Goal: Information Seeking & Learning: Learn about a topic

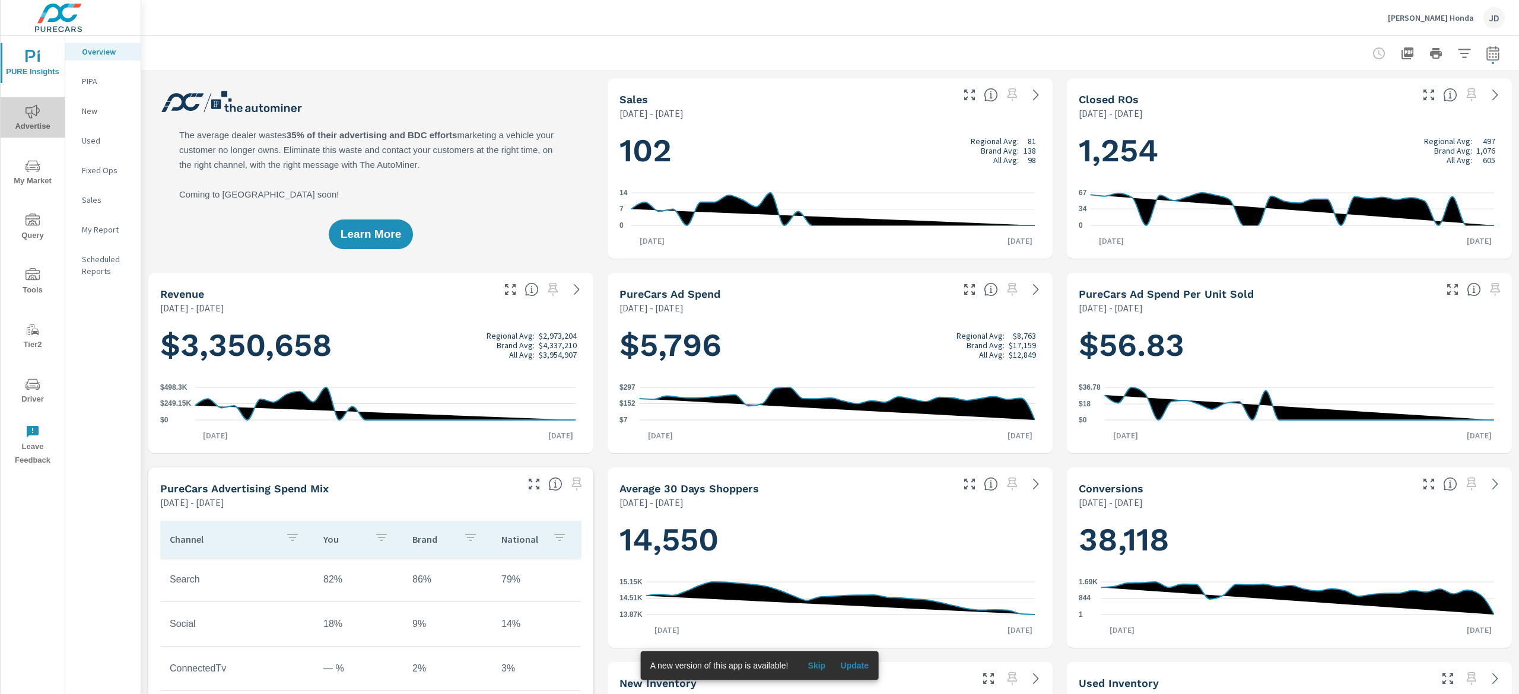
click at [55, 110] on span "Advertise" at bounding box center [32, 118] width 57 height 29
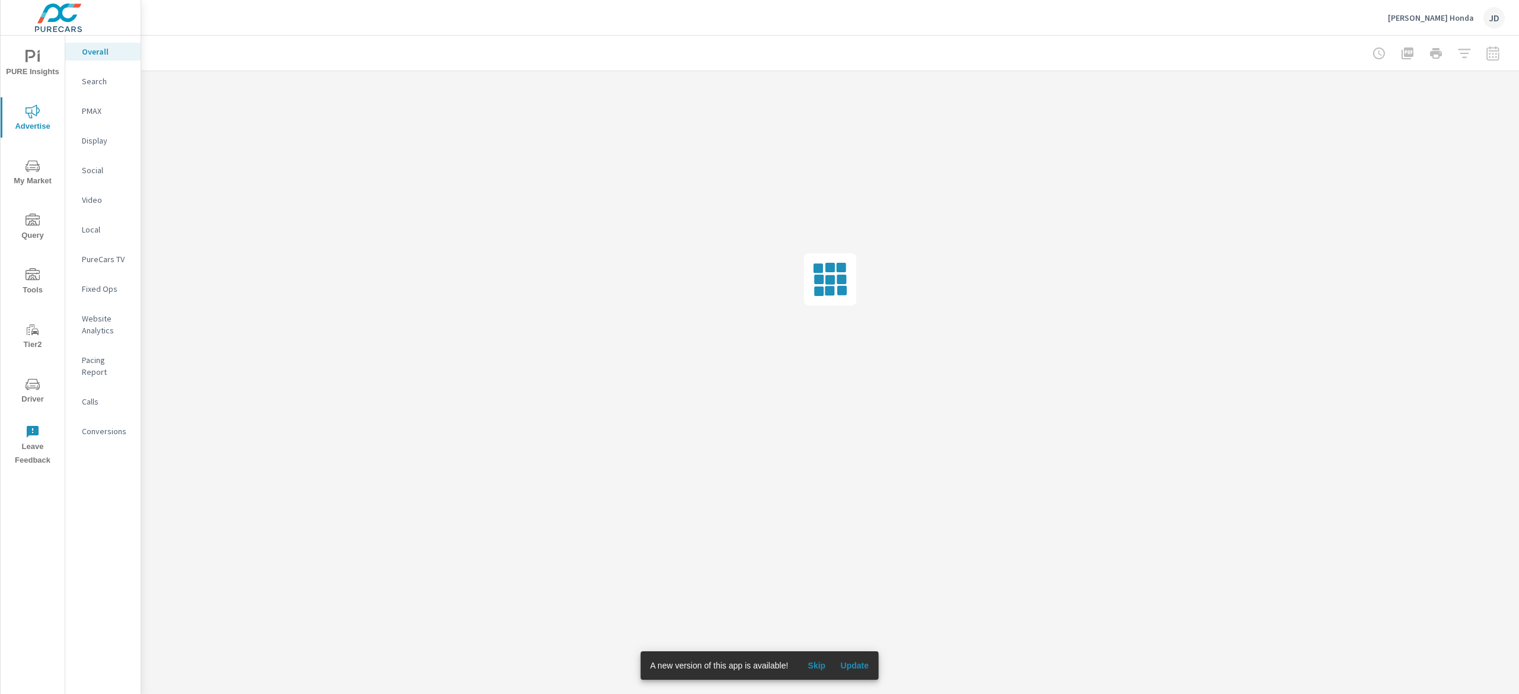
click at [869, 662] on button "Update" at bounding box center [855, 665] width 38 height 19
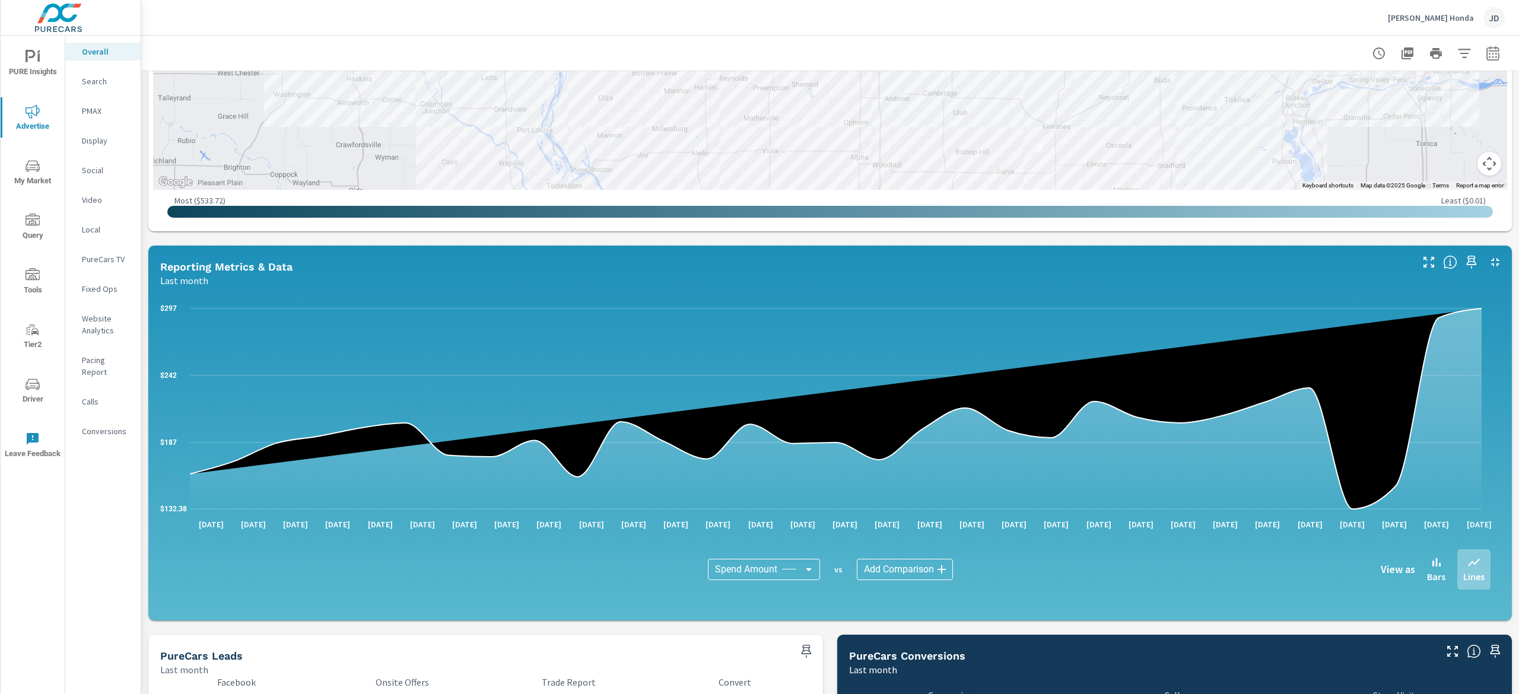
scroll to position [319, 0]
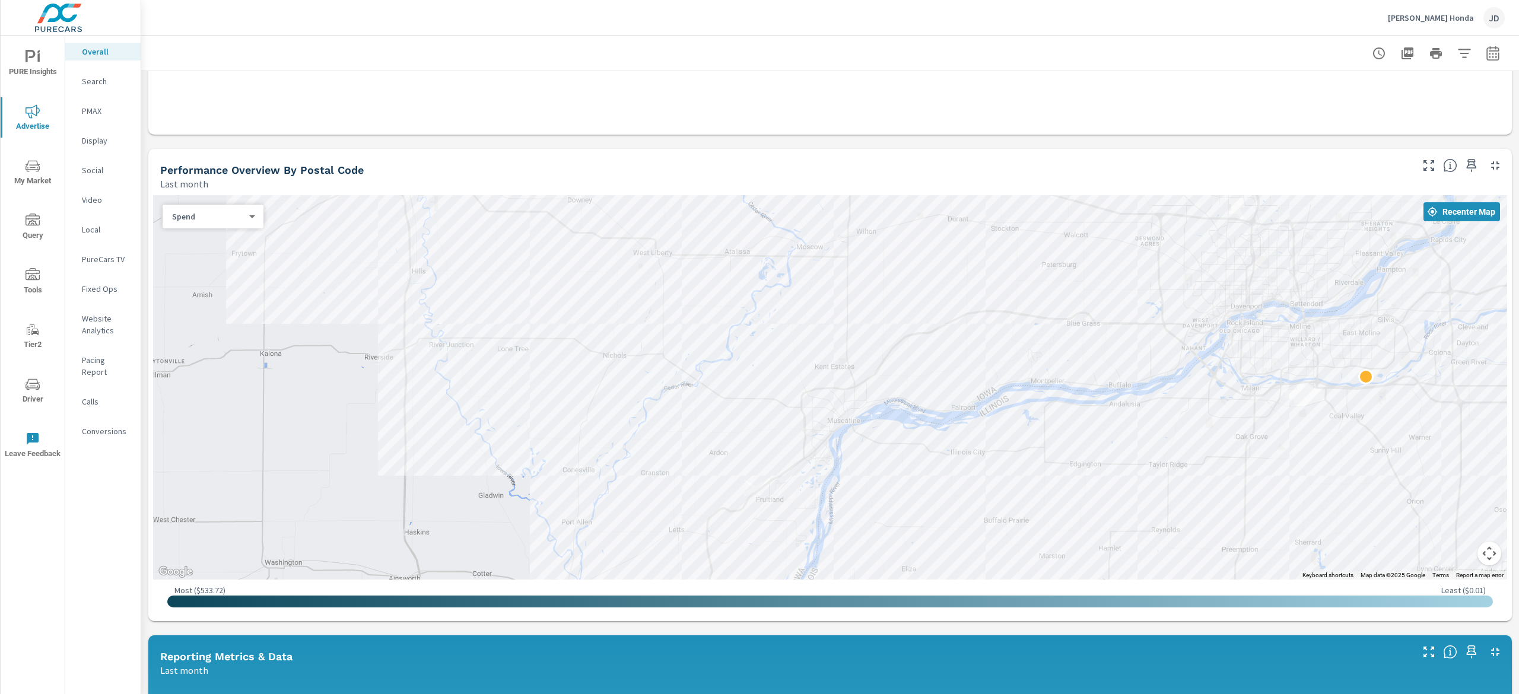
click at [24, 171] on span "My Market" at bounding box center [32, 173] width 57 height 29
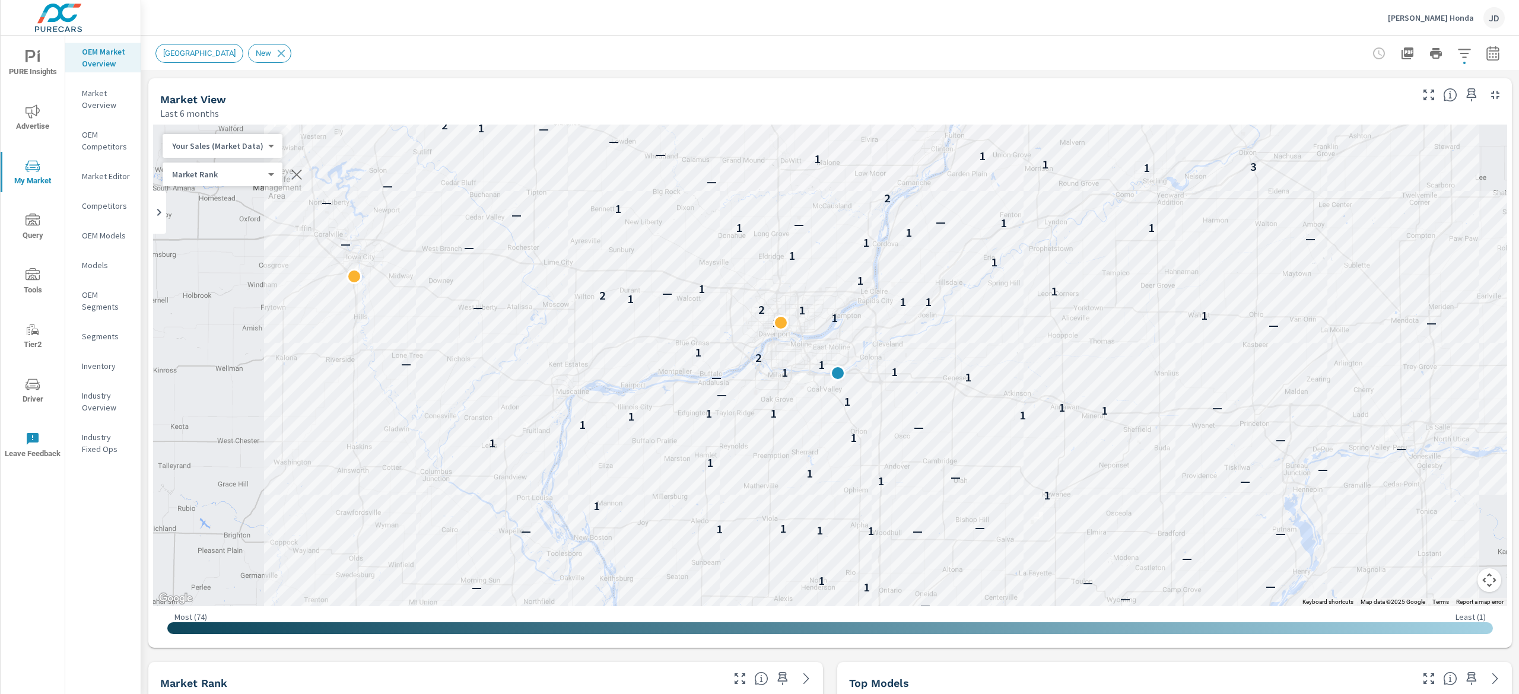
click at [1500, 37] on div "New Market Area New" at bounding box center [830, 53] width 1378 height 35
click at [1486, 52] on icon "button" at bounding box center [1493, 53] width 14 height 14
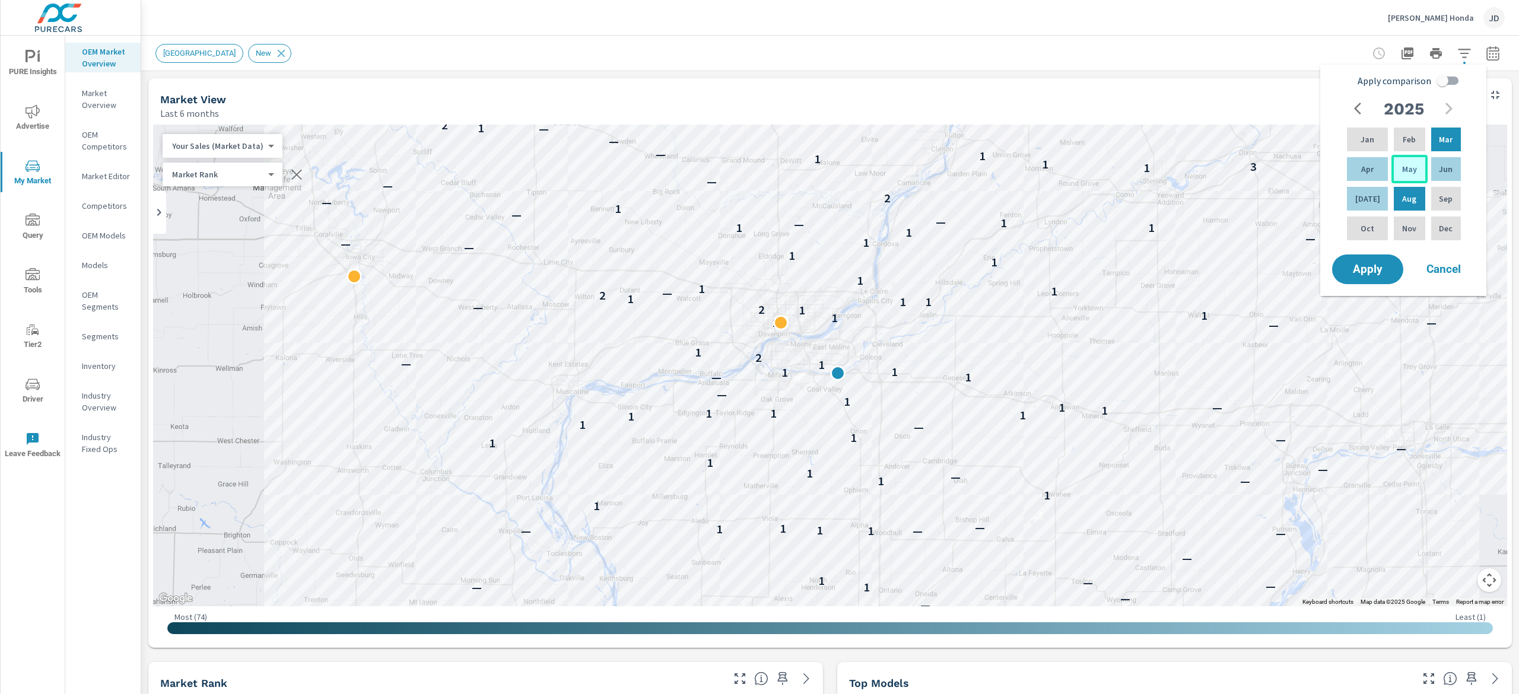
drag, startPoint x: 1441, startPoint y: 169, endPoint x: 1420, endPoint y: 175, distance: 21.8
click at [1439, 170] on p "Jun" at bounding box center [1446, 169] width 14 height 12
click at [1406, 201] on p "Aug" at bounding box center [1409, 199] width 14 height 12
click at [1435, 90] on input "Apply comparison" at bounding box center [1443, 80] width 68 height 23
checkbox input "true"
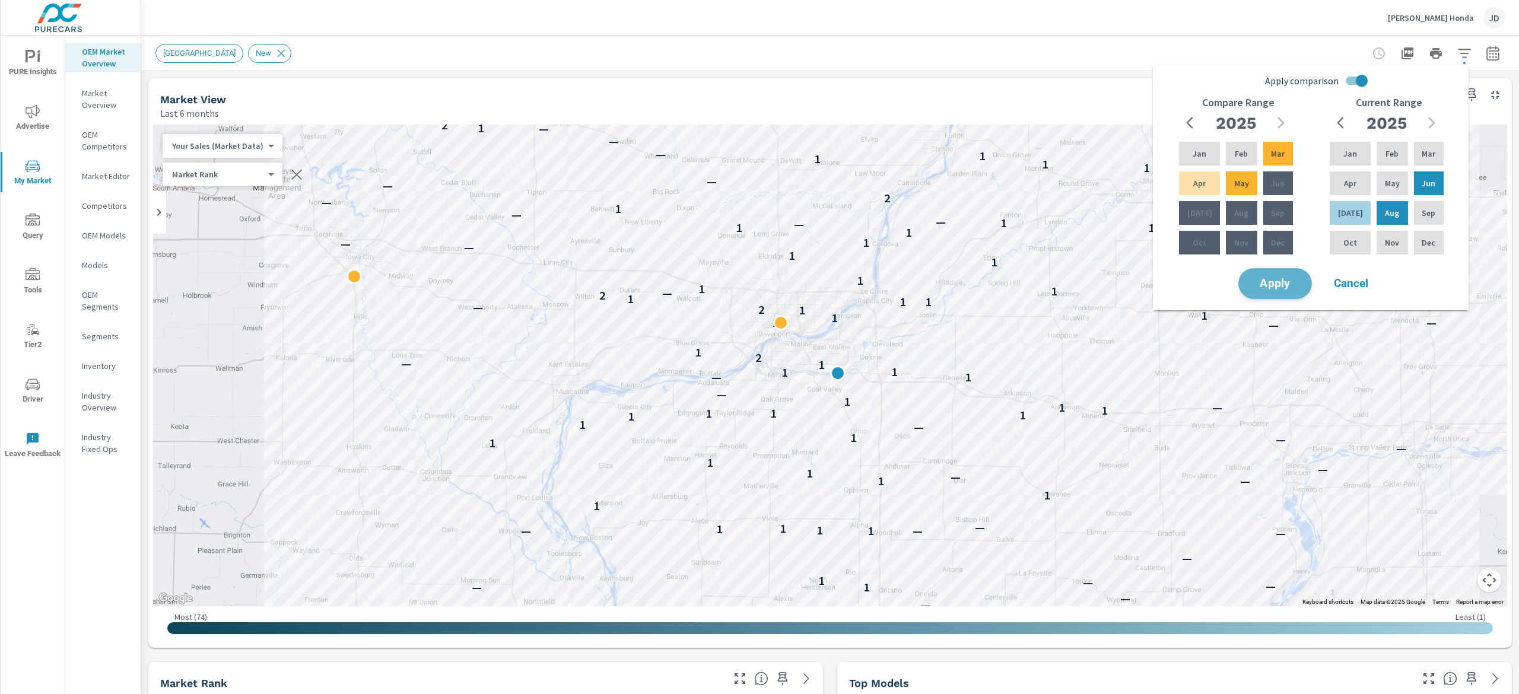
click at [1281, 280] on span "Apply" at bounding box center [1275, 283] width 49 height 11
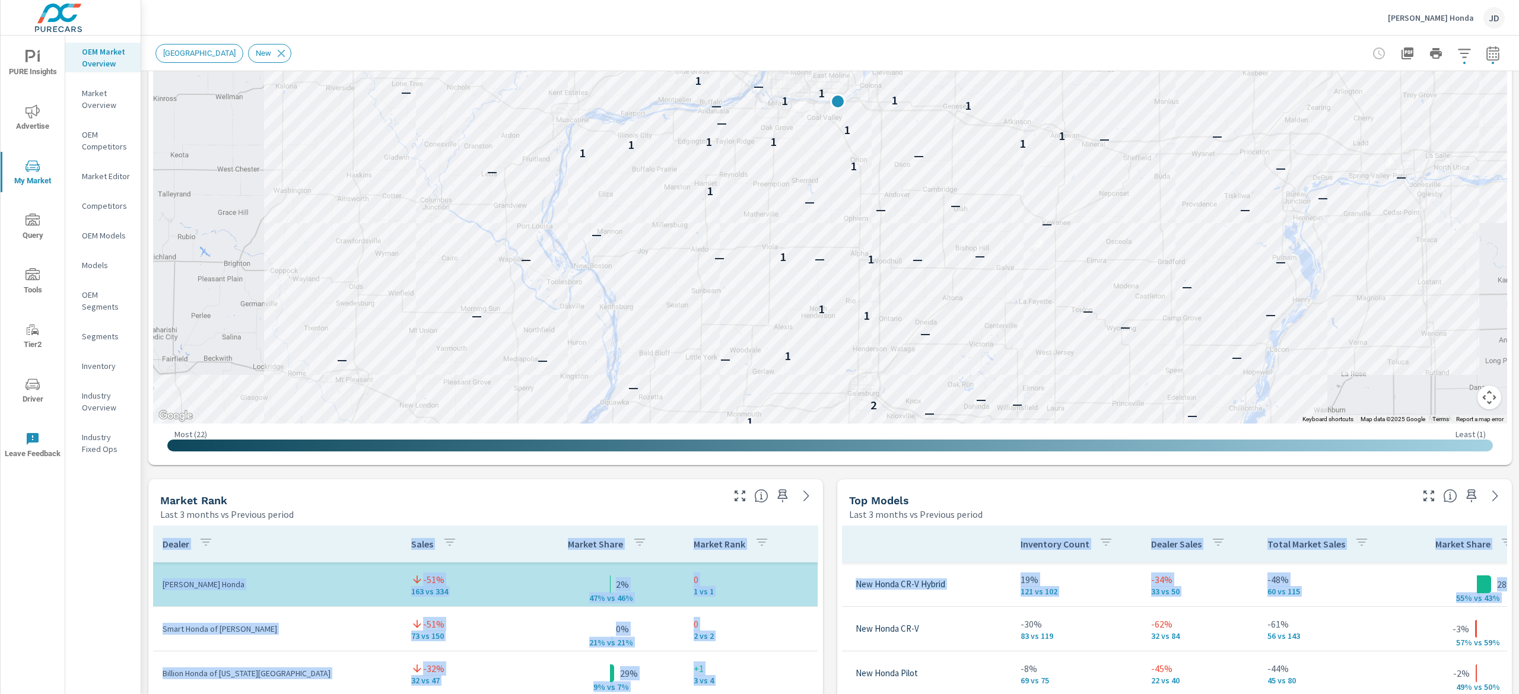
scroll to position [355, 0]
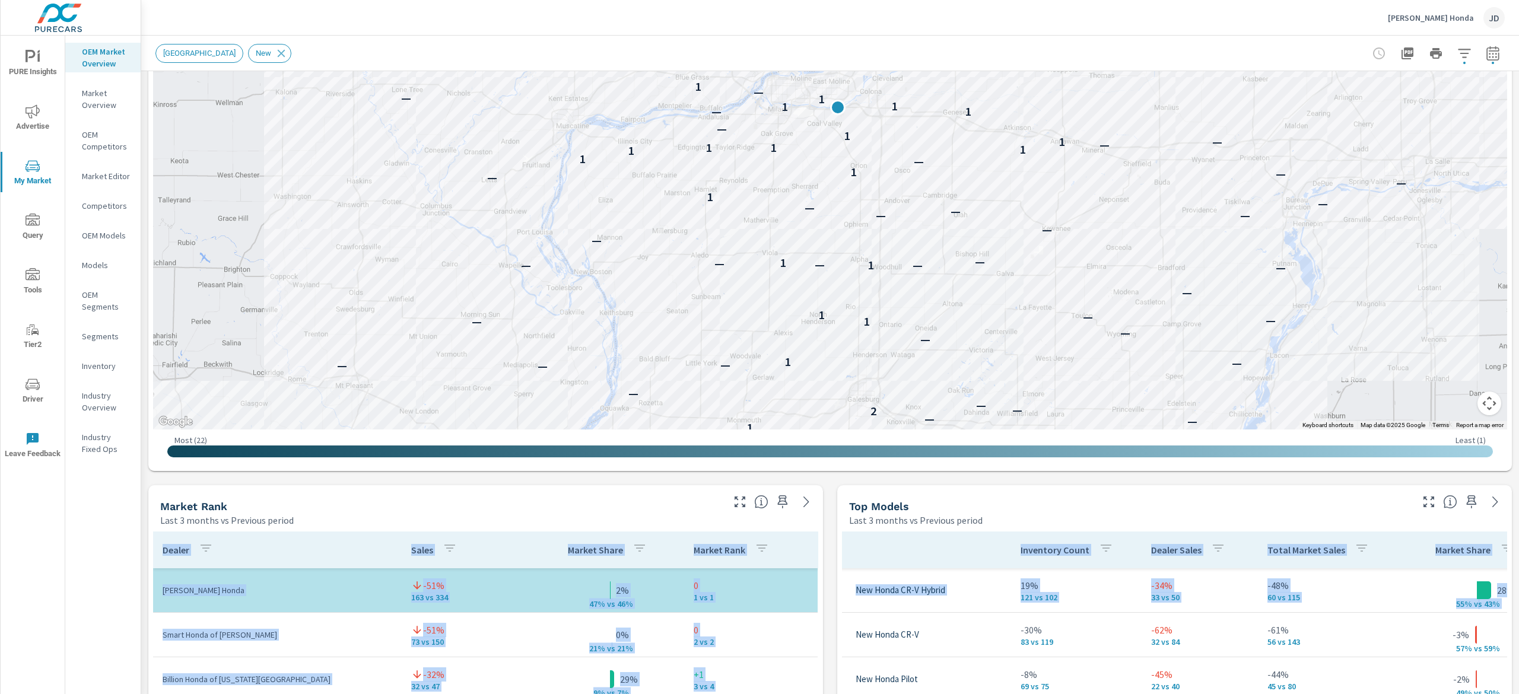
drag, startPoint x: 1518, startPoint y: 399, endPoint x: 1506, endPoint y: 256, distance: 143.0
click at [1506, 256] on div "Market Overview Zimmerman Honda Report date range: Jun 01, 2025 - Aug 31, 2025 …" at bounding box center [830, 365] width 1378 height 659
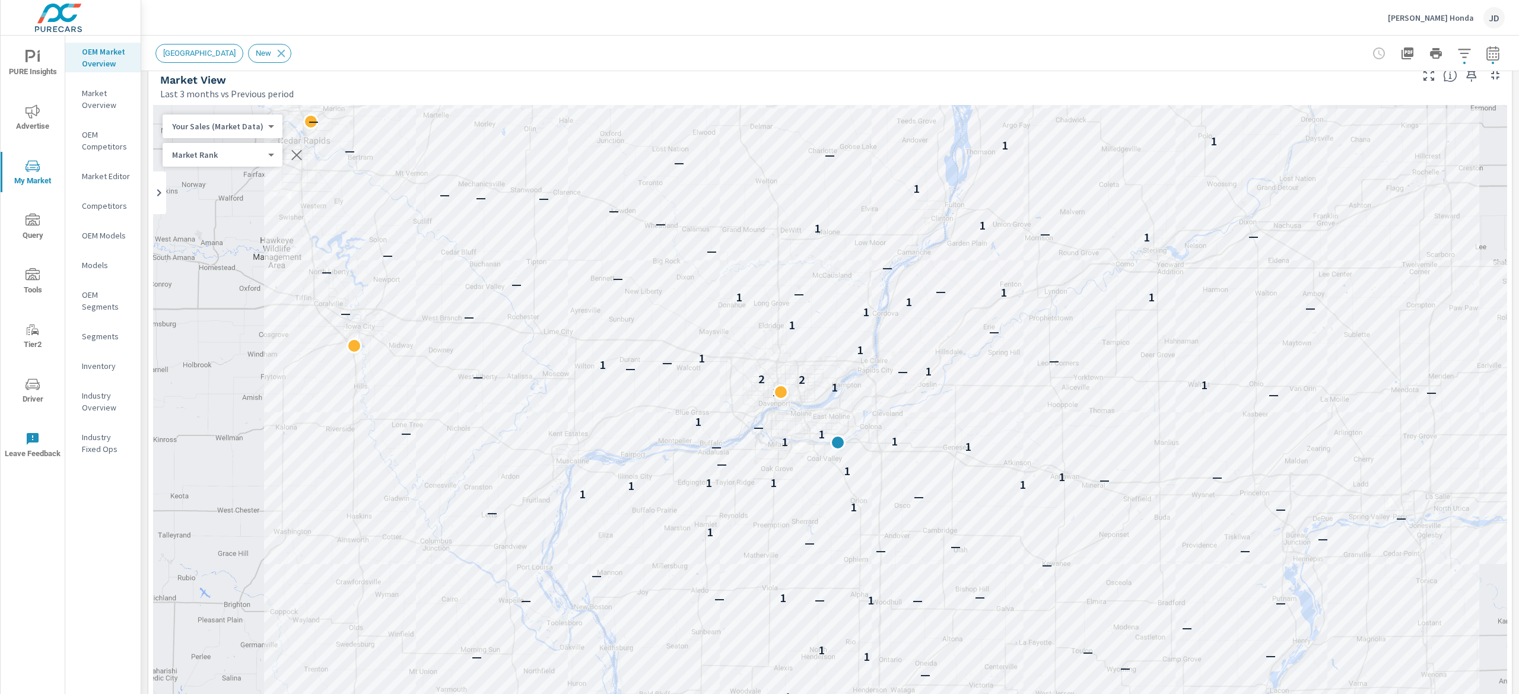
scroll to position [0, 0]
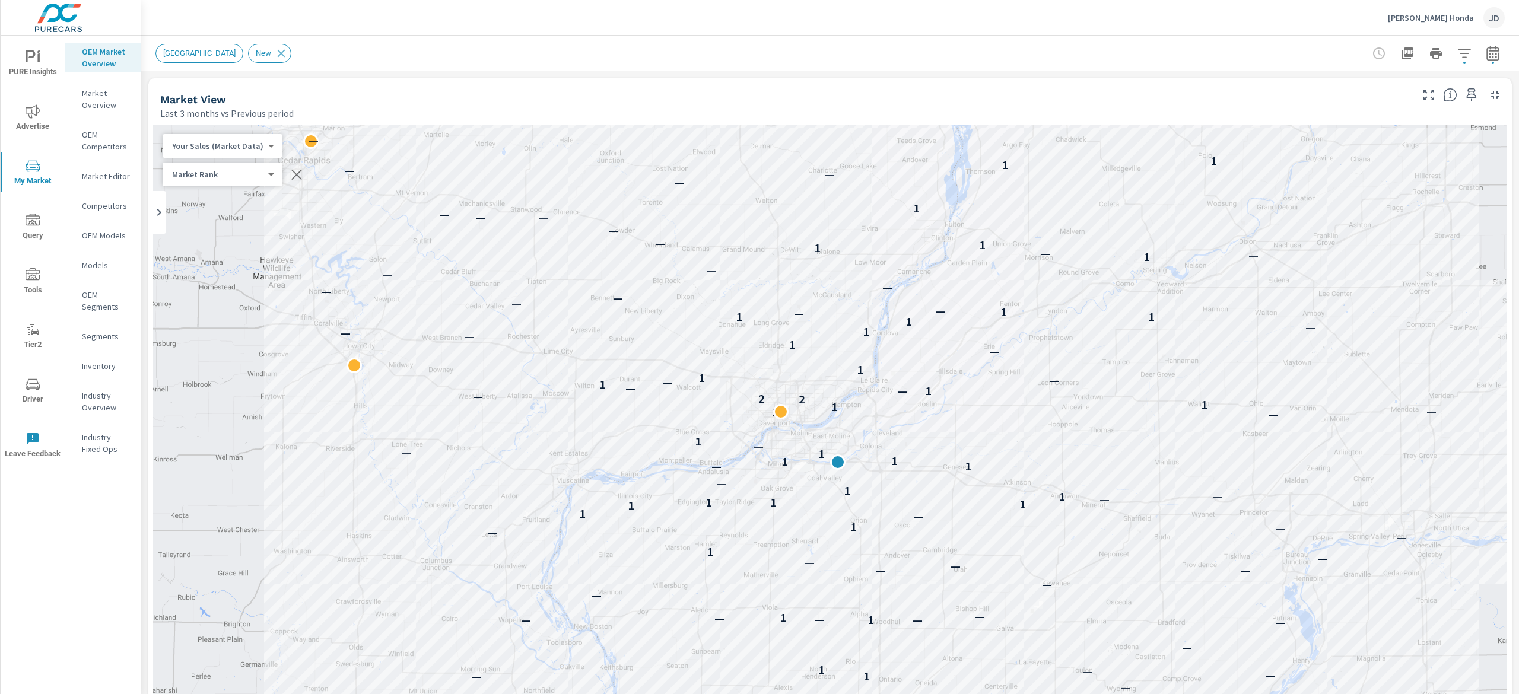
click at [1486, 49] on icon "button" at bounding box center [1493, 53] width 14 height 14
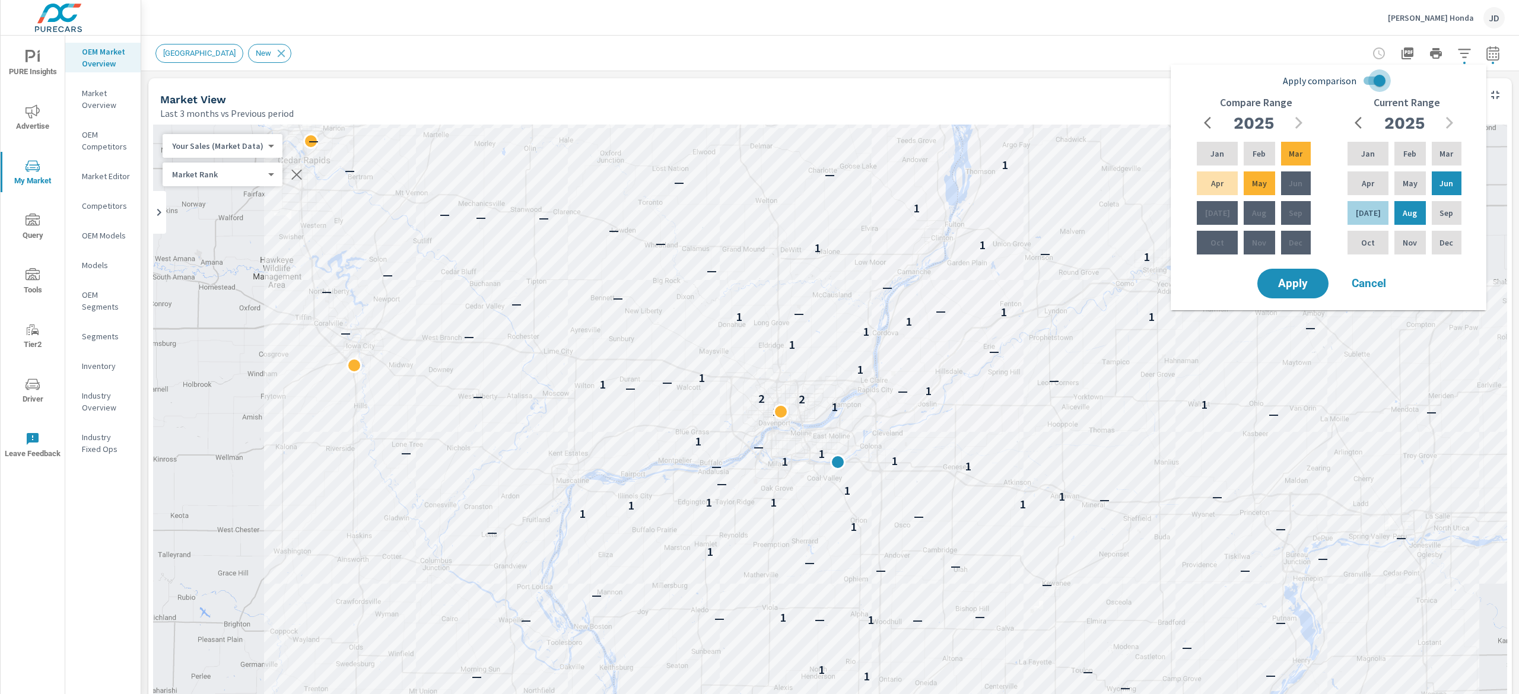
click at [1376, 72] on input "Apply comparison" at bounding box center [1380, 80] width 68 height 23
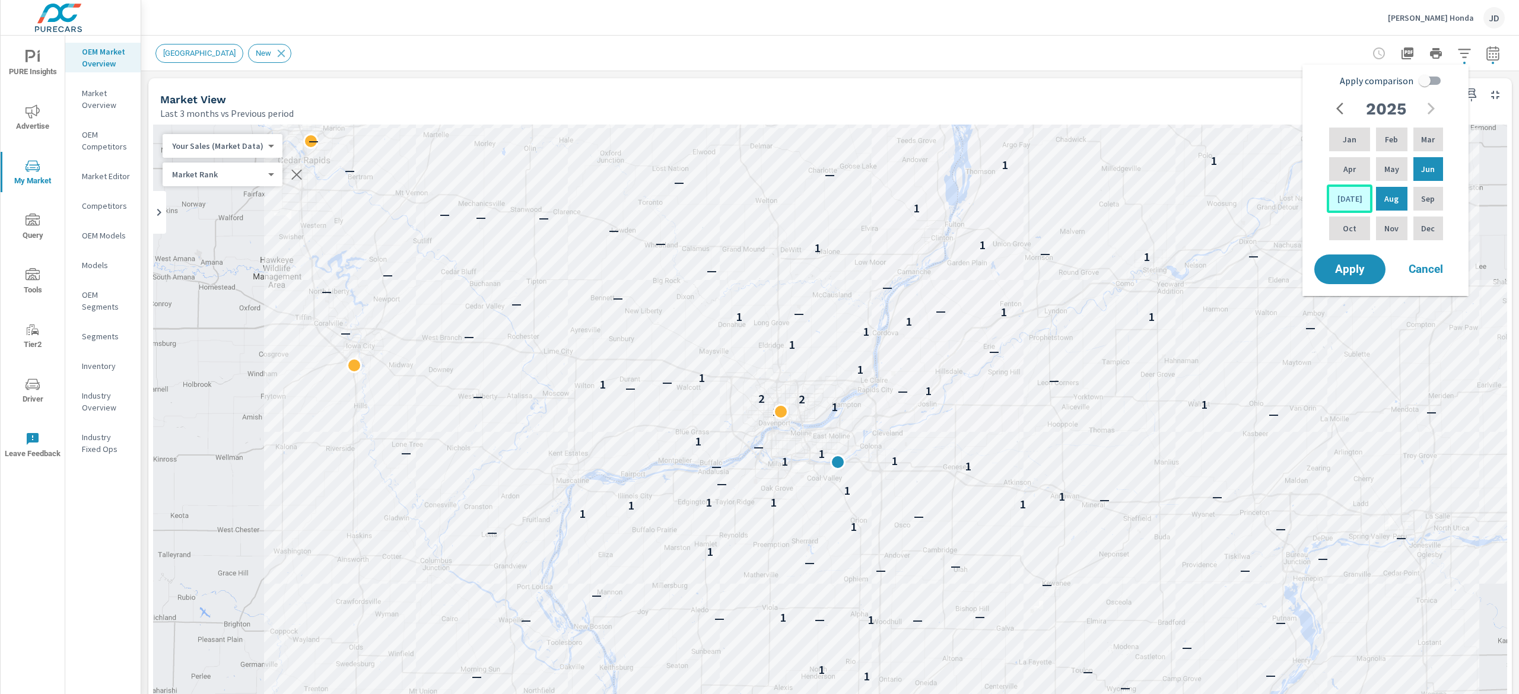
click at [1352, 199] on div "Jul" at bounding box center [1350, 199] width 46 height 28
click at [1403, 204] on div "Aug" at bounding box center [1392, 199] width 36 height 28
click at [1391, 201] on p "Aug" at bounding box center [1391, 199] width 14 height 12
drag, startPoint x: 1434, startPoint y: 75, endPoint x: 1434, endPoint y: 85, distance: 10.1
click at [1434, 75] on input "Apply comparison" at bounding box center [1425, 80] width 68 height 23
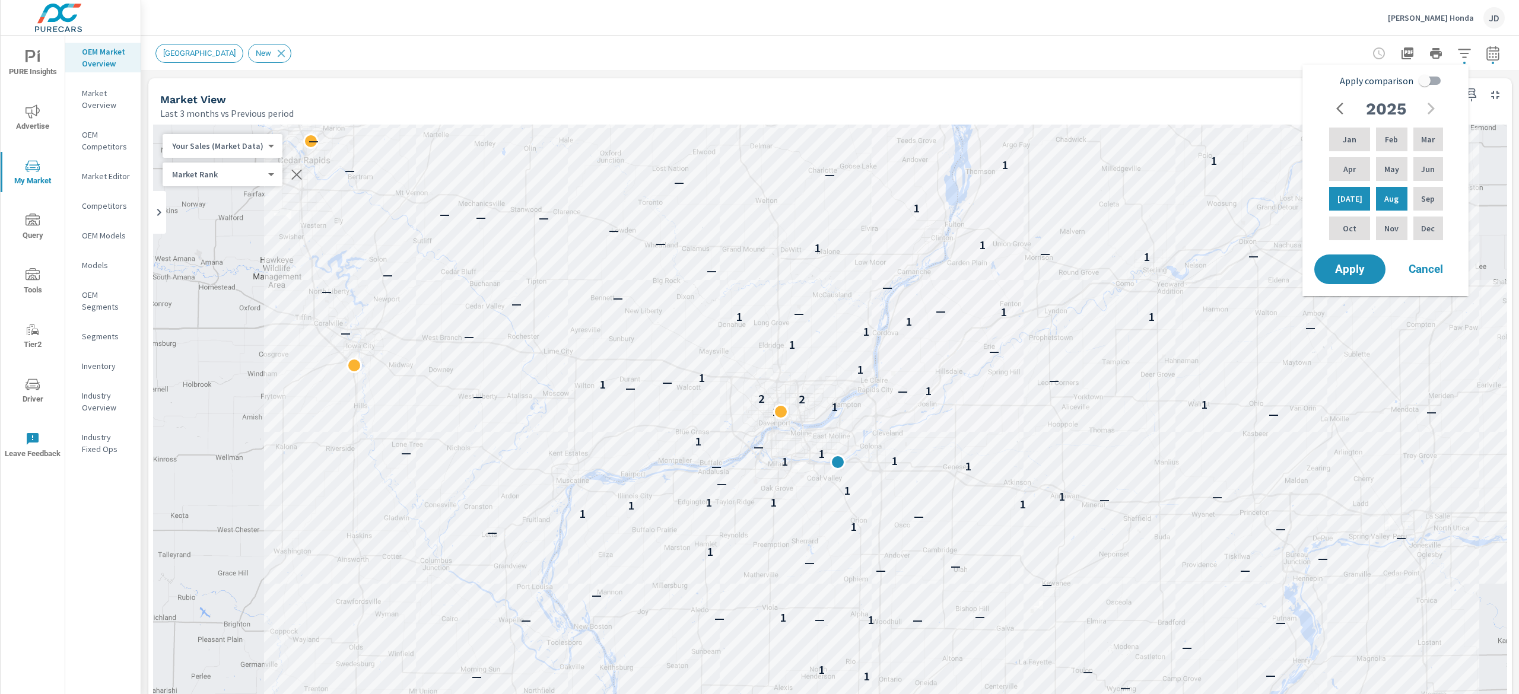
checkbox input "true"
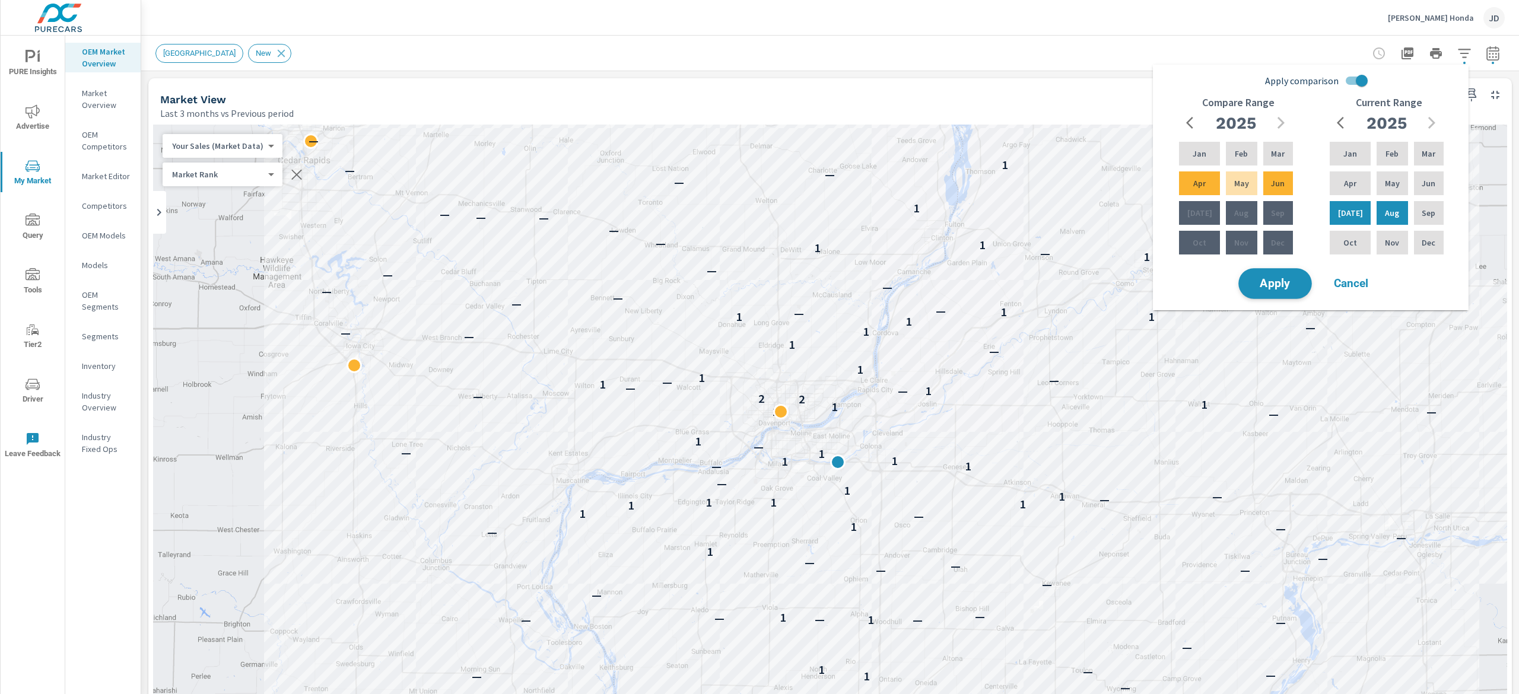
click at [1269, 280] on span "Apply" at bounding box center [1275, 283] width 49 height 11
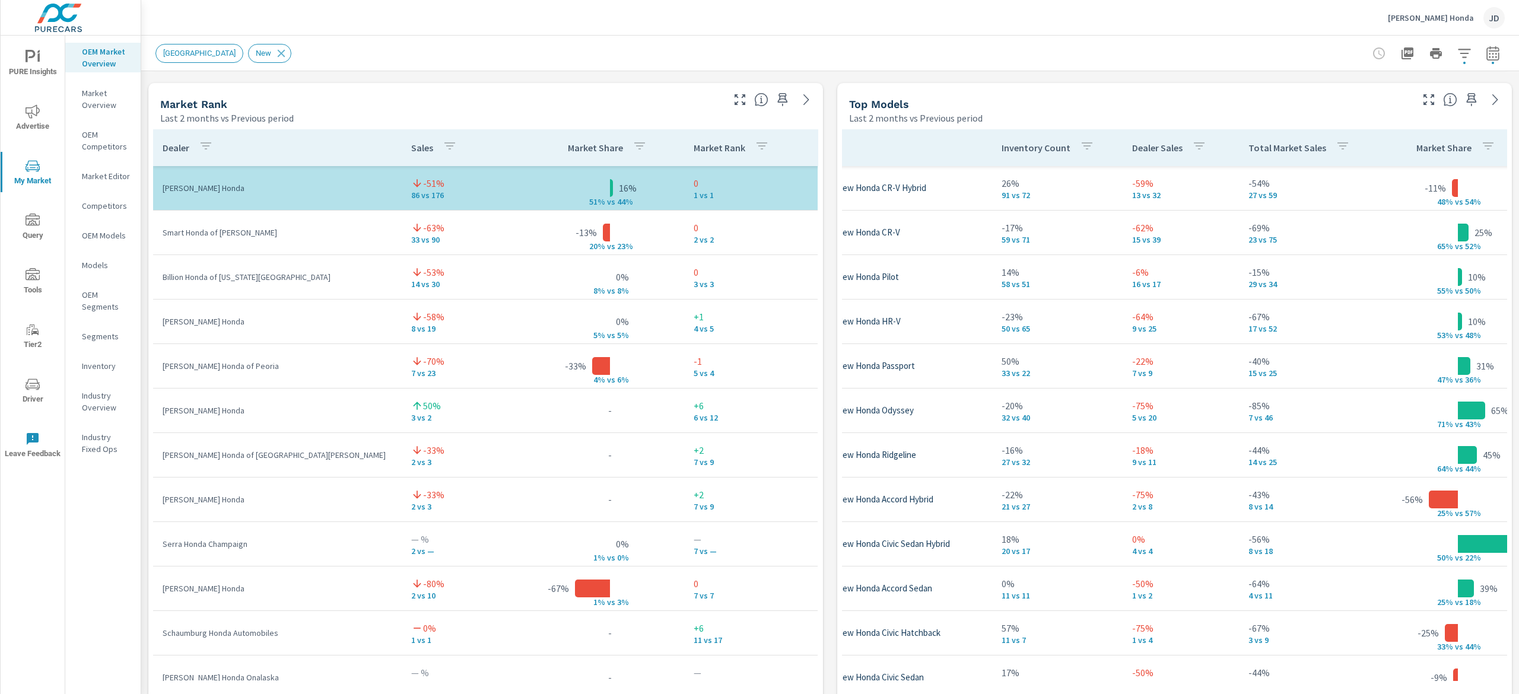
scroll to position [0, 79]
click at [1487, 47] on icon "button" at bounding box center [1493, 53] width 12 height 14
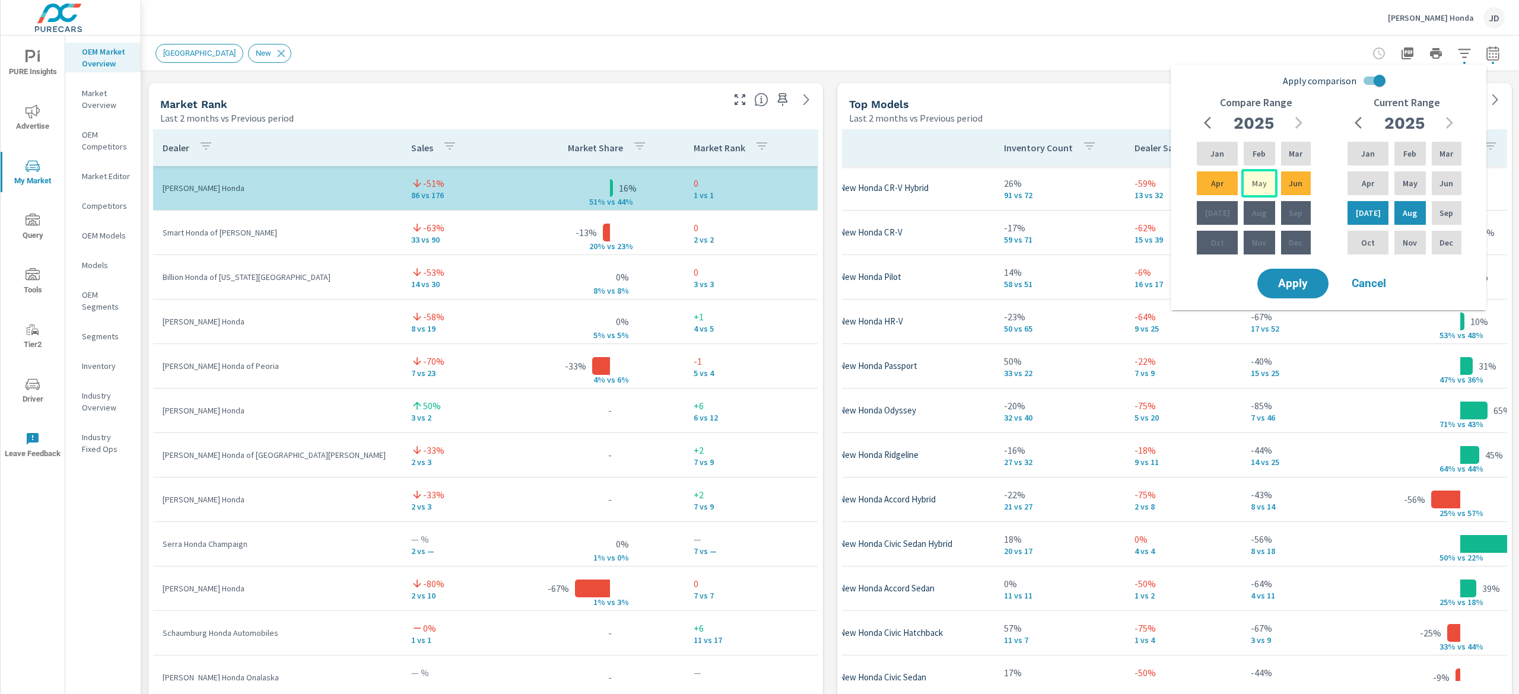
click at [1252, 185] on p "May" at bounding box center [1259, 183] width 15 height 12
click at [1290, 183] on p "Jun" at bounding box center [1296, 183] width 14 height 12
click at [1295, 274] on button "Apply" at bounding box center [1293, 283] width 74 height 31
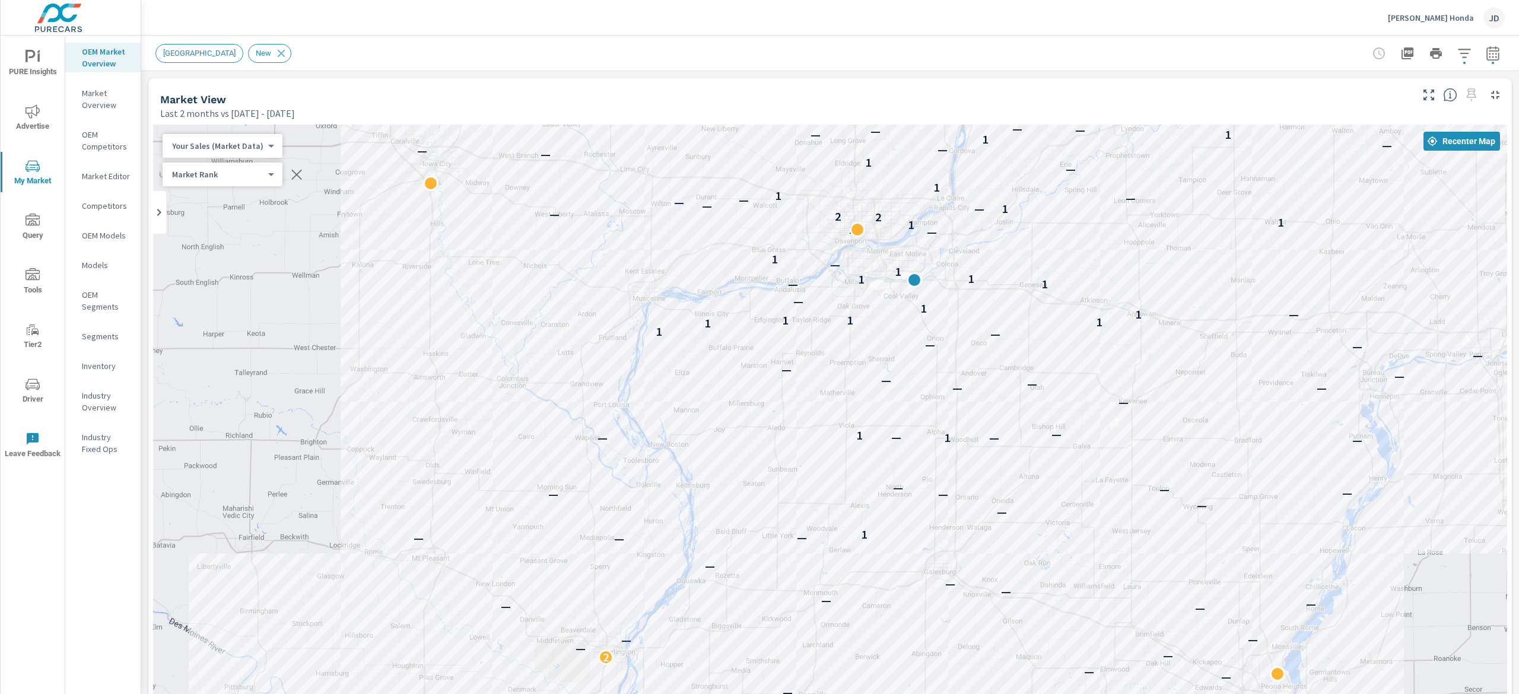
drag, startPoint x: 981, startPoint y: 436, endPoint x: 641, endPoint y: 288, distance: 370.8
click at [641, 288] on div "— — — — — — — — — — 2 — — — — — — — — — — — — — — 1 — — — — — — — — — — 1 — 1 —…" at bounding box center [830, 455] width 1354 height 660
drag, startPoint x: 97, startPoint y: 100, endPoint x: 138, endPoint y: 118, distance: 44.3
click at [97, 99] on p "Market Overview" at bounding box center [106, 99] width 49 height 24
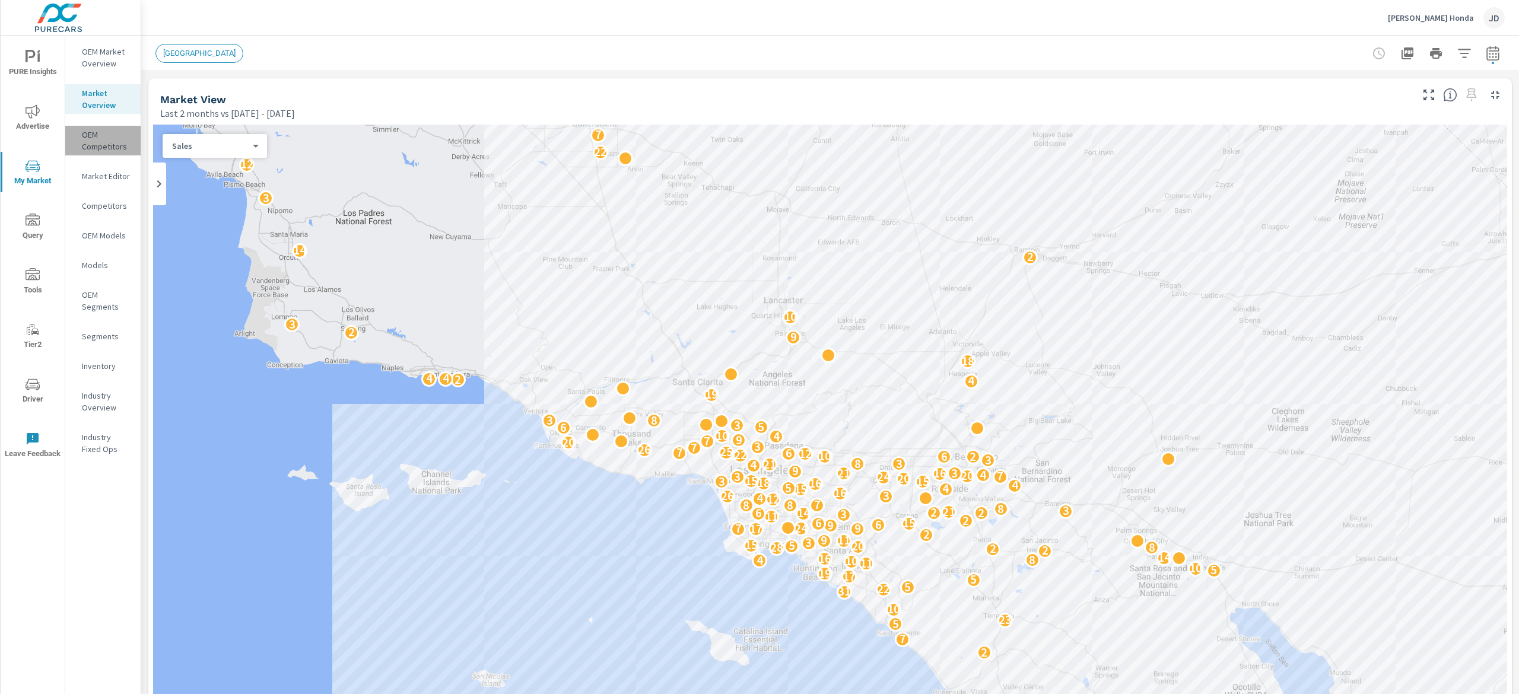
click at [107, 136] on p "OEM Competitors" at bounding box center [106, 141] width 49 height 24
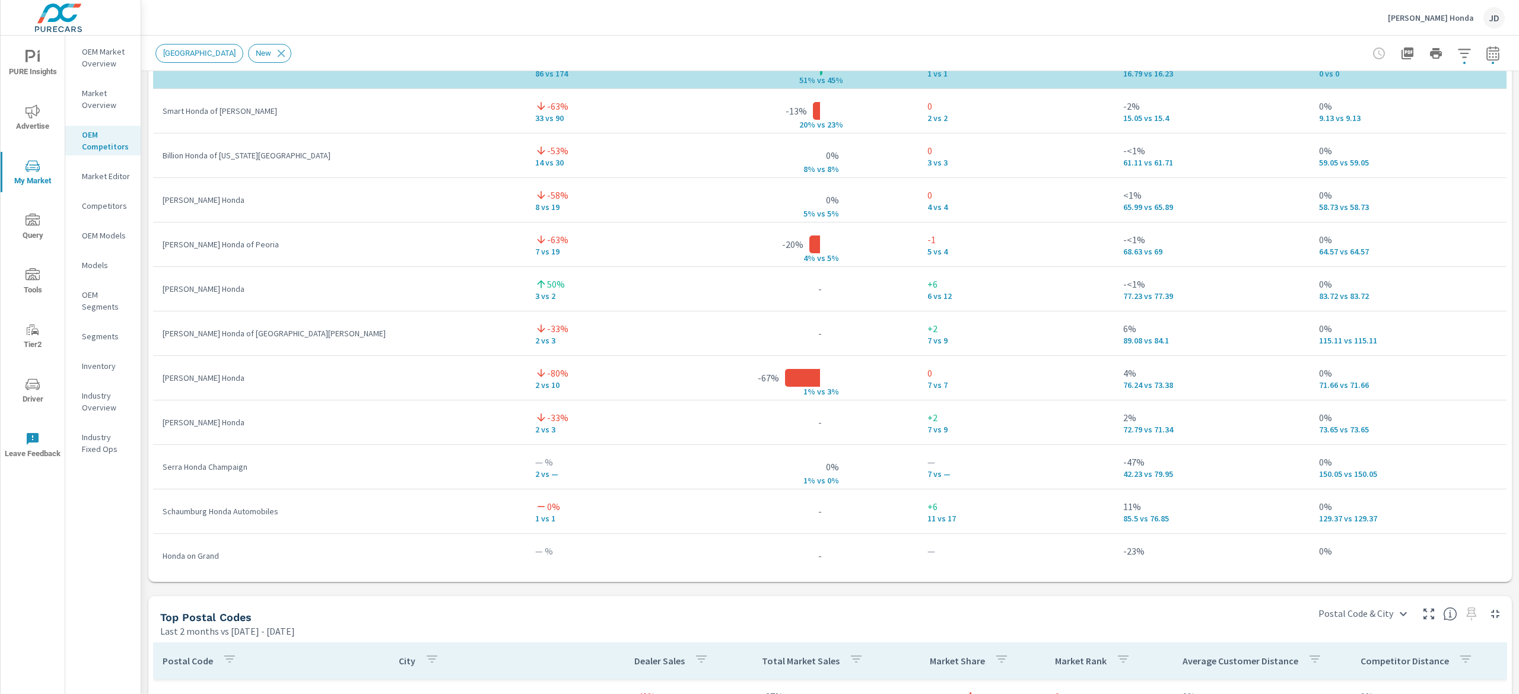
scroll to position [938, 0]
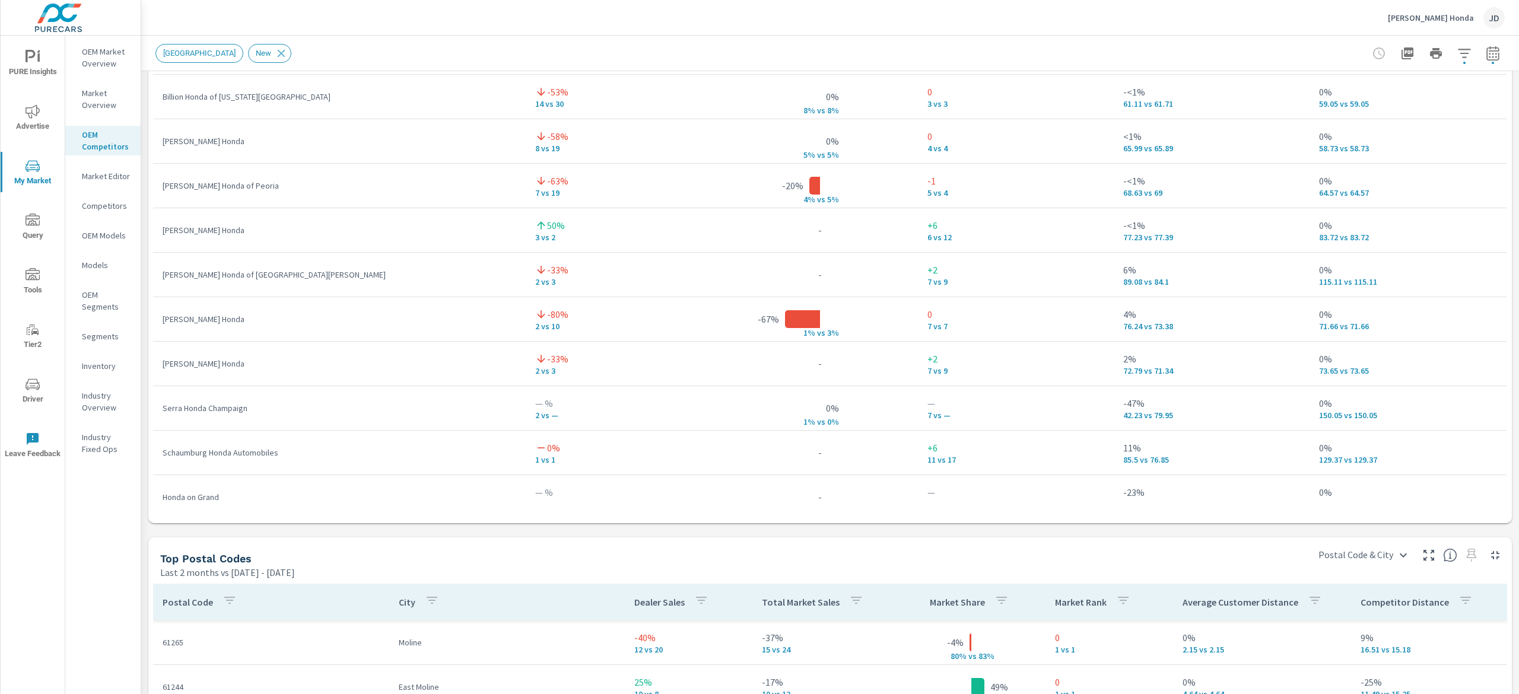
click at [100, 198] on div "Competitors" at bounding box center [102, 206] width 75 height 18
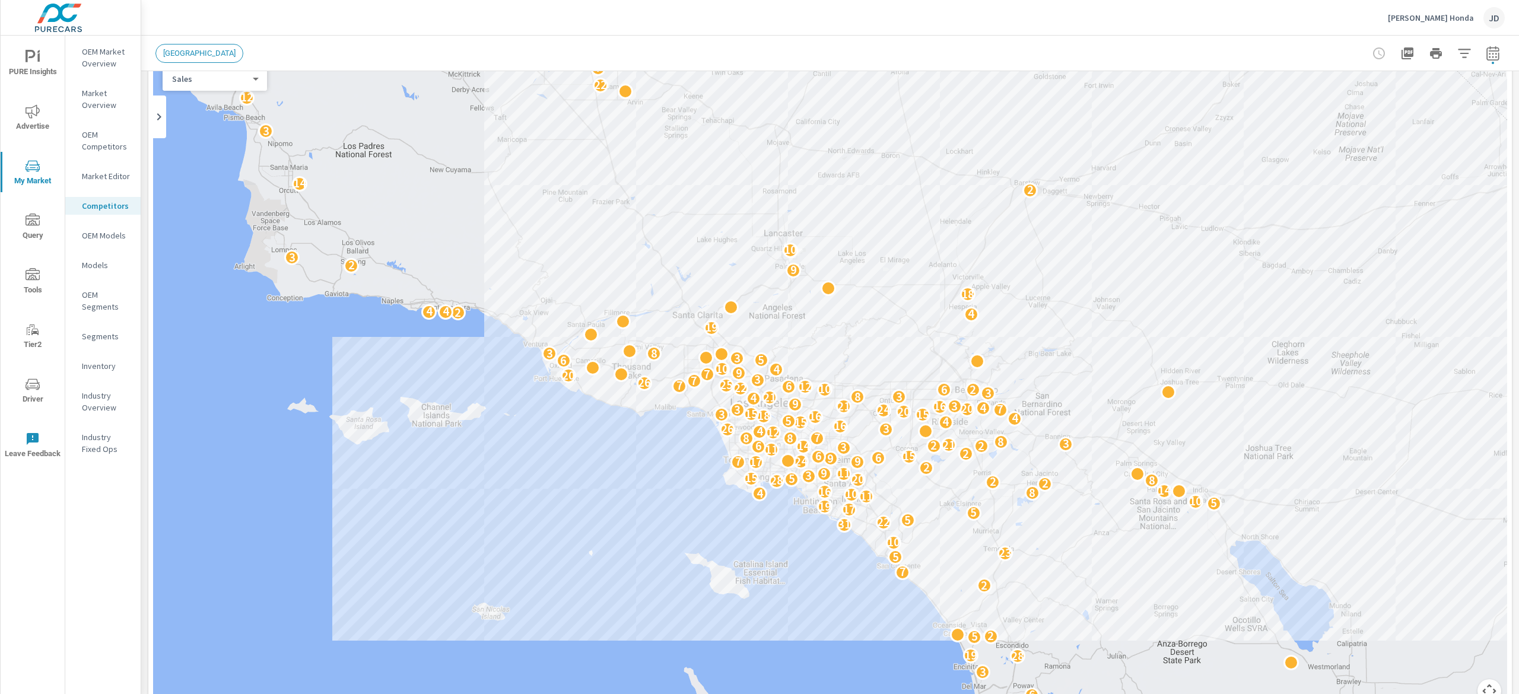
scroll to position [51, 0]
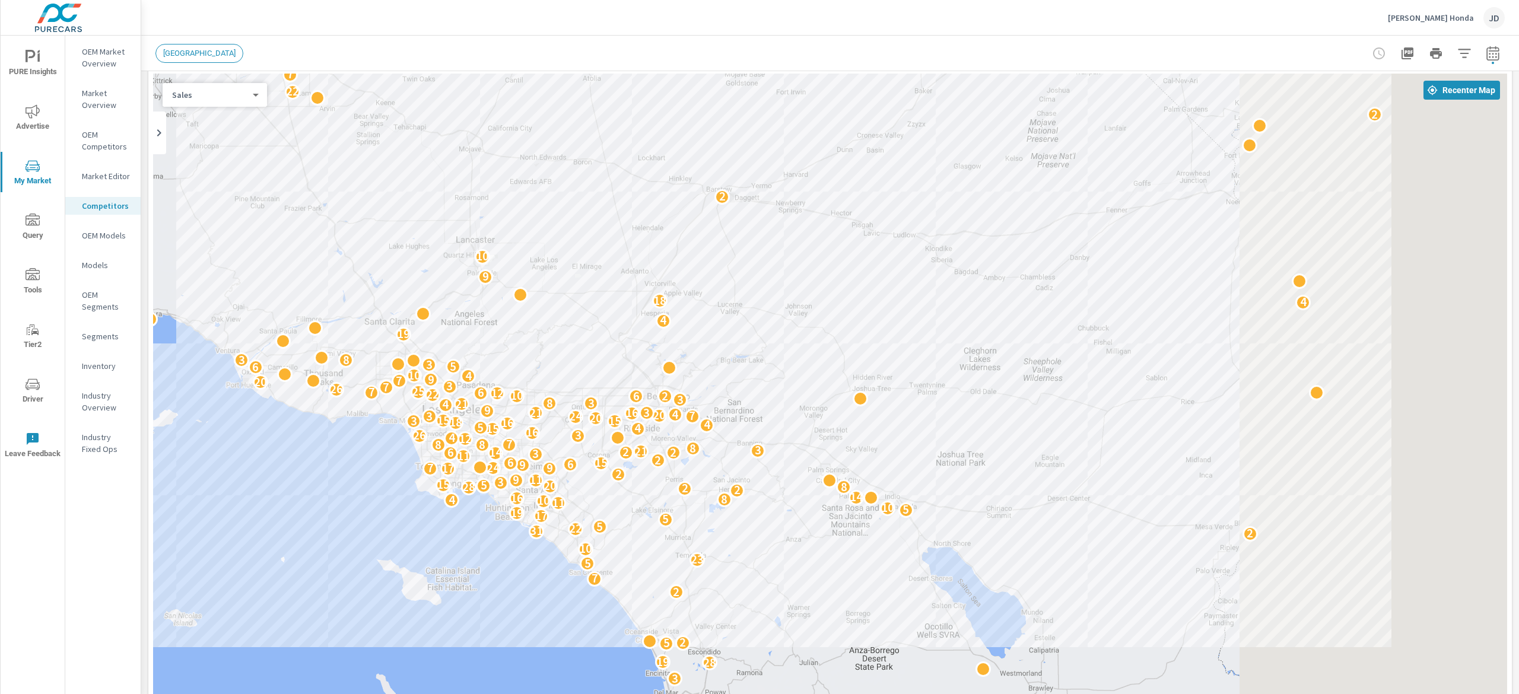
drag, startPoint x: 1053, startPoint y: 220, endPoint x: 512, endPoint y: 192, distance: 541.9
click at [512, 192] on div "9 13 9 8 3 9 10 5 5 7 18 2 24 8 6 3 28 19 5 2 2 7 5 23 10 2 31 22 5 5 17 19 5 1…" at bounding box center [830, 404] width 1354 height 660
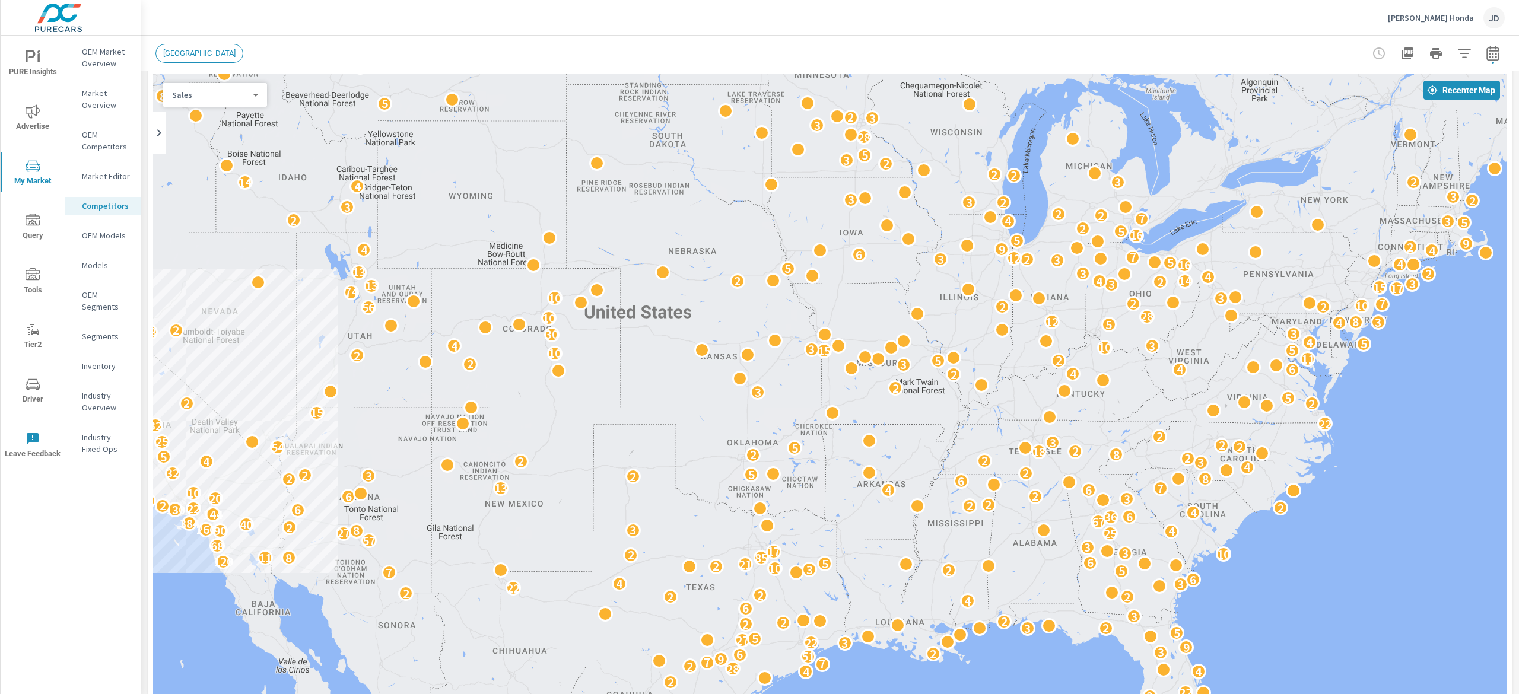
drag, startPoint x: 1259, startPoint y: 268, endPoint x: 687, endPoint y: 485, distance: 612.1
click at [687, 485] on div "21 3 32 11 9 20 5 10 3 2 3 3 25 5 3 22 2 4 4 28 2 7 7 9 51 6 2 3 9 3 22 27 5 5 …" at bounding box center [830, 404] width 1354 height 660
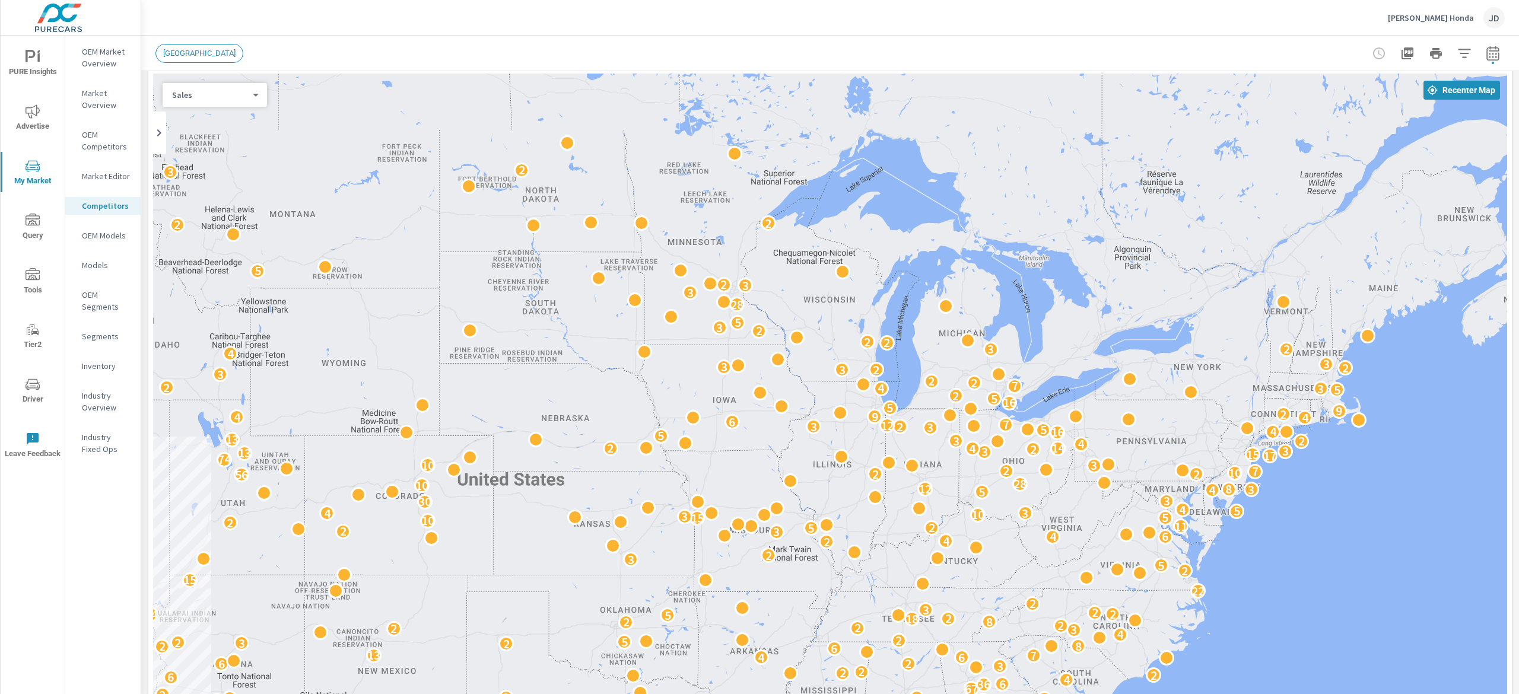
drag, startPoint x: 1028, startPoint y: 221, endPoint x: 901, endPoint y: 389, distance: 211.0
click at [901, 389] on div "21 3 32 11 9 20 5 10 3 2 3 3 25 5 3 22 2 4 4 28 2 7 7 9 51 6 2 3 9 3 22 27 5 5 …" at bounding box center [830, 404] width 1354 height 660
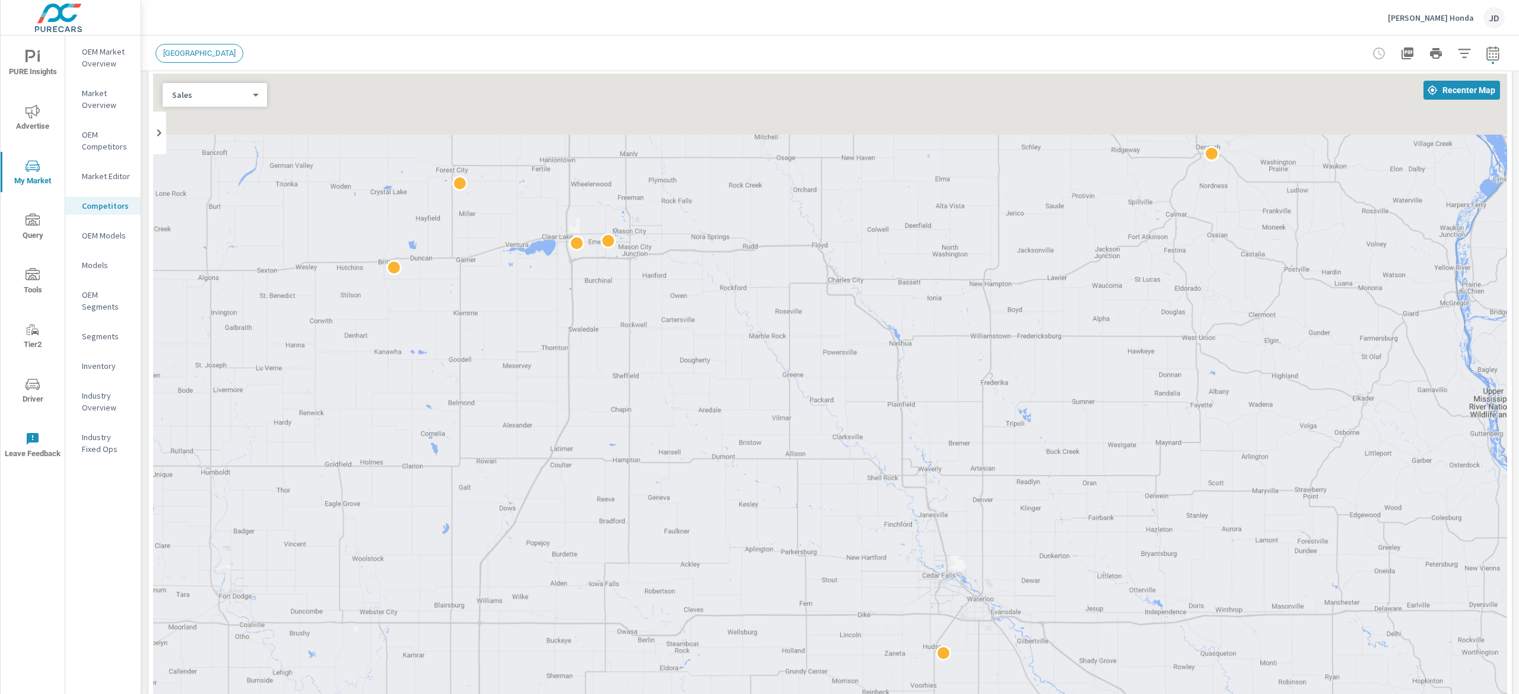
drag, startPoint x: 615, startPoint y: 403, endPoint x: 673, endPoint y: 636, distance: 239.8
click at [673, 636] on div "2 2" at bounding box center [830, 404] width 1354 height 660
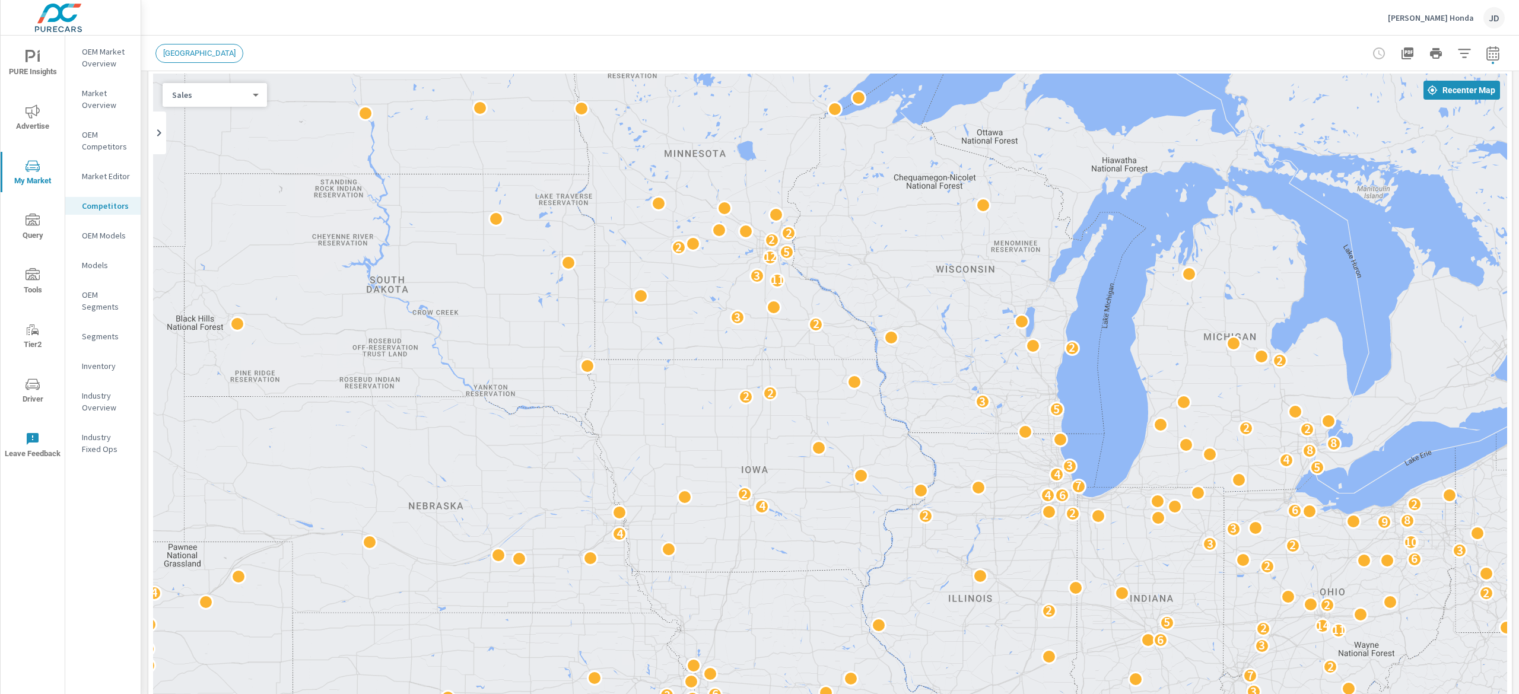
drag, startPoint x: 1081, startPoint y: 317, endPoint x: 964, endPoint y: 358, distance: 124.1
click at [964, 358] on div "3 2 2 2 21 3 7 6 2 2 3 2 2 2 4 6 13 14 4 8 4 39 5 22 8 22 9 2 22 24 2 8 7 18 4 …" at bounding box center [830, 404] width 1354 height 660
click at [957, 443] on div "2 7 6 2 2 3 2 2 2 4 6 13 14 4 4 39 5 22 8 22 9 2 22 24 2 8 7 18 4 3 7 2 21 4 44…" at bounding box center [1210, 617] width 760 height 427
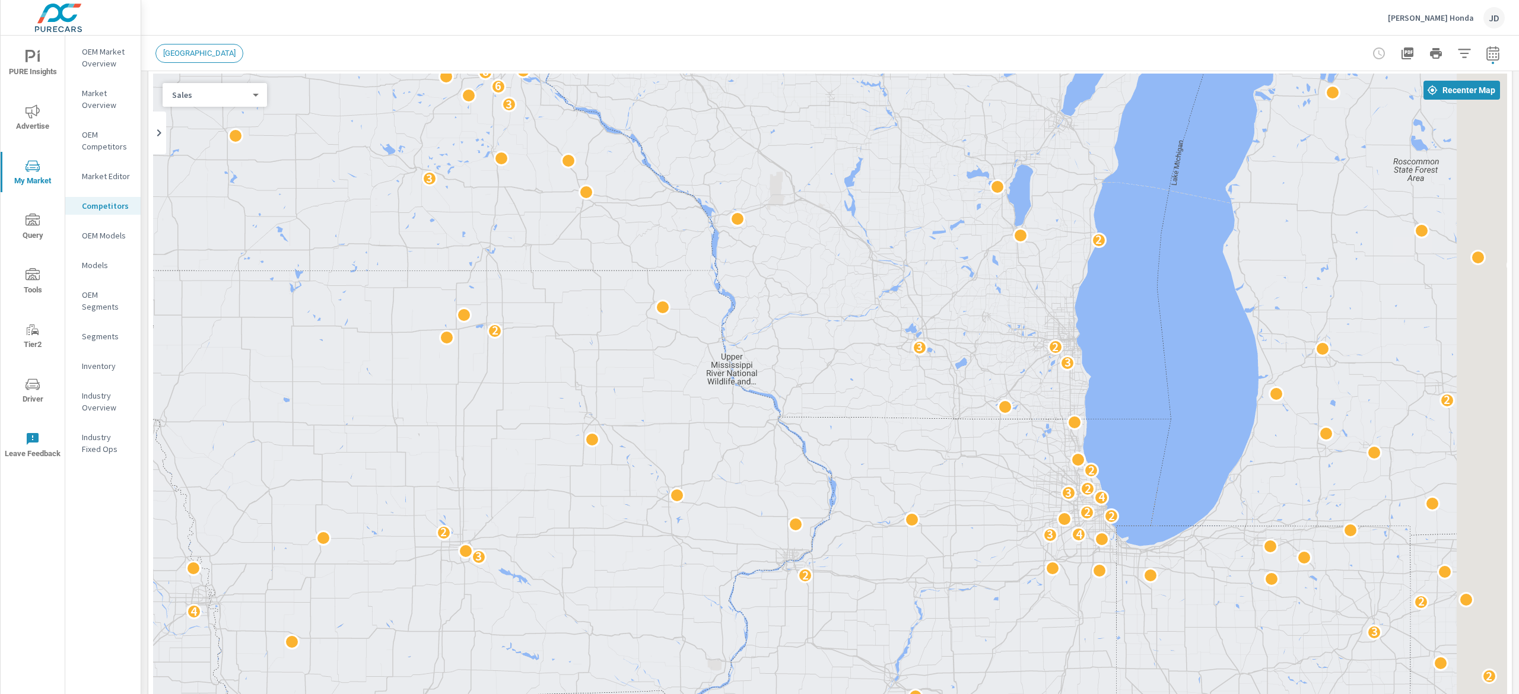
drag, startPoint x: 990, startPoint y: 422, endPoint x: 877, endPoint y: 408, distance: 114.2
click at [875, 411] on div "2 2 2 3 2 2 2 3 3 5 4 2 2 2 6 2 2 2 4 2 7 8 6 7 2 2 2 3 3 2 3 5 4 5 2 7 4 3 2 4…" at bounding box center [1138, 611] width 760 height 427
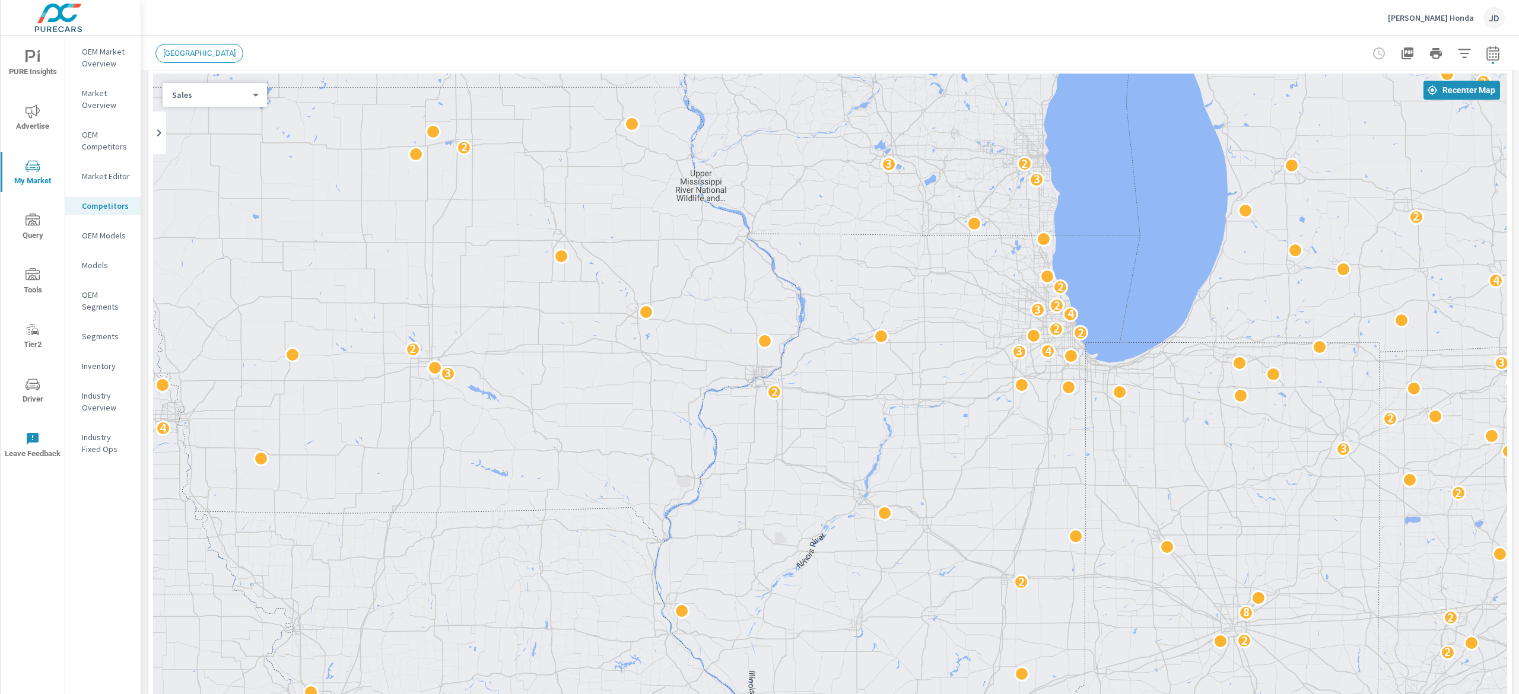
drag, startPoint x: 912, startPoint y: 441, endPoint x: 931, endPoint y: 232, distance: 209.7
click at [927, 240] on div "2 2 2 3 2 2 2 3 3 5 4 2 2 2 6 2 2 2 4 2 7 8 6 7 2 2 2 3 3 2 3 5 4 5 2 7 4 3 2 4…" at bounding box center [1217, 439] width 760 height 427
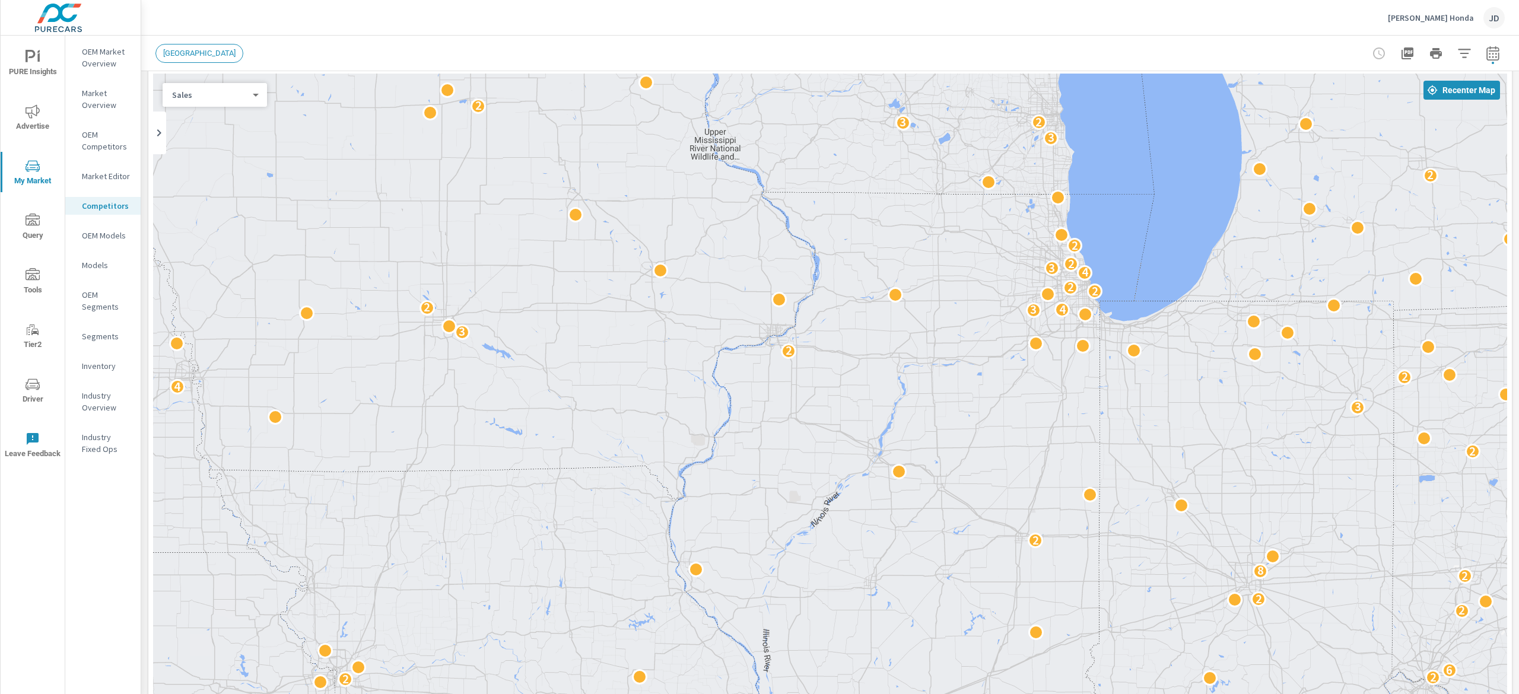
click at [1473, 65] on div "LOS ANGELES" at bounding box center [829, 53] width 1349 height 35
click at [1486, 52] on icon "button" at bounding box center [1493, 53] width 14 height 14
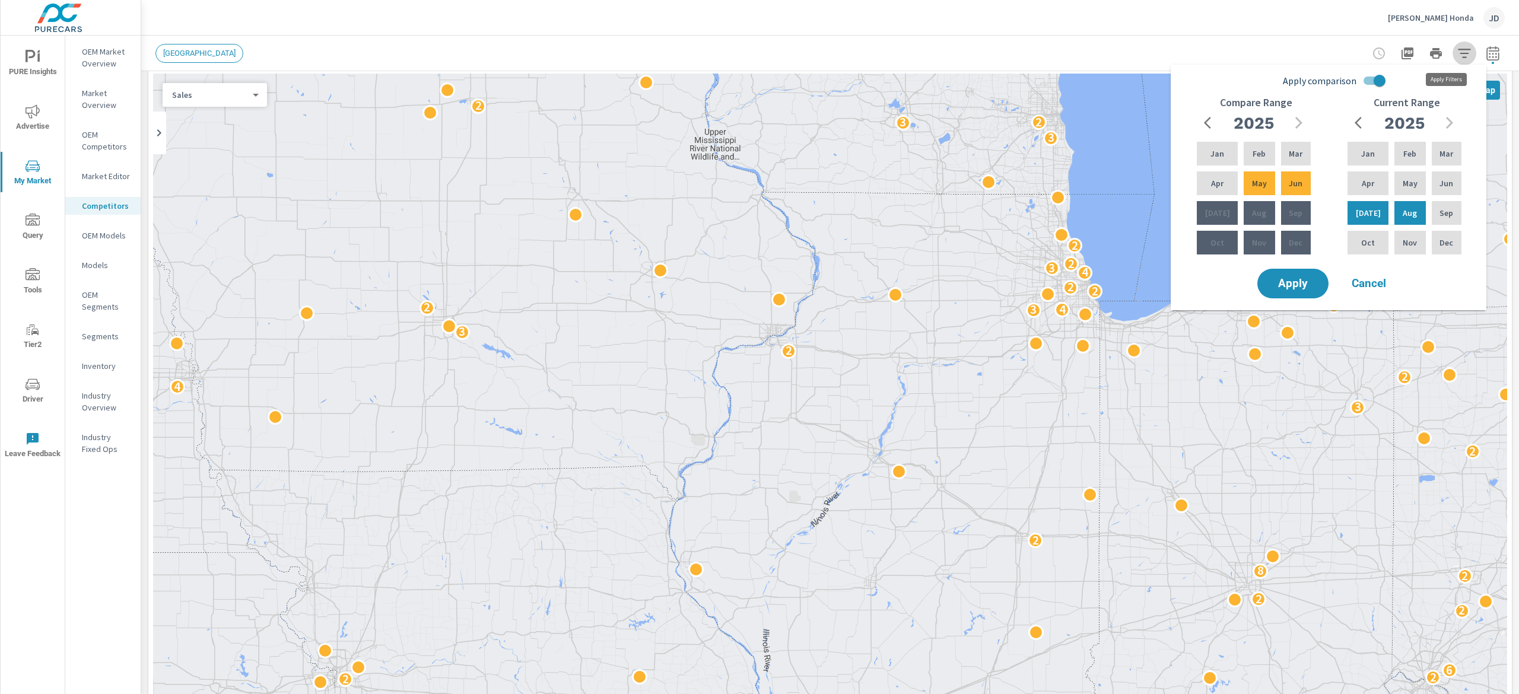
click at [1457, 51] on icon "button" at bounding box center [1464, 53] width 14 height 14
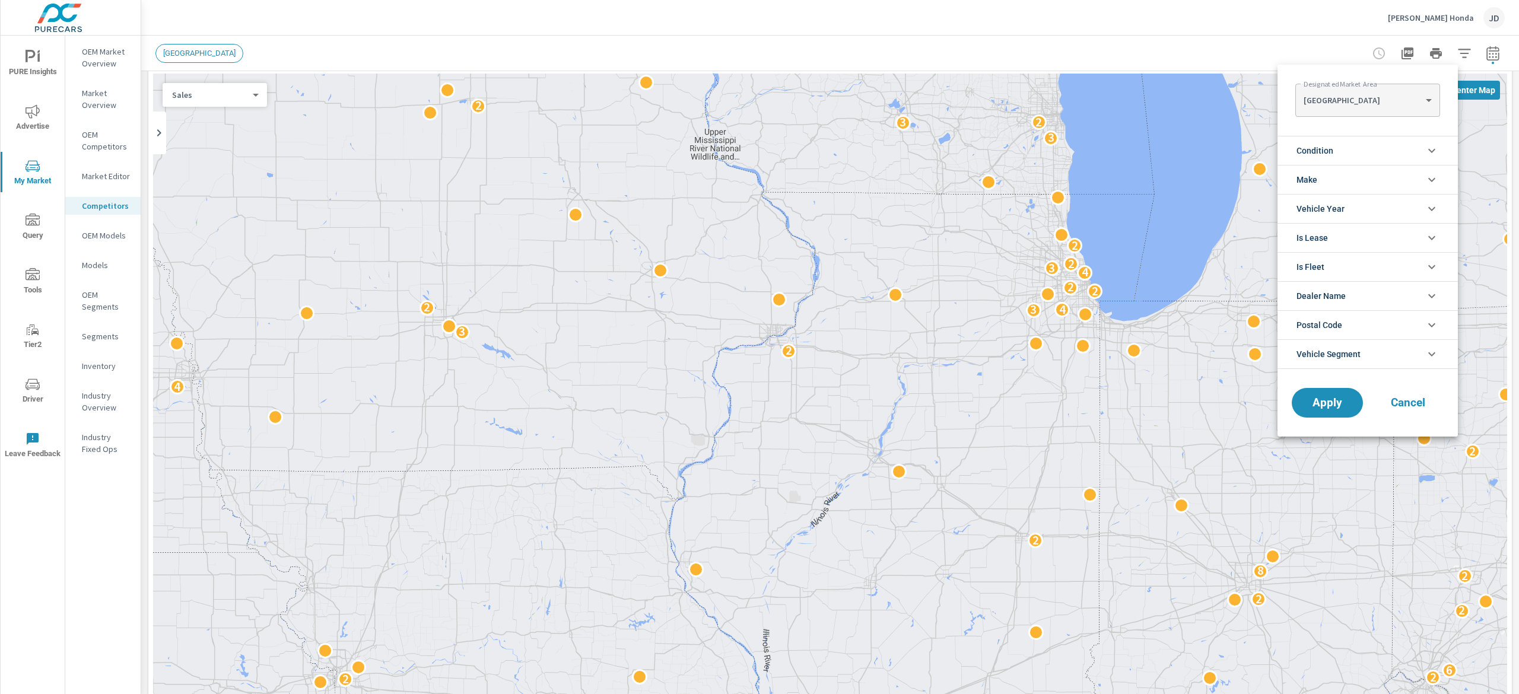
click at [1431, 99] on body "PURE Insights Advertise My Market Query Tools Tier2 Driver Leave Feedback OEM M…" at bounding box center [759, 347] width 1519 height 694
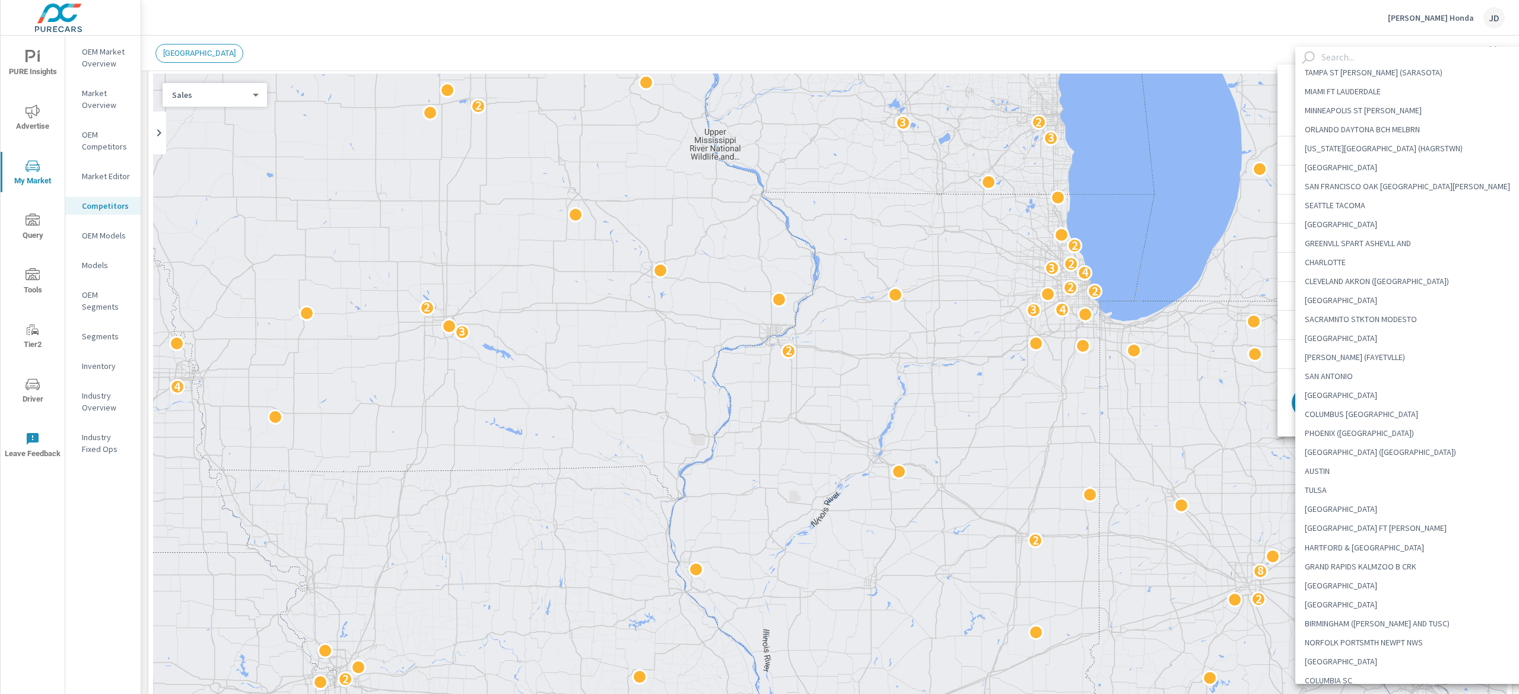
scroll to position [119, 0]
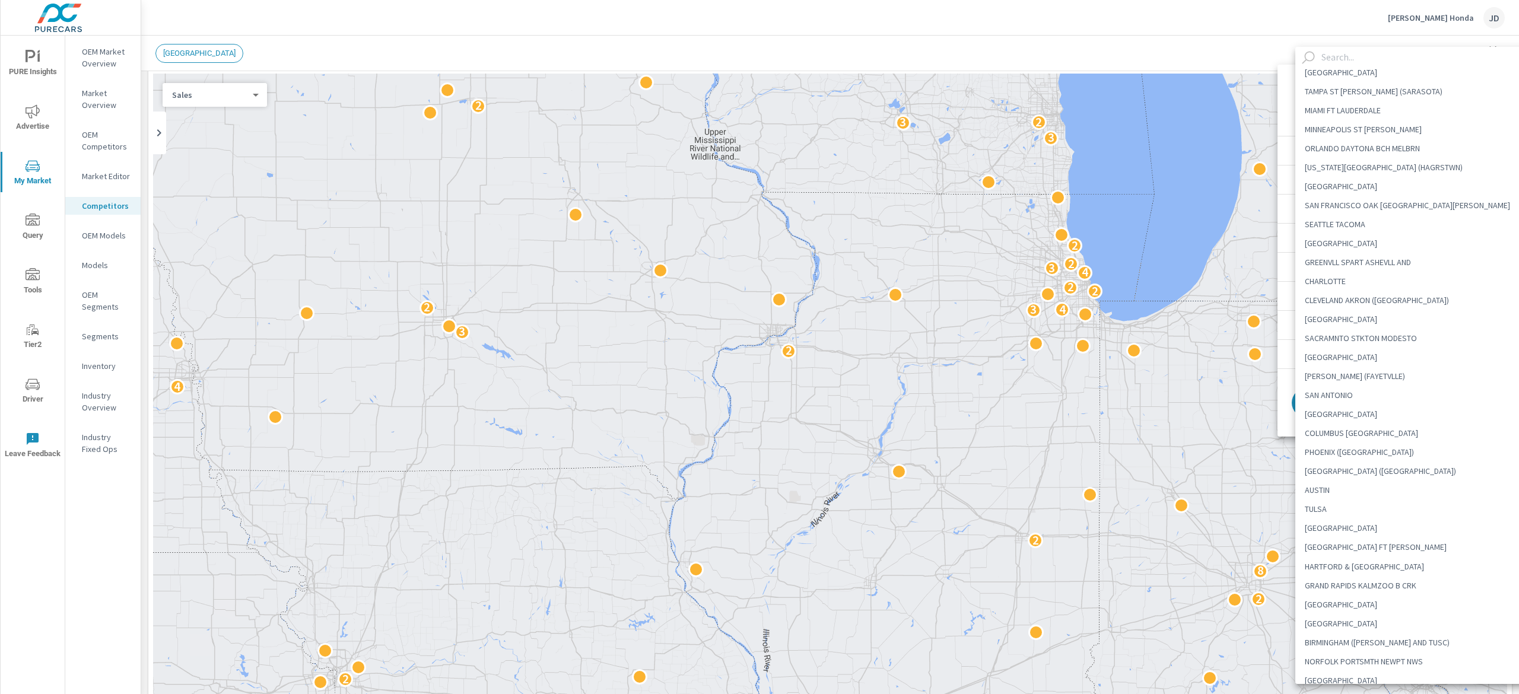
click at [104, 52] on div at bounding box center [759, 347] width 1519 height 694
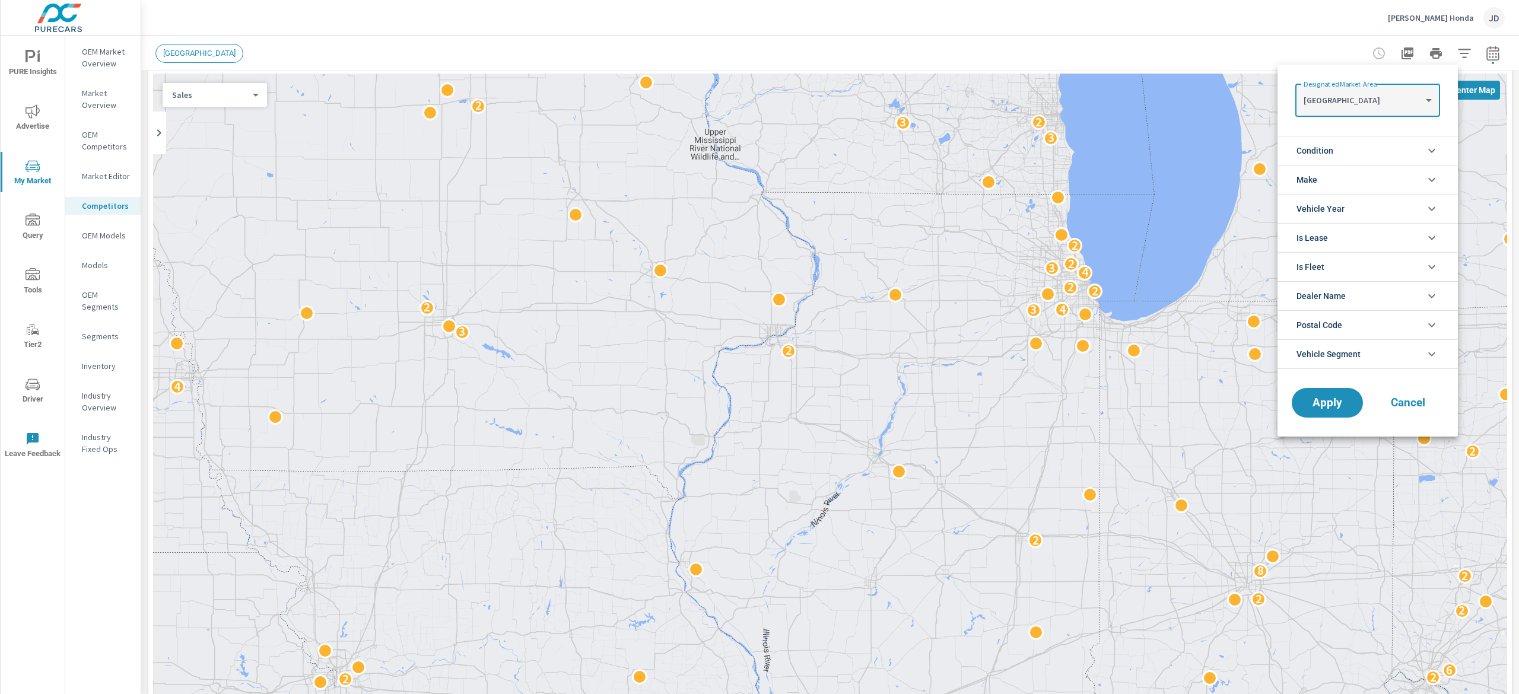
click at [104, 52] on div at bounding box center [759, 347] width 1519 height 694
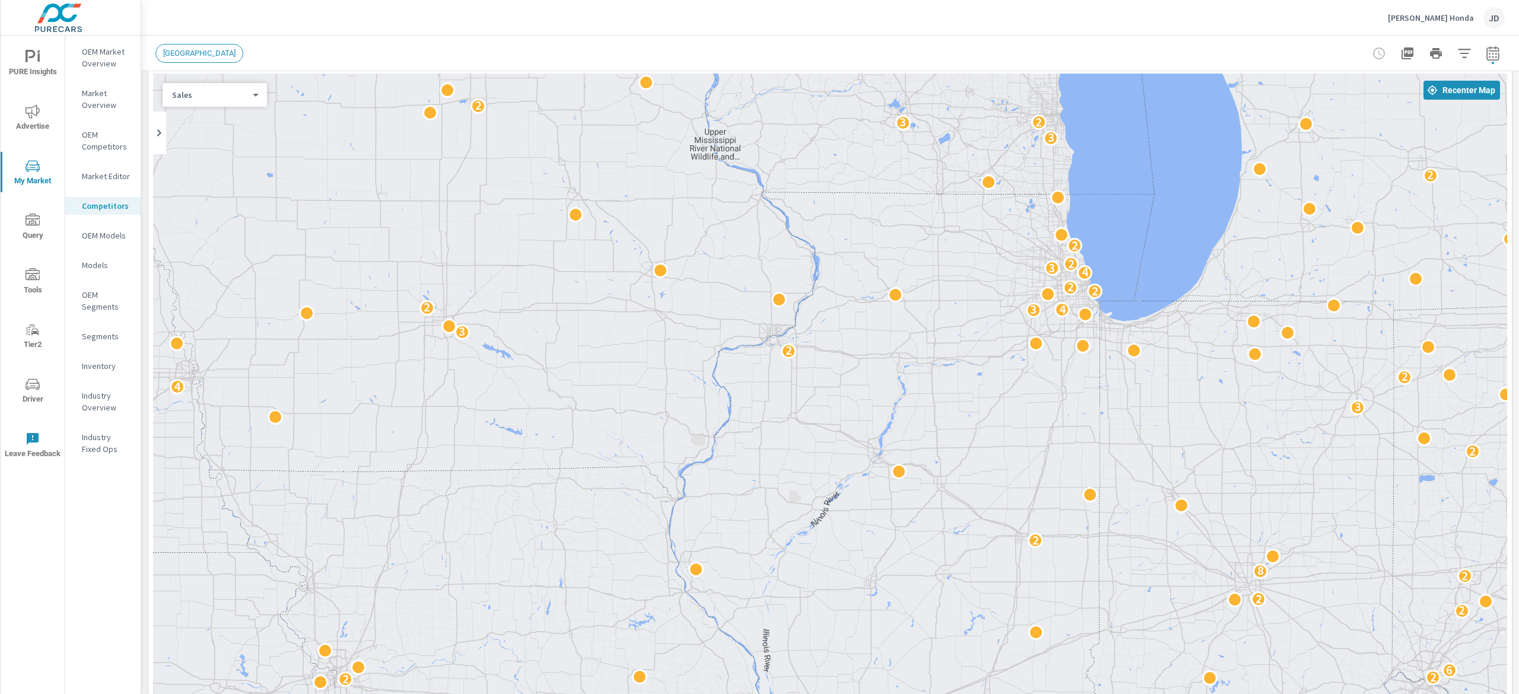
click at [105, 62] on p "OEM Market Overview" at bounding box center [106, 58] width 49 height 24
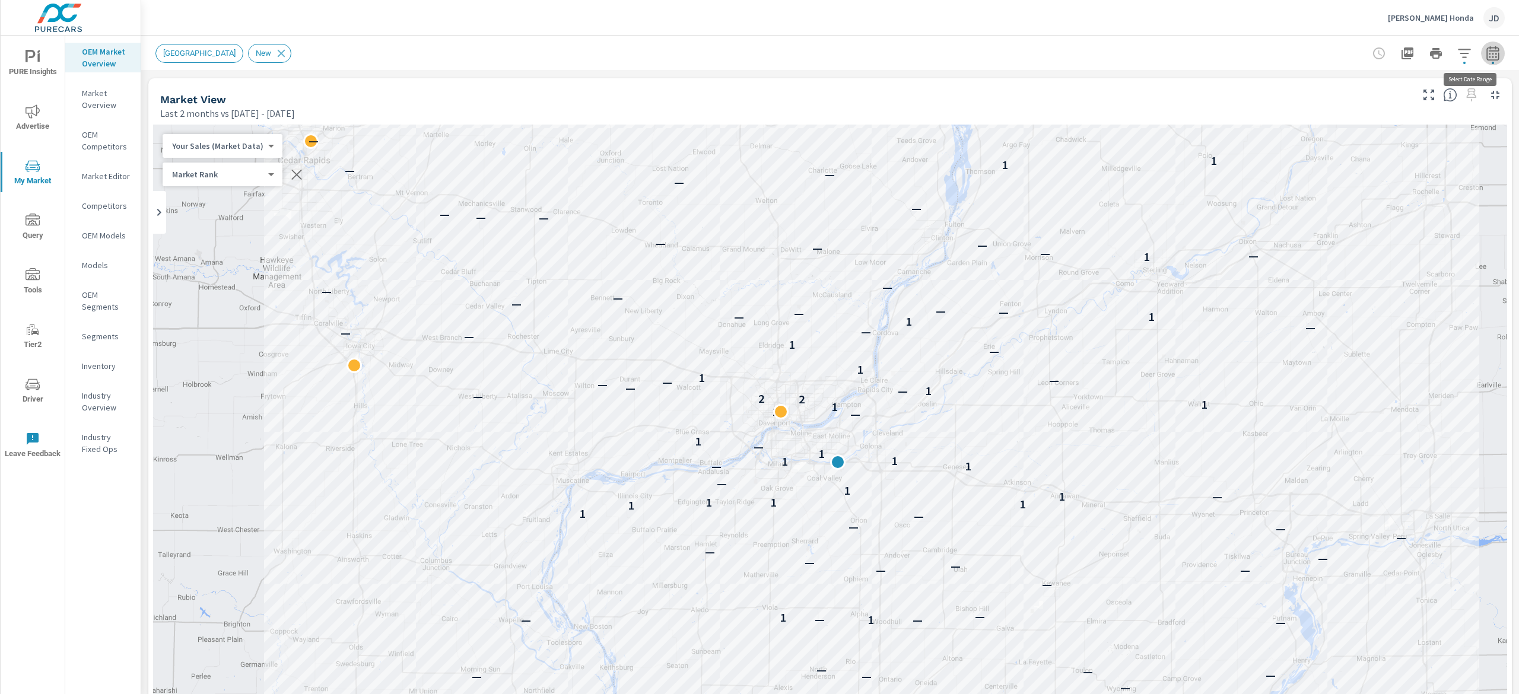
click at [1489, 56] on icon "button" at bounding box center [1493, 55] width 8 height 5
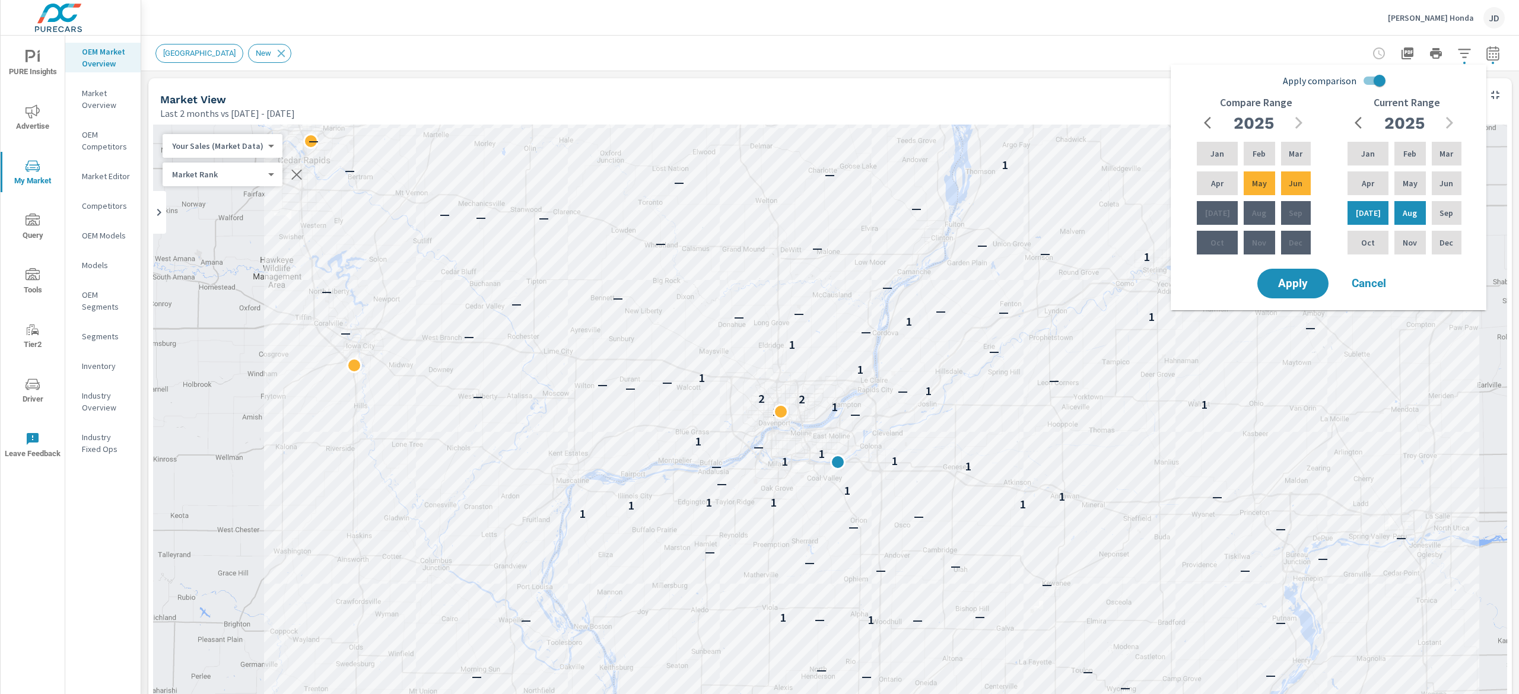
click at [1489, 56] on icon "button" at bounding box center [1493, 55] width 8 height 5
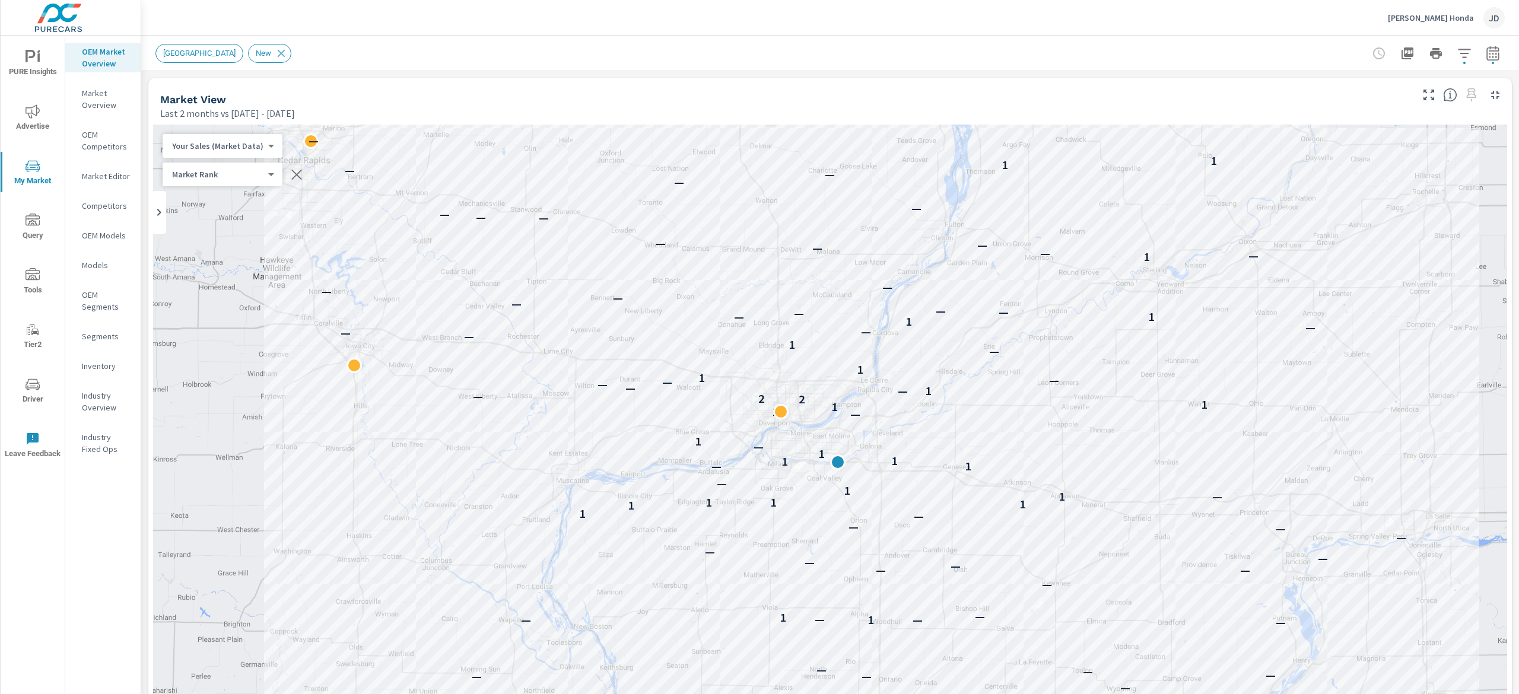
click at [1458, 53] on icon "button" at bounding box center [1464, 53] width 12 height 9
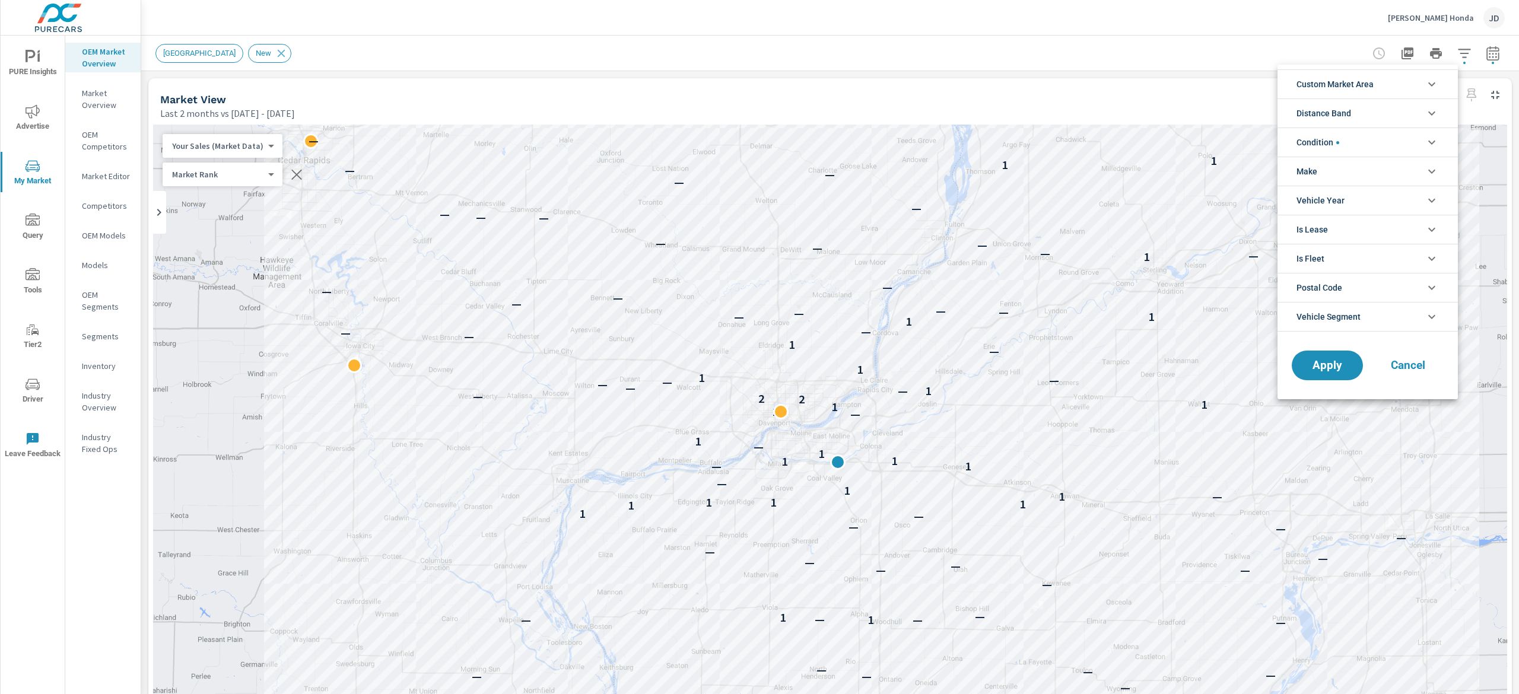
click at [1435, 173] on icon "filter options" at bounding box center [1432, 171] width 14 height 14
click at [1429, 167] on icon "filter options" at bounding box center [1432, 171] width 14 height 14
click at [1430, 135] on li "Condition" at bounding box center [1368, 142] width 180 height 29
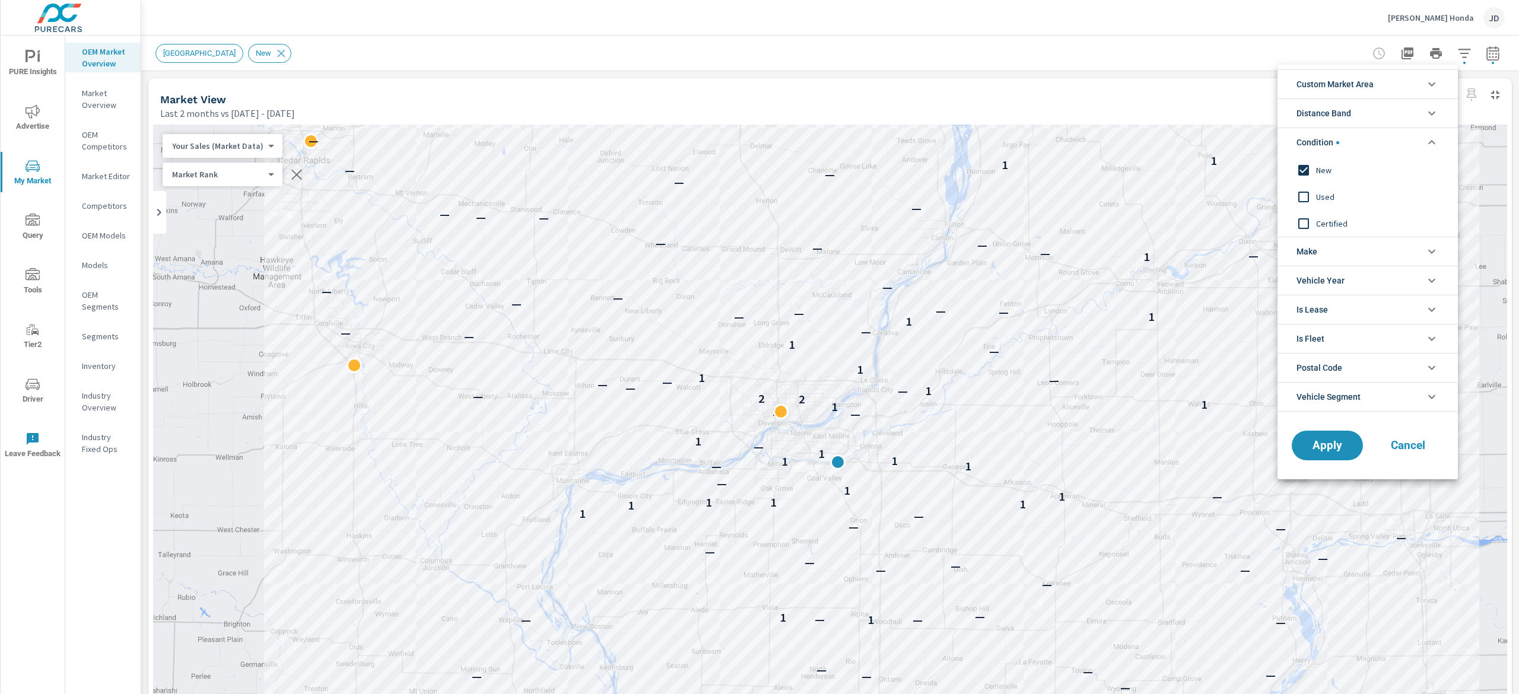
click at [1430, 135] on li "Condition" at bounding box center [1368, 142] width 180 height 29
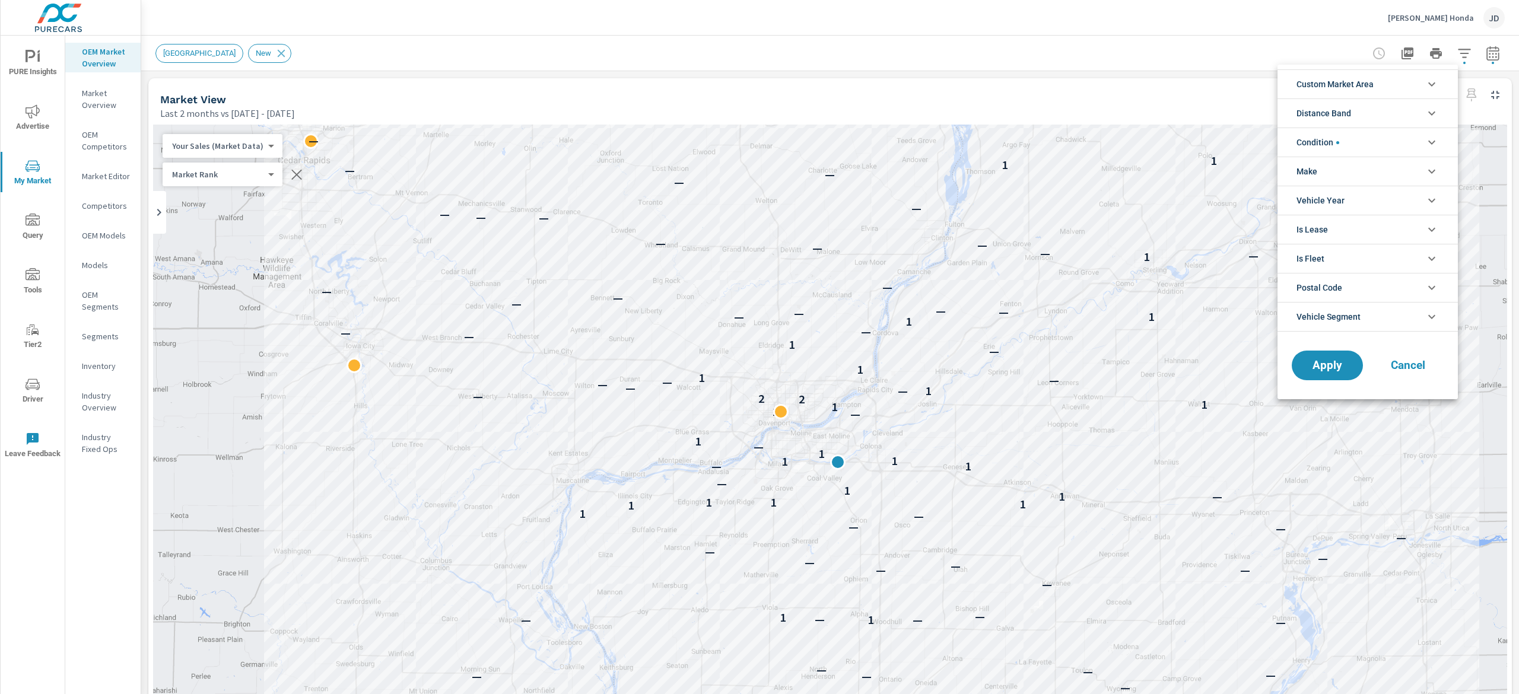
click at [1425, 89] on icon "filter options" at bounding box center [1432, 84] width 14 height 14
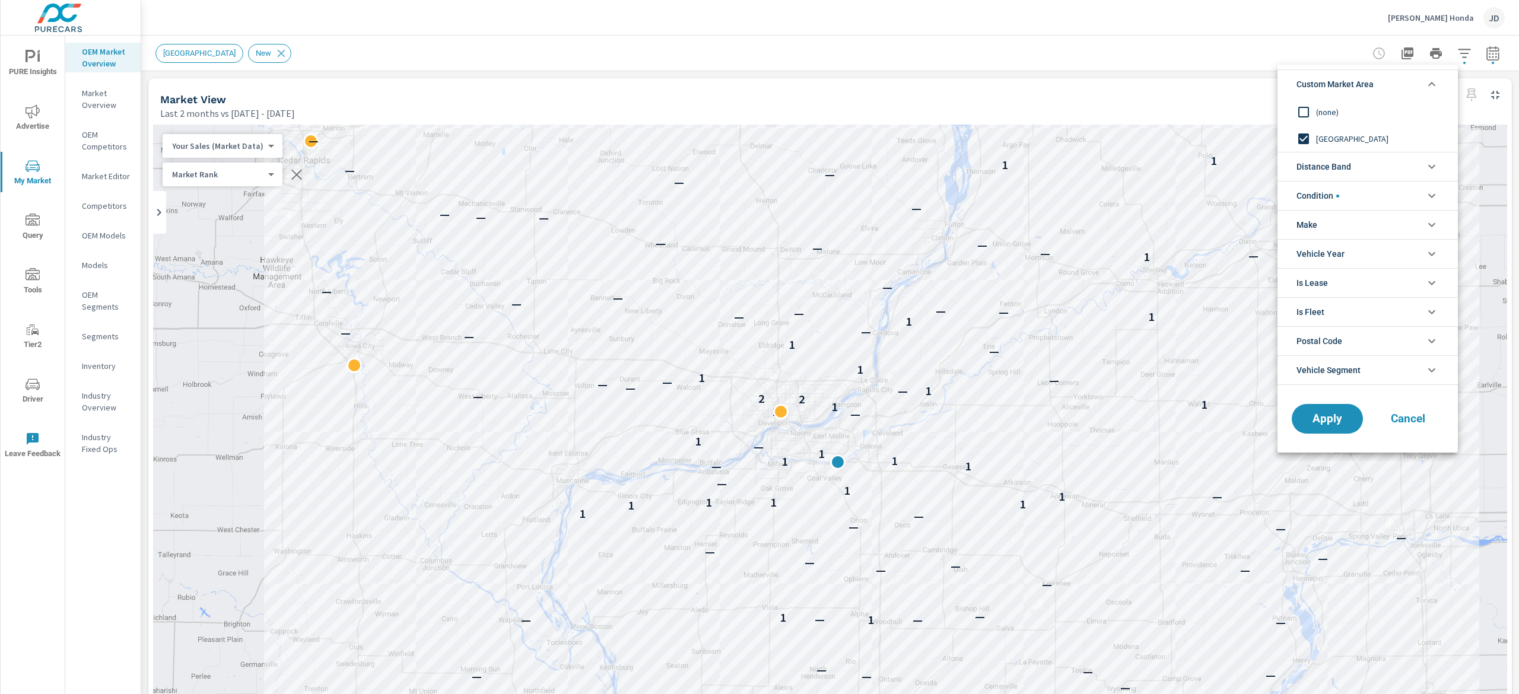
click at [1425, 89] on icon "filter options" at bounding box center [1432, 84] width 14 height 14
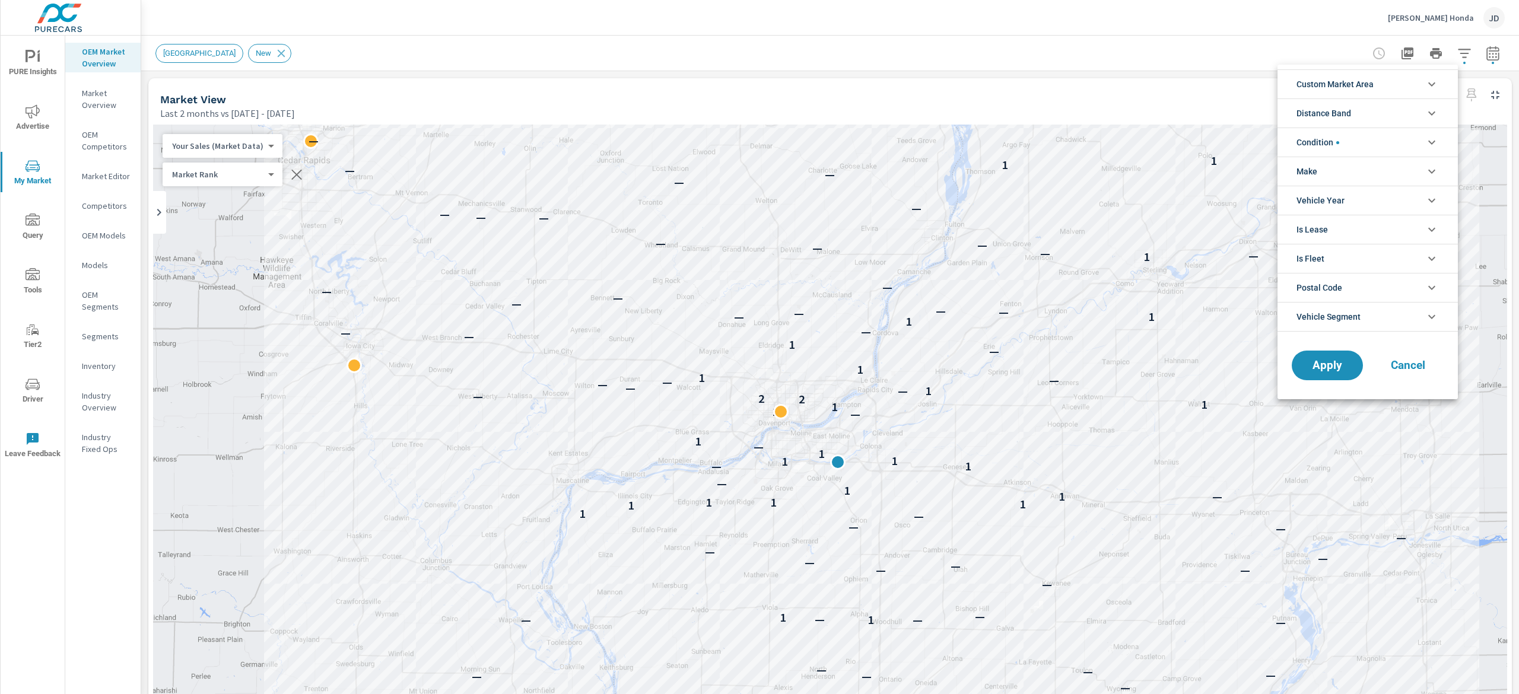
click at [1425, 113] on icon "filter options" at bounding box center [1432, 113] width 14 height 14
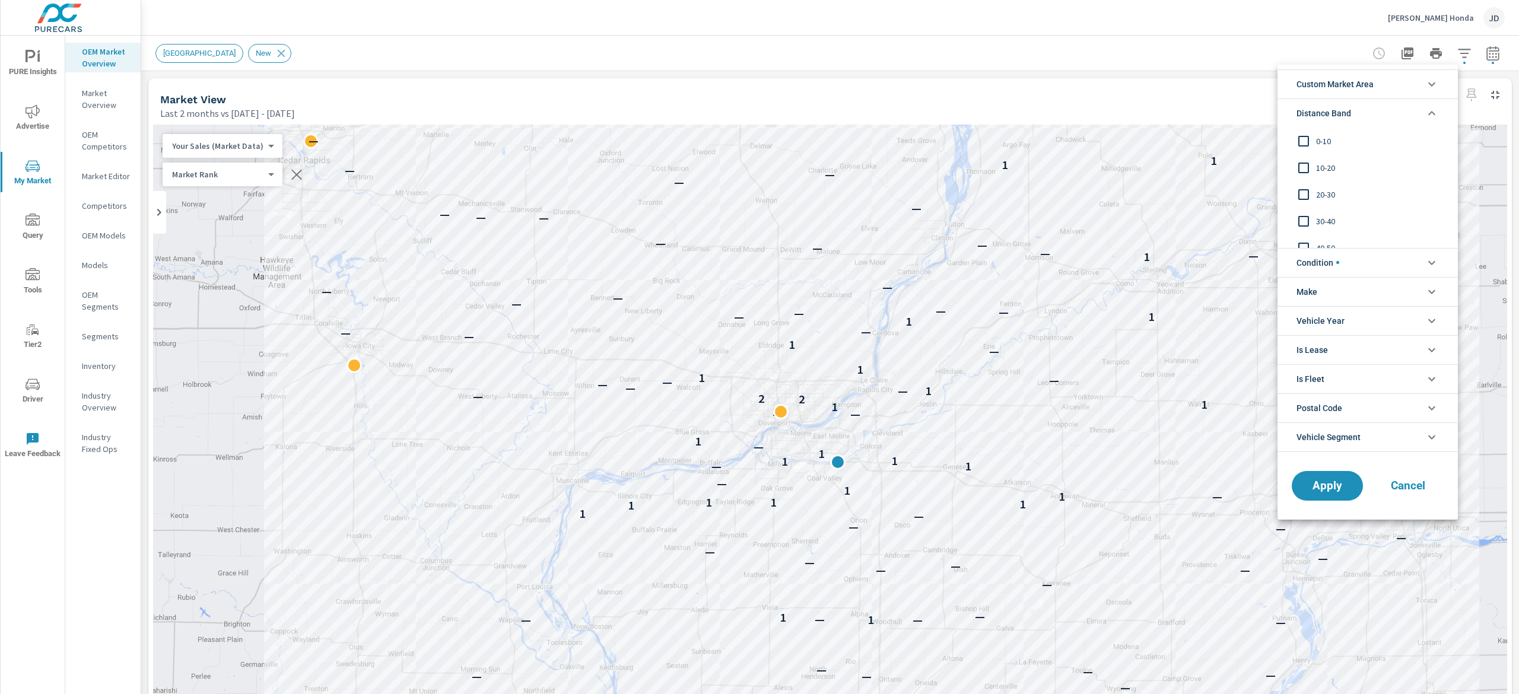
click at [1425, 113] on icon "filter options" at bounding box center [1432, 113] width 14 height 14
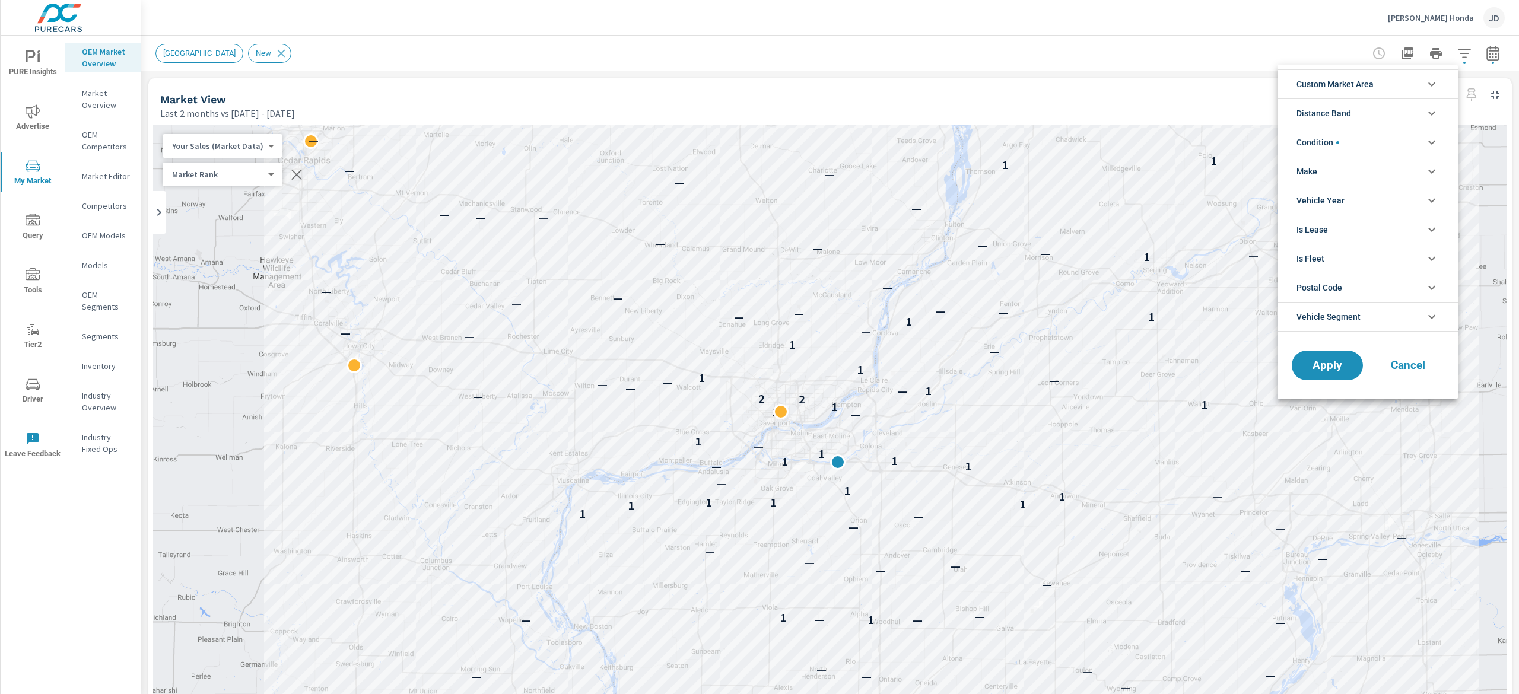
drag, startPoint x: 1500, startPoint y: 90, endPoint x: 1518, endPoint y: 386, distance: 296.7
click at [1518, 386] on div at bounding box center [759, 347] width 1519 height 694
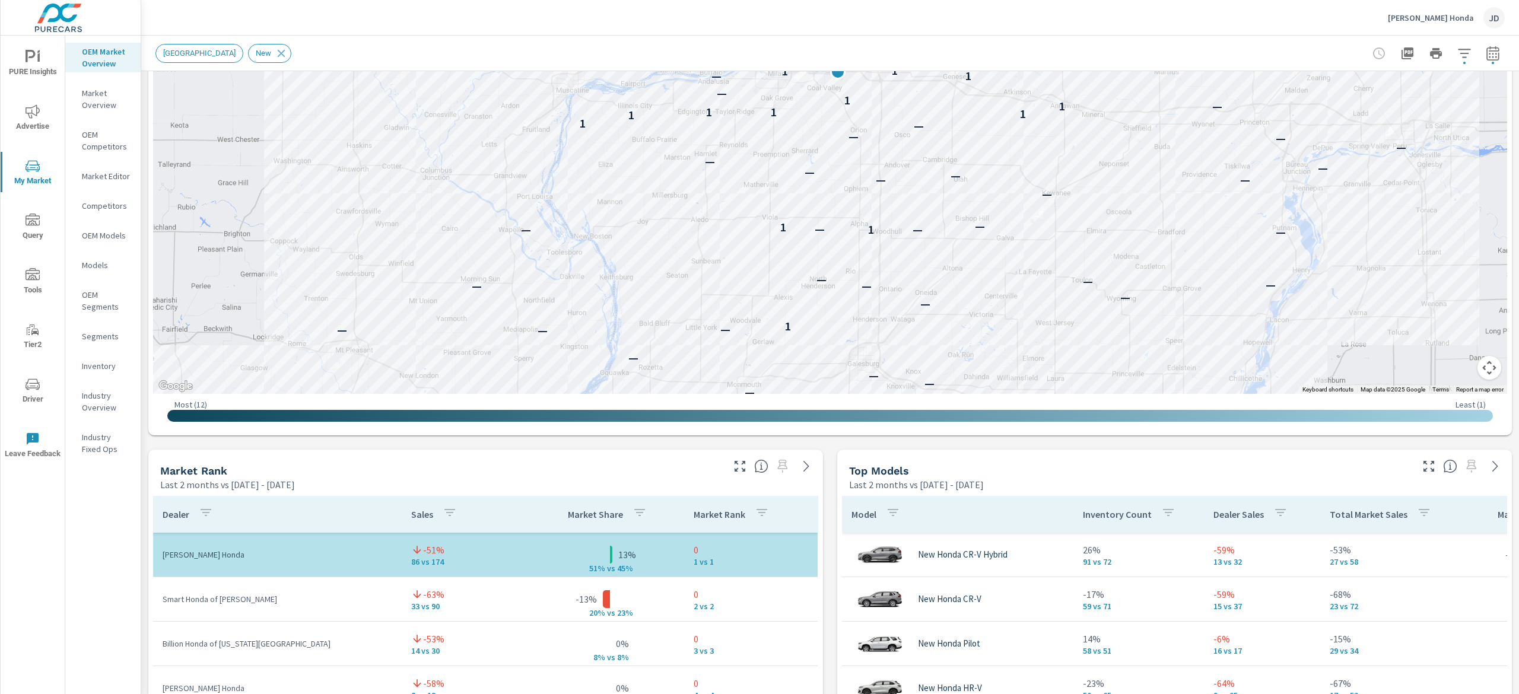
scroll to position [86, 0]
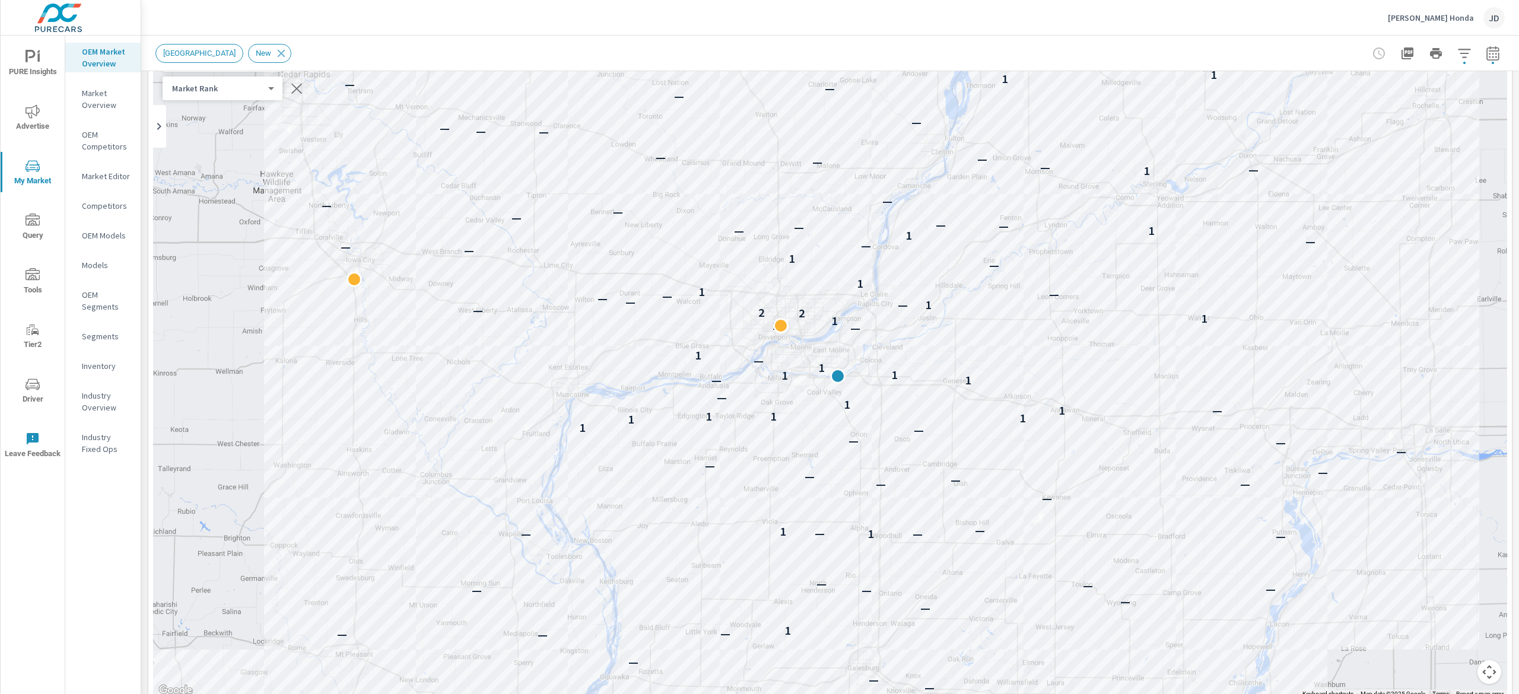
drag, startPoint x: 1518, startPoint y: 120, endPoint x: 1518, endPoint y: 145, distance: 24.3
click at [1518, 145] on div "Market Overview Zimmerman Honda Report date range: Jul 01, 2025 - Aug 31, 2025 …" at bounding box center [830, 365] width 1378 height 659
click at [1098, 61] on div "New Market Area New" at bounding box center [746, 53] width 1183 height 19
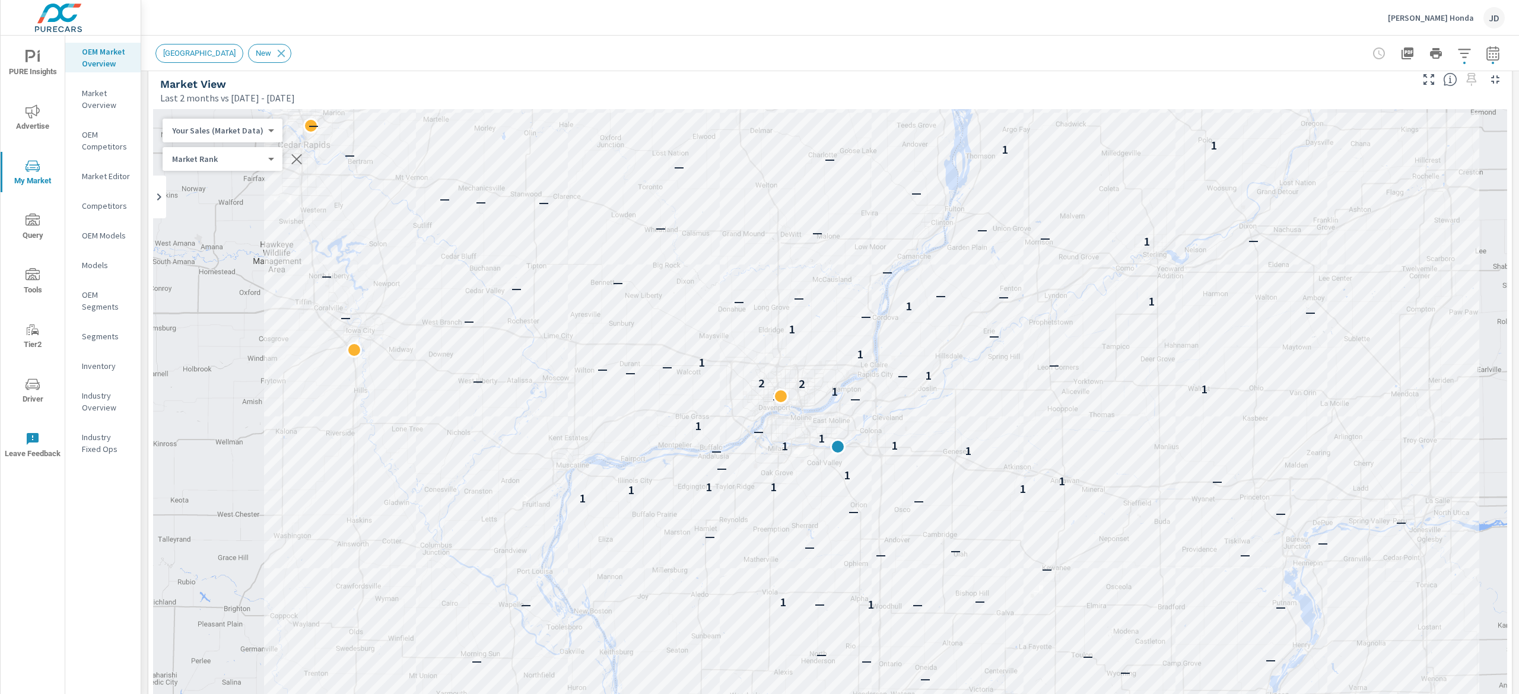
scroll to position [0, 0]
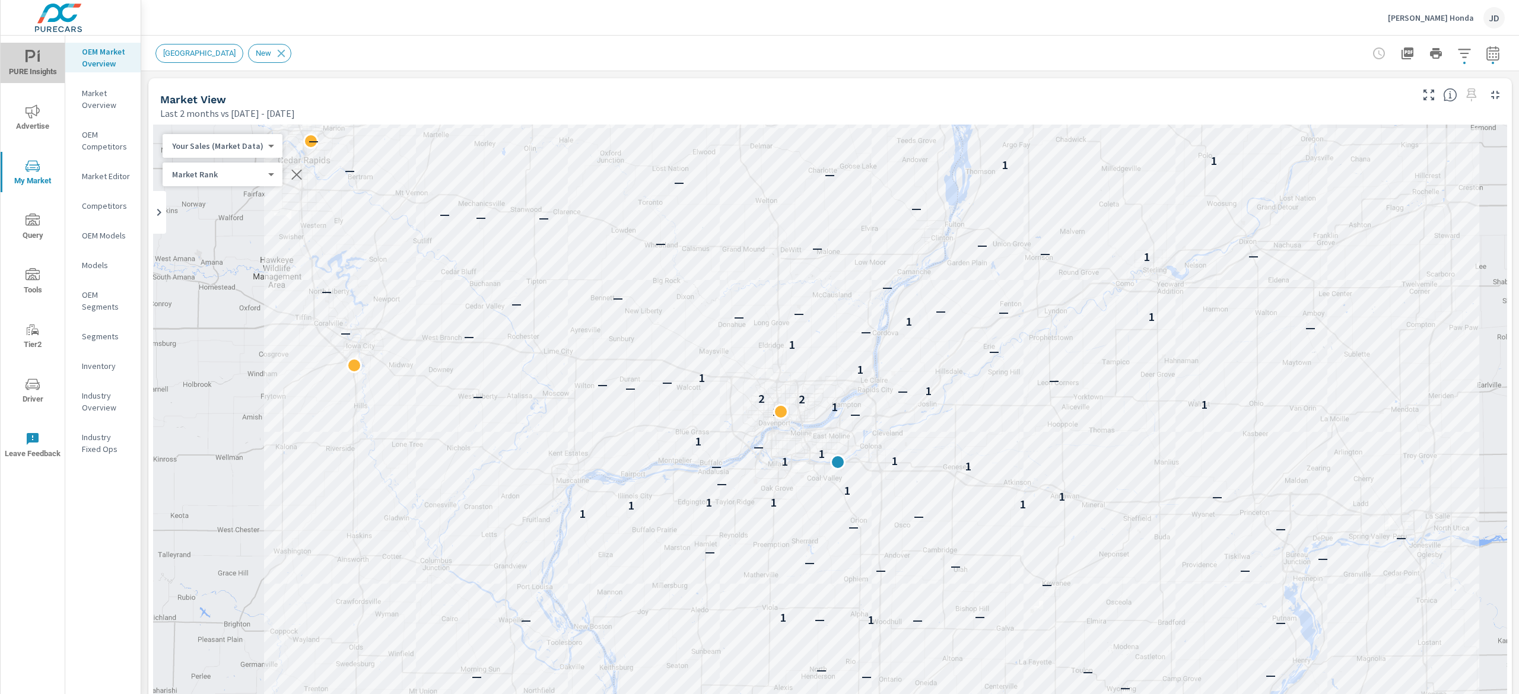
click at [27, 62] on span "PURE Insights" at bounding box center [32, 64] width 57 height 29
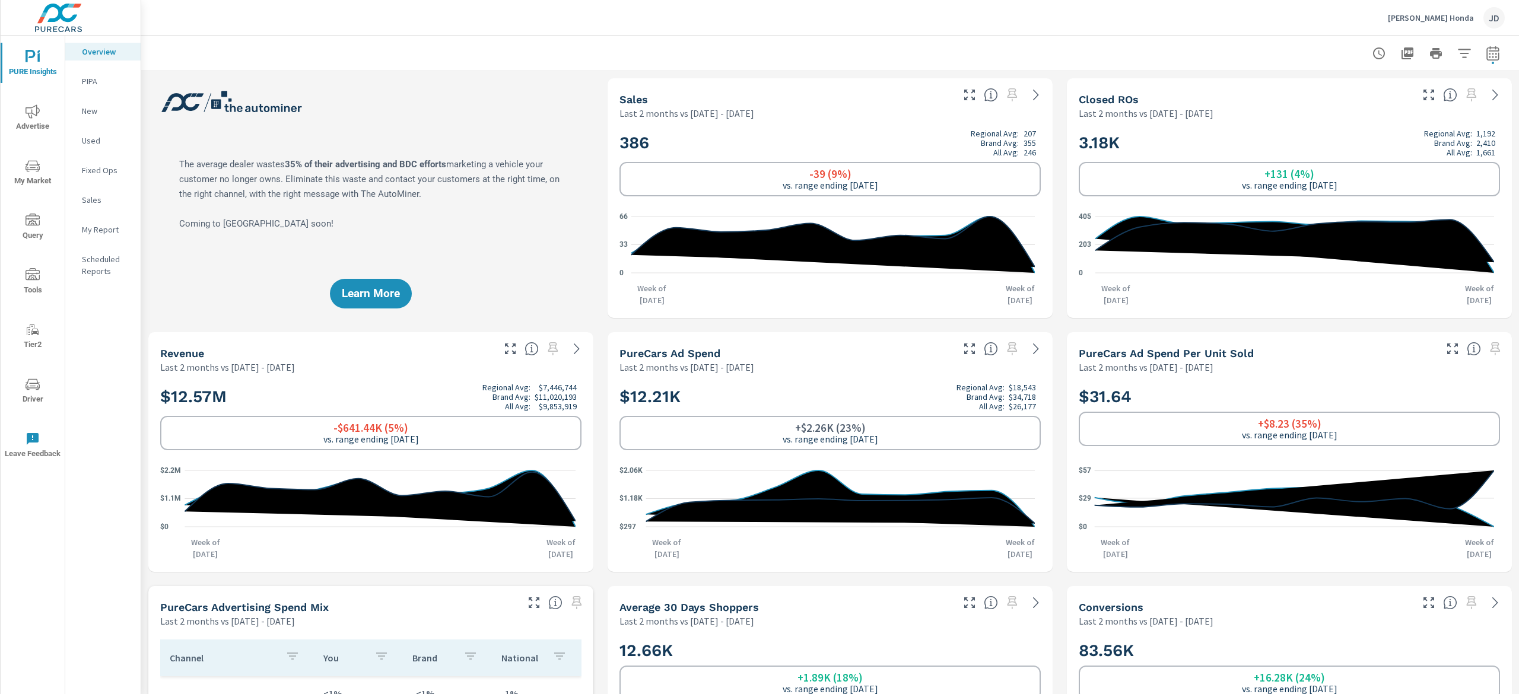
click at [104, 115] on p "New" at bounding box center [106, 111] width 49 height 12
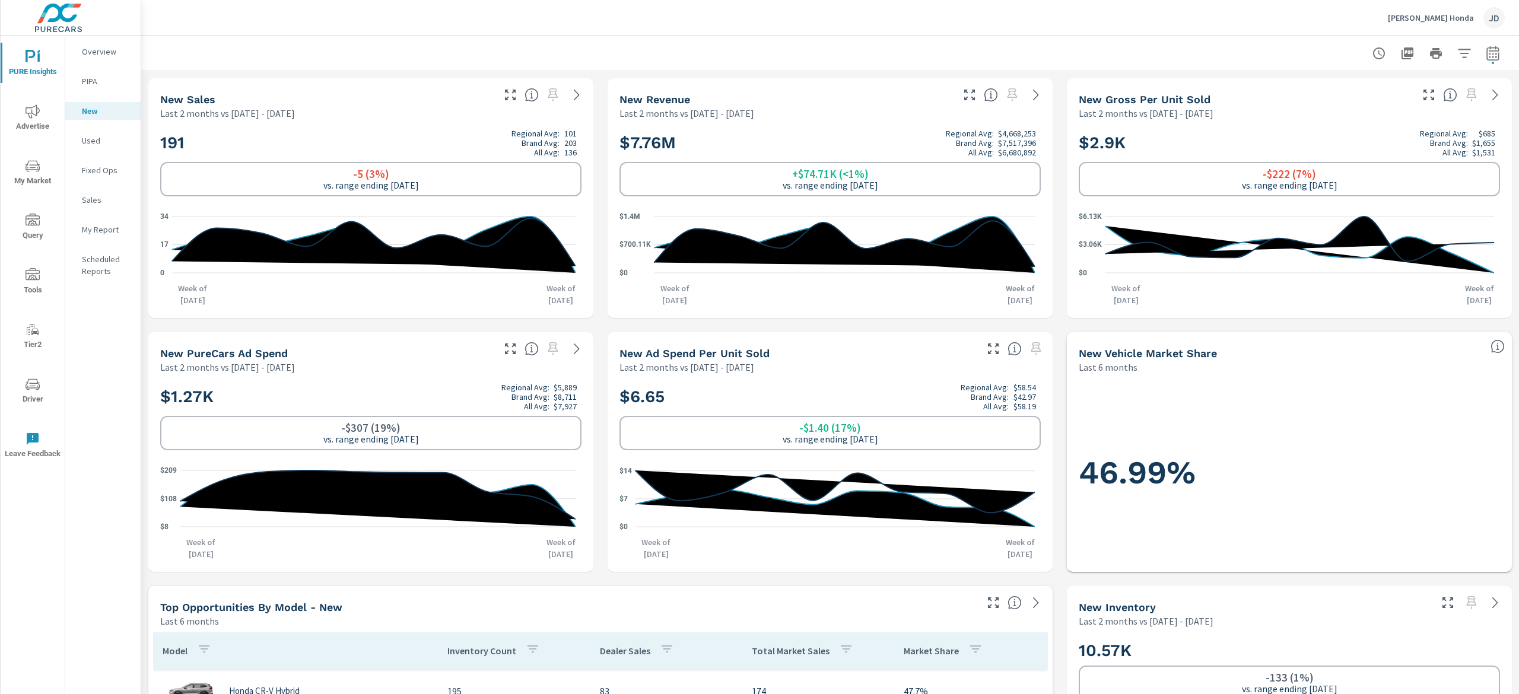
click at [108, 144] on p "Used" at bounding box center [106, 141] width 49 height 12
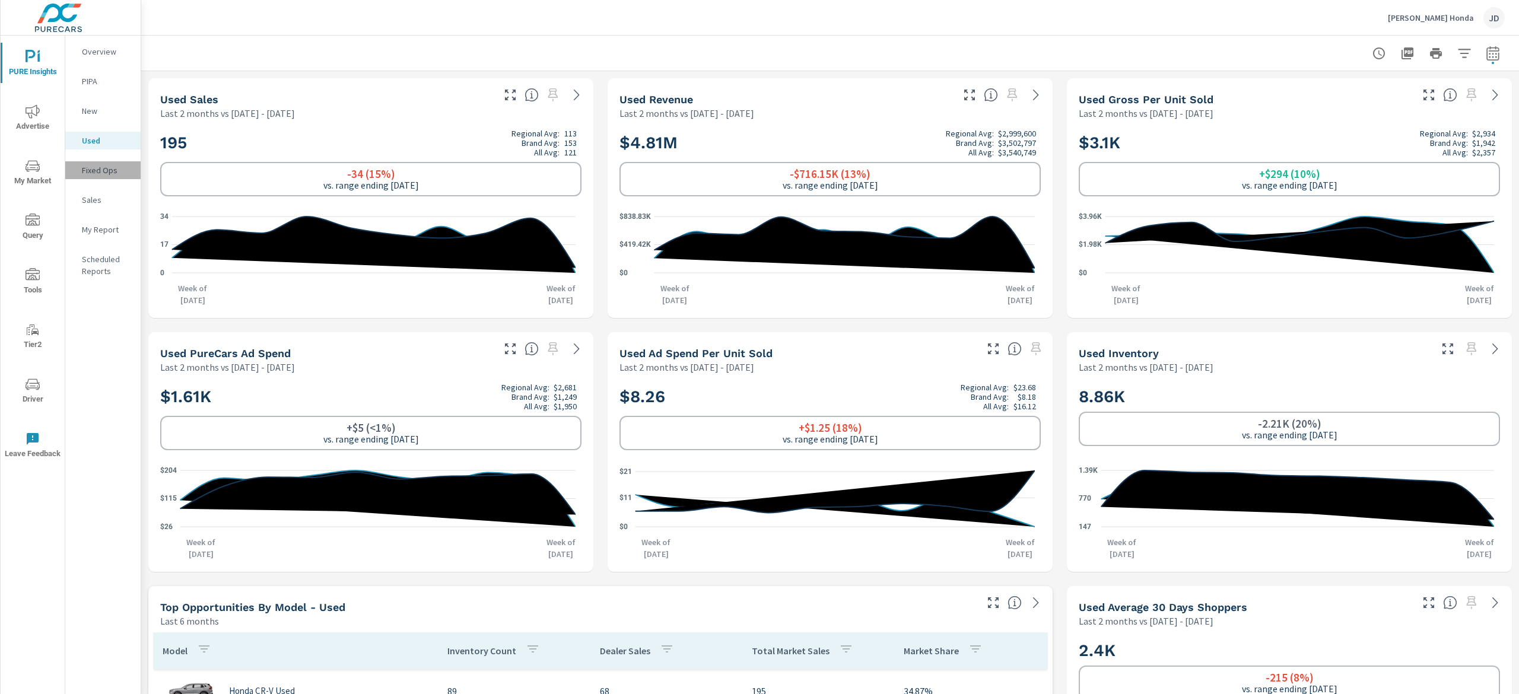
click at [110, 172] on p "Fixed Ops" at bounding box center [106, 170] width 49 height 12
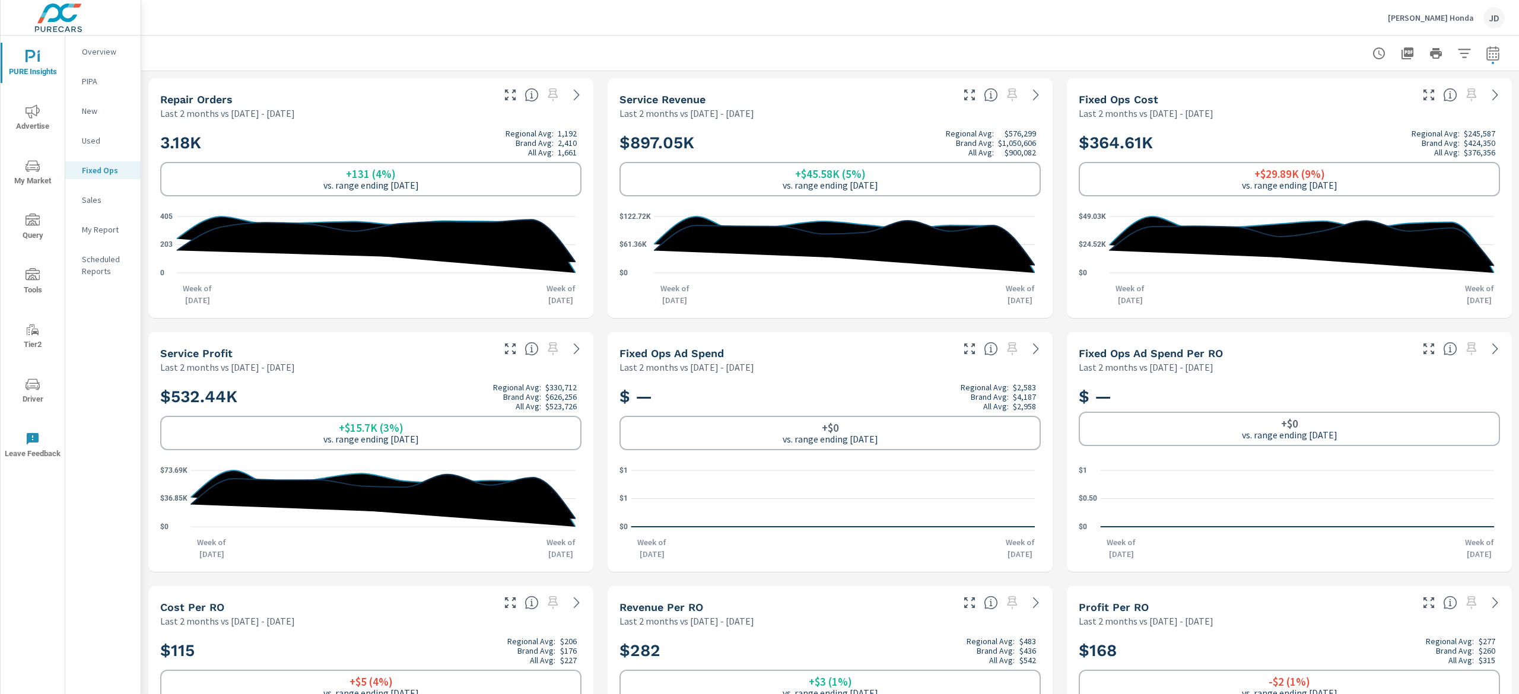
scroll to position [44, 0]
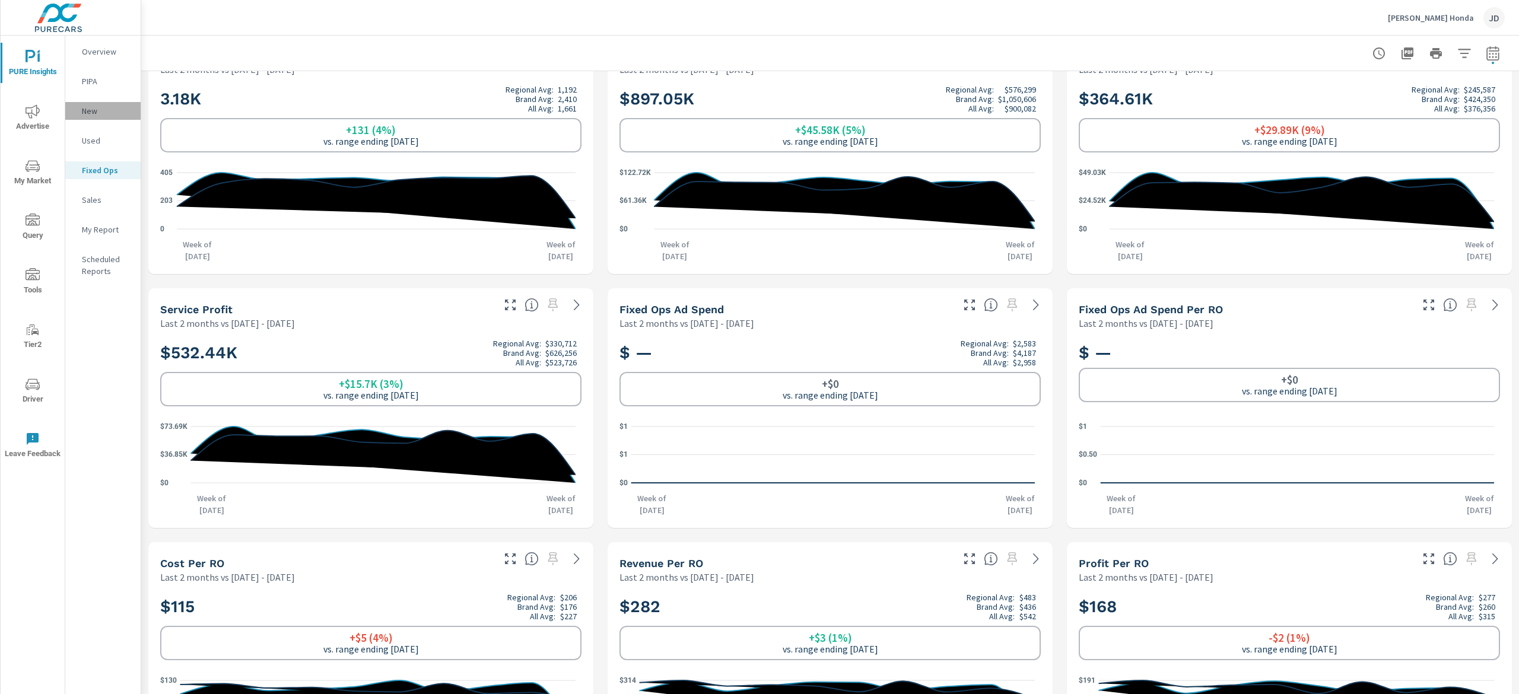
click at [110, 113] on p "New" at bounding box center [106, 111] width 49 height 12
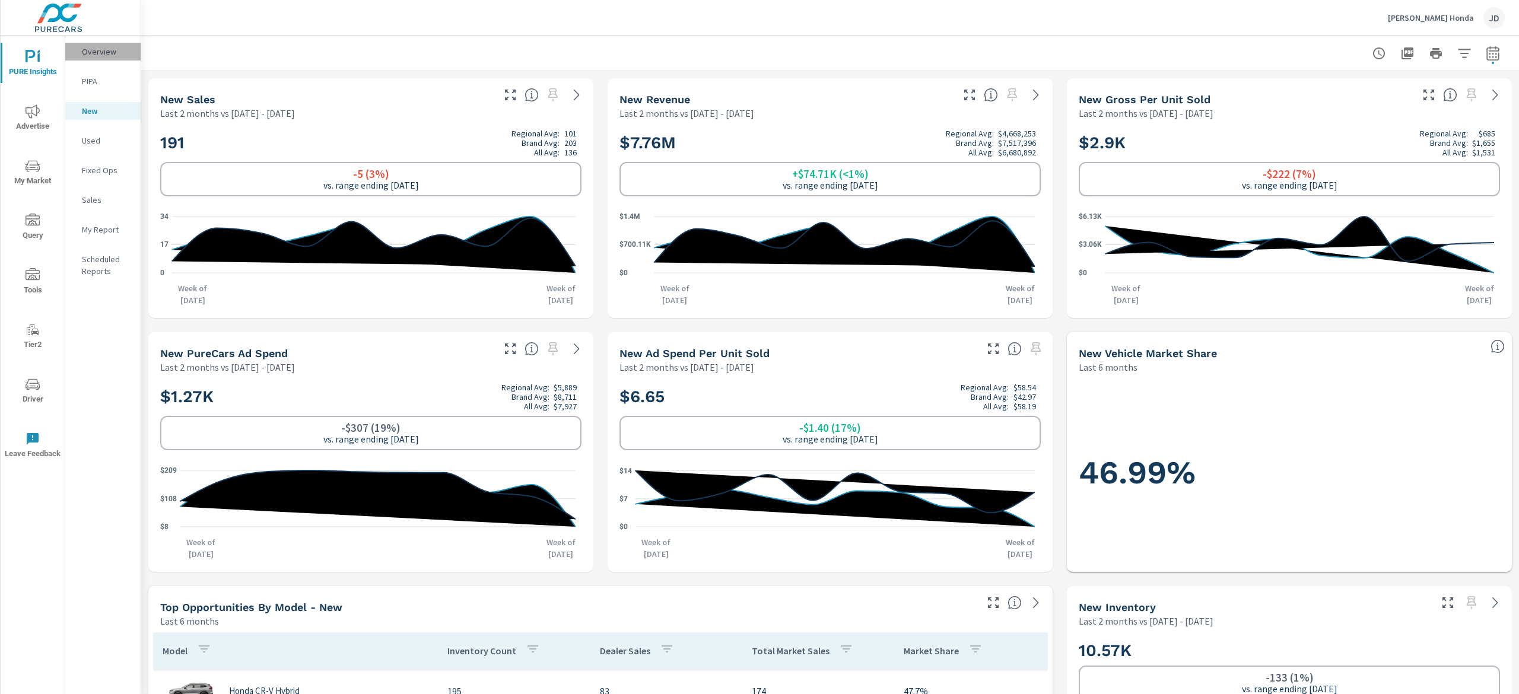
click at [97, 54] on p "Overview" at bounding box center [106, 52] width 49 height 12
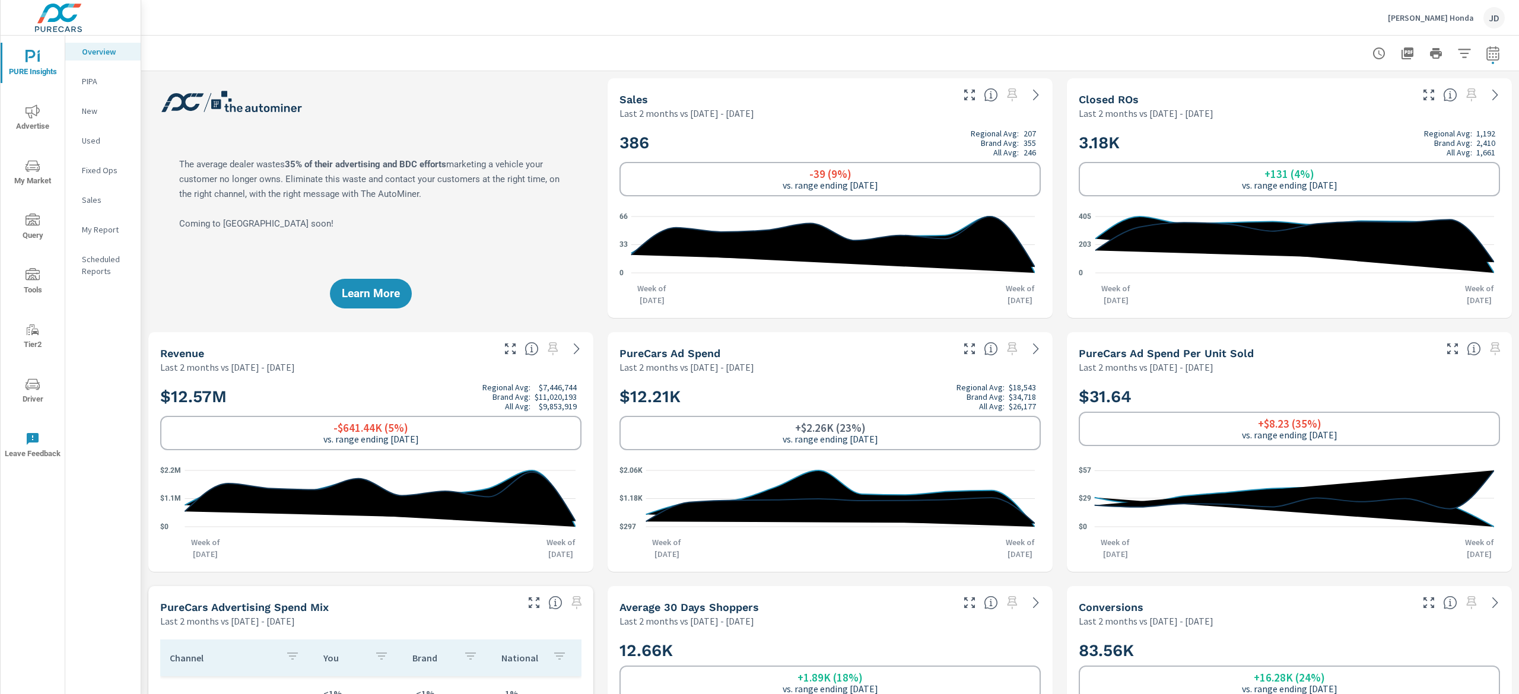
click at [39, 113] on icon "nav menu" at bounding box center [33, 111] width 14 height 14
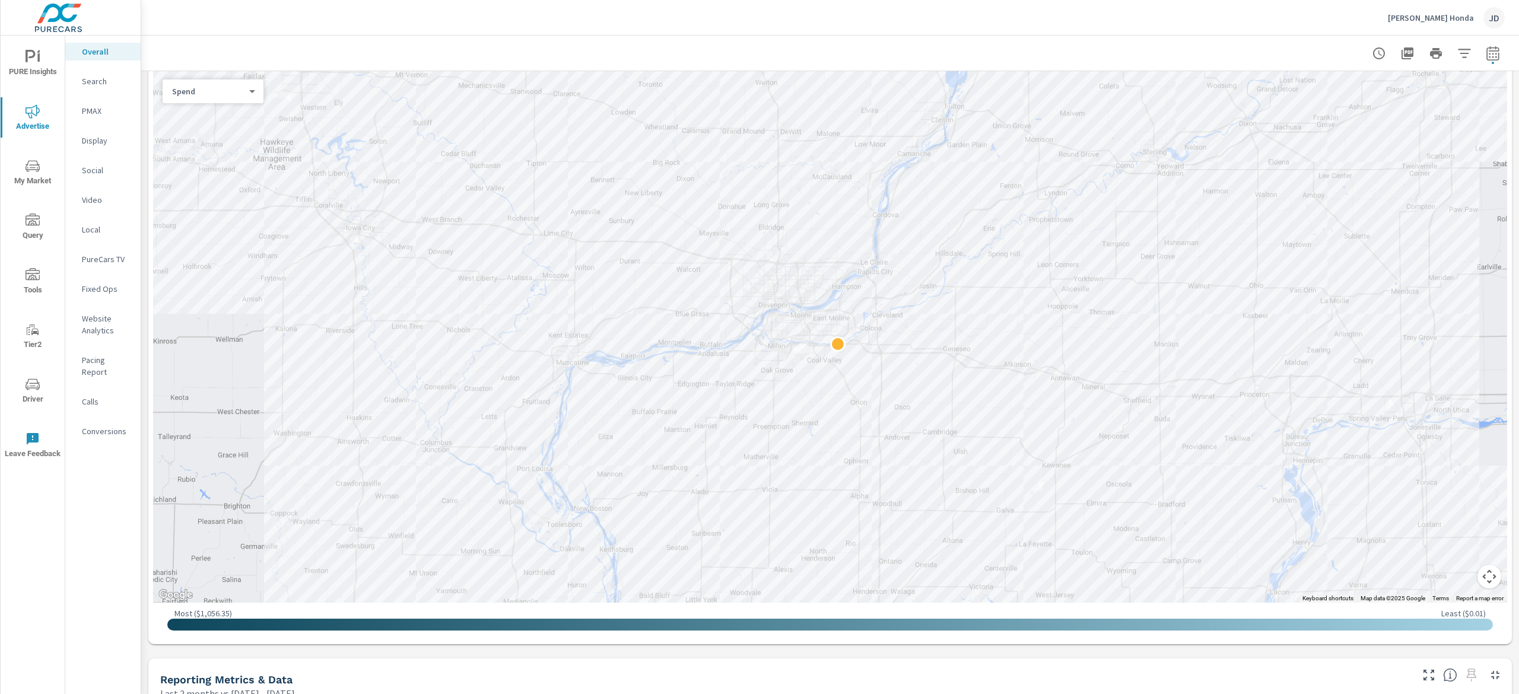
scroll to position [370, 0]
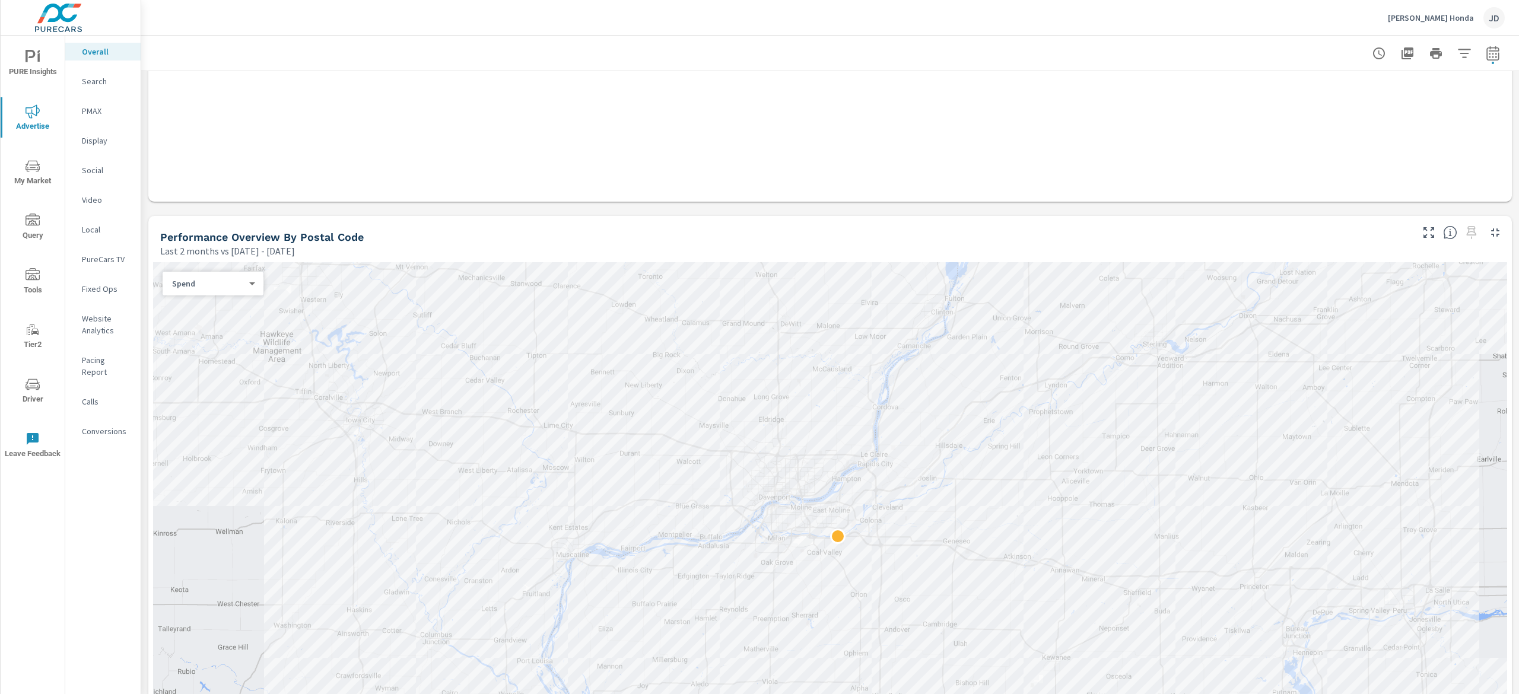
click at [100, 81] on p "Search" at bounding box center [106, 81] width 49 height 12
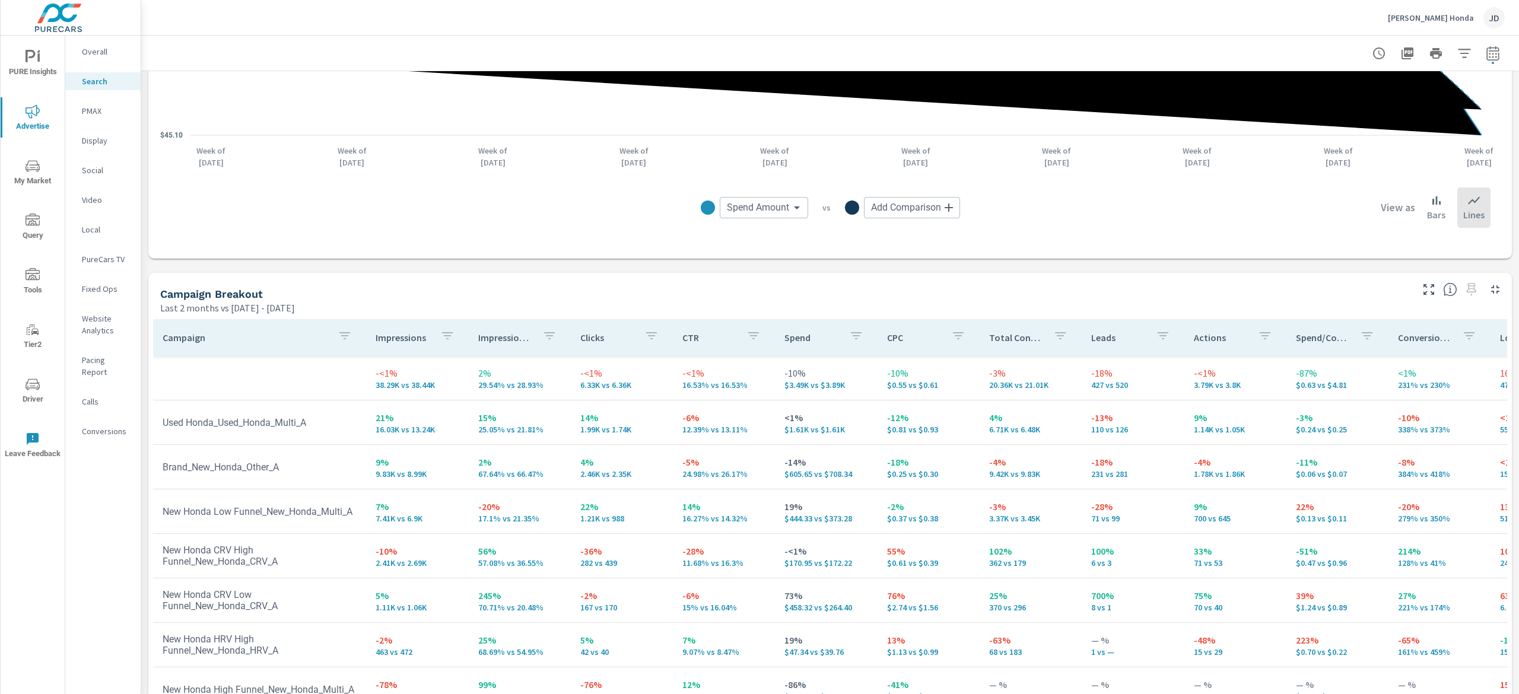
scroll to position [1028, 0]
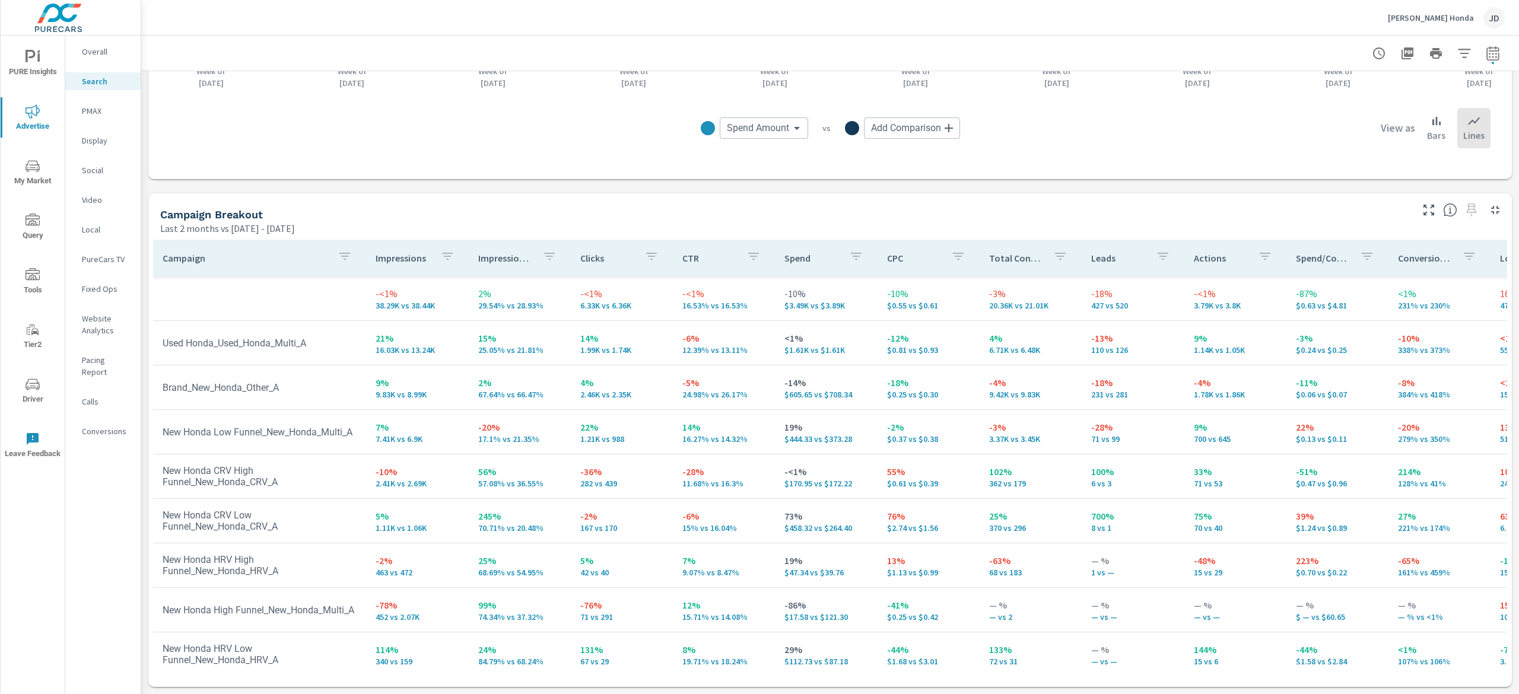
scroll to position [119, 0]
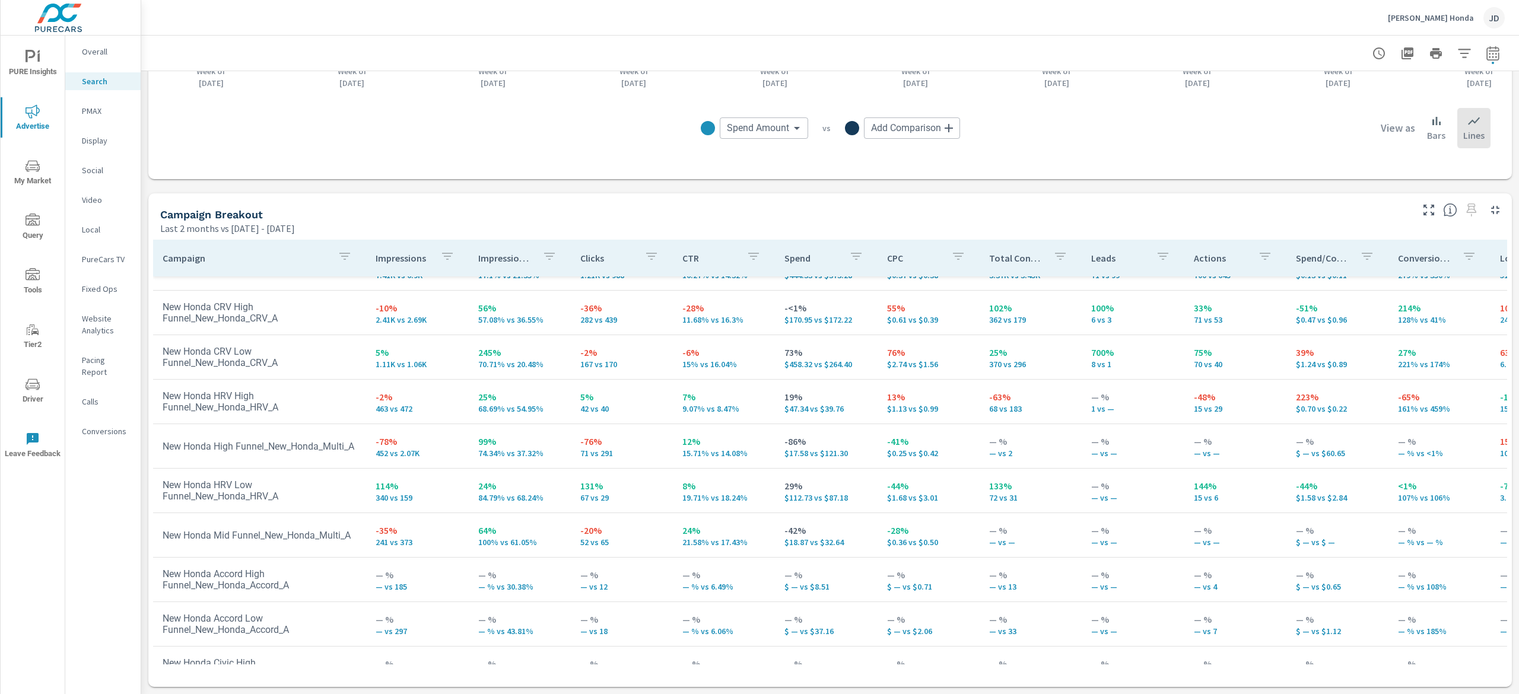
scroll to position [167, 0]
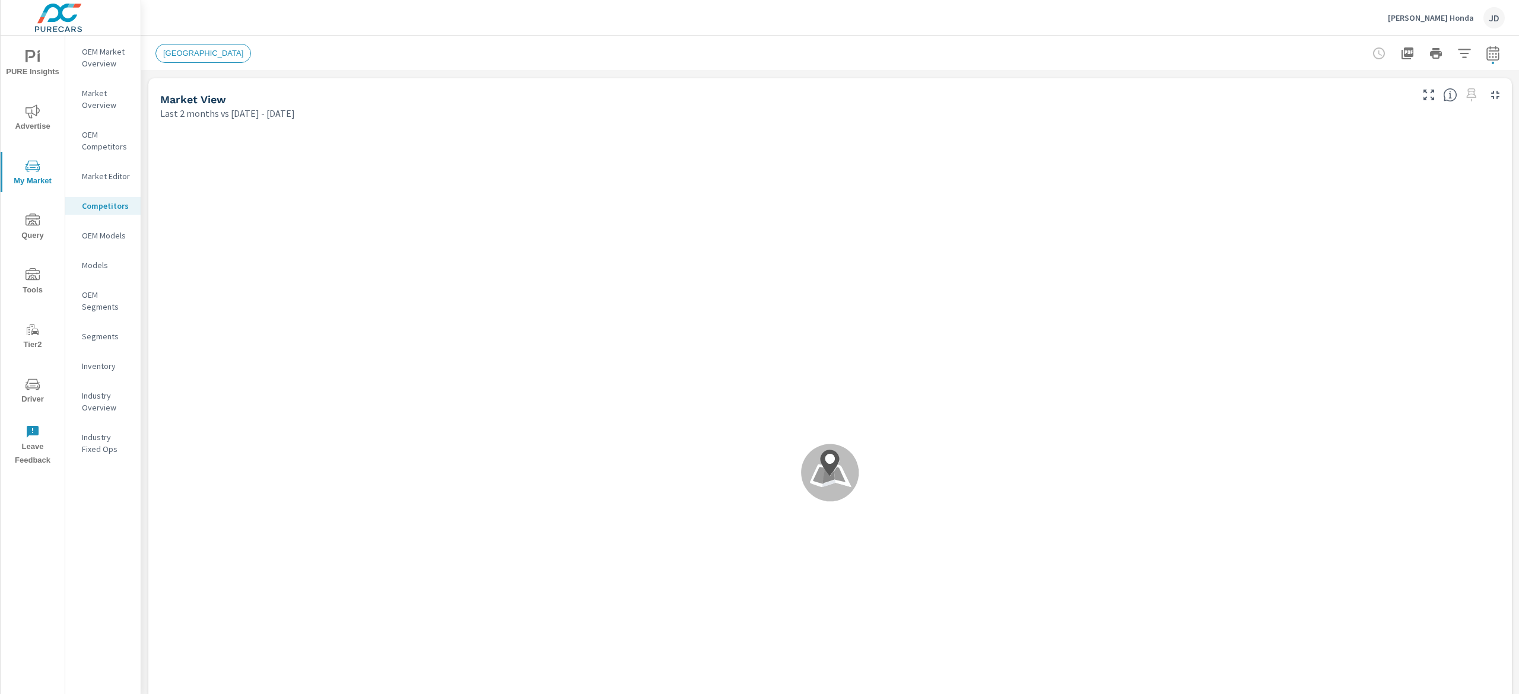
click at [104, 97] on p "Market Overview" at bounding box center [106, 99] width 49 height 24
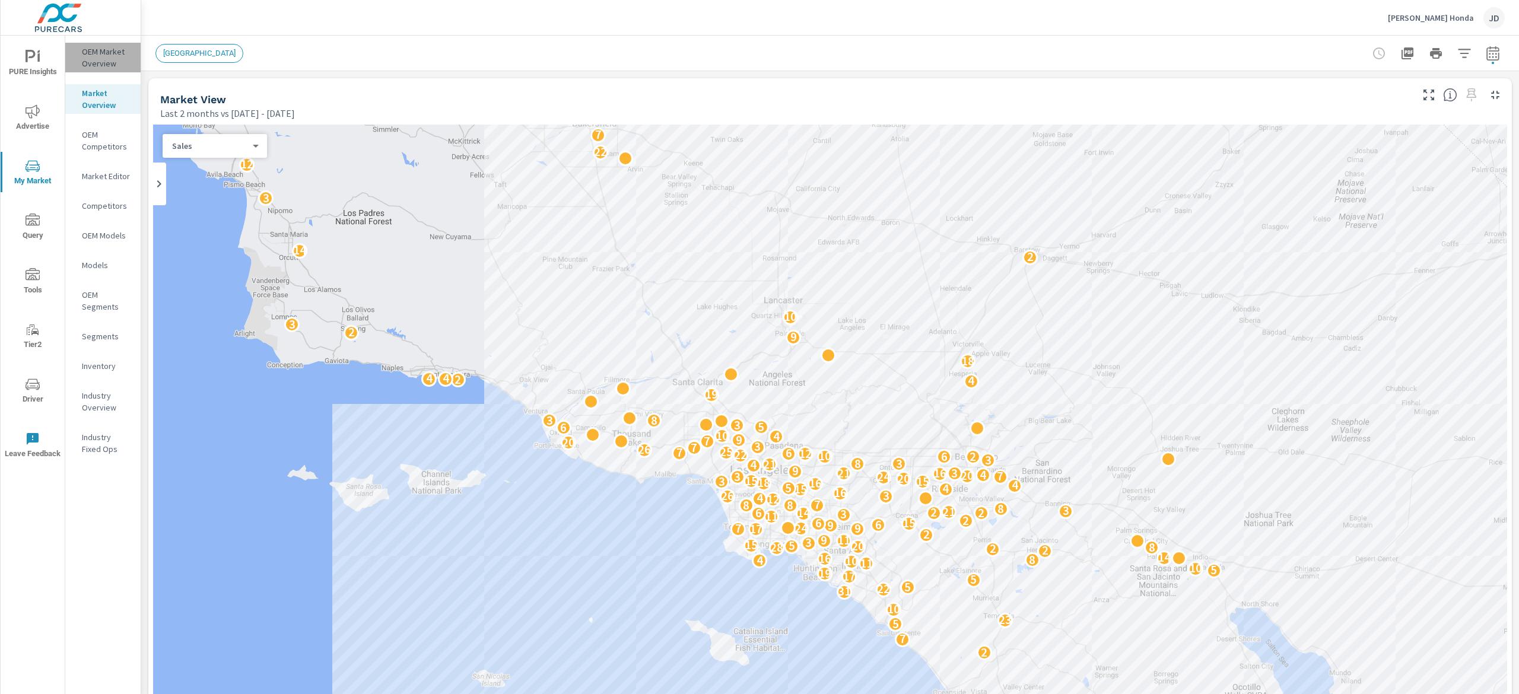
click at [103, 57] on p "OEM Market Overview" at bounding box center [106, 58] width 49 height 24
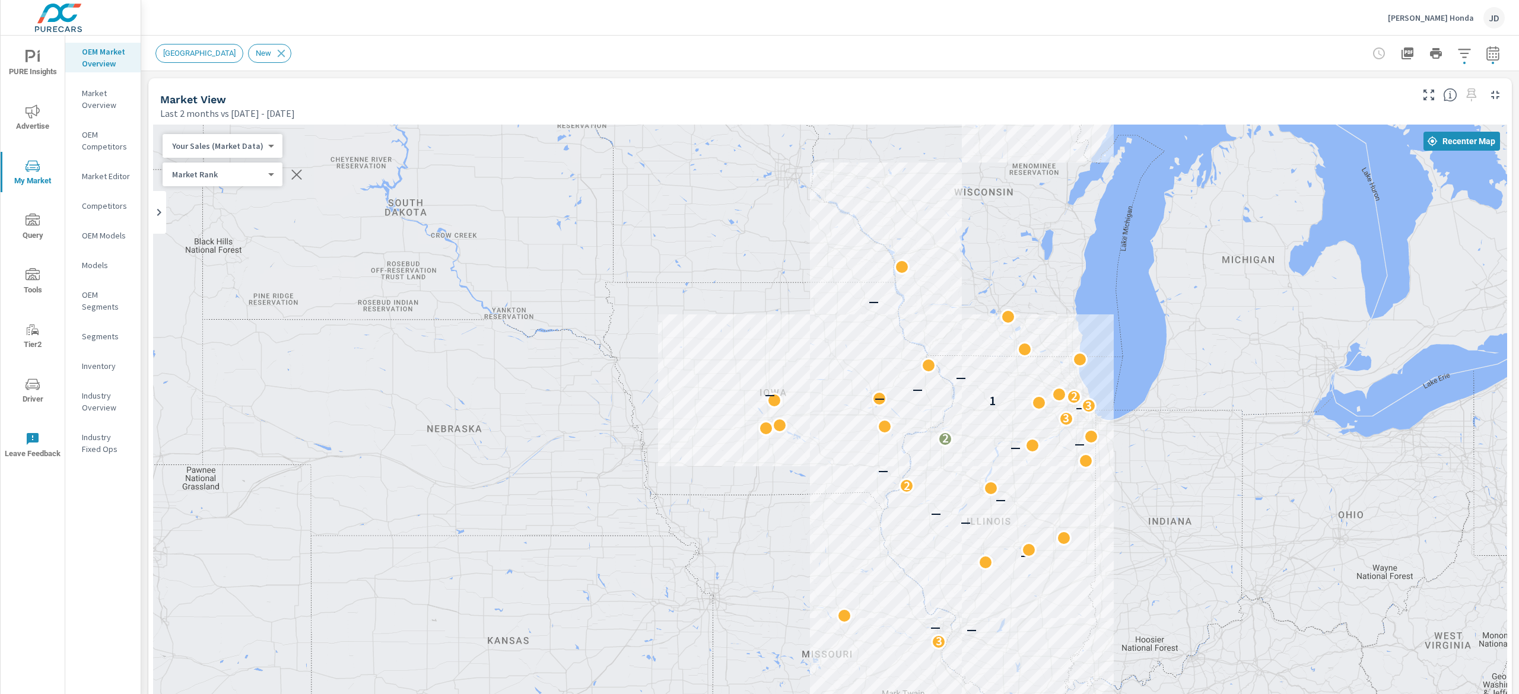
drag, startPoint x: 1325, startPoint y: 398, endPoint x: 1109, endPoint y: 455, distance: 223.4
click at [1109, 455] on div "— — 3 — — — — — — 2 — — — 2 — 3 — 3 1 — 2 — — — — —" at bounding box center [830, 455] width 1354 height 660
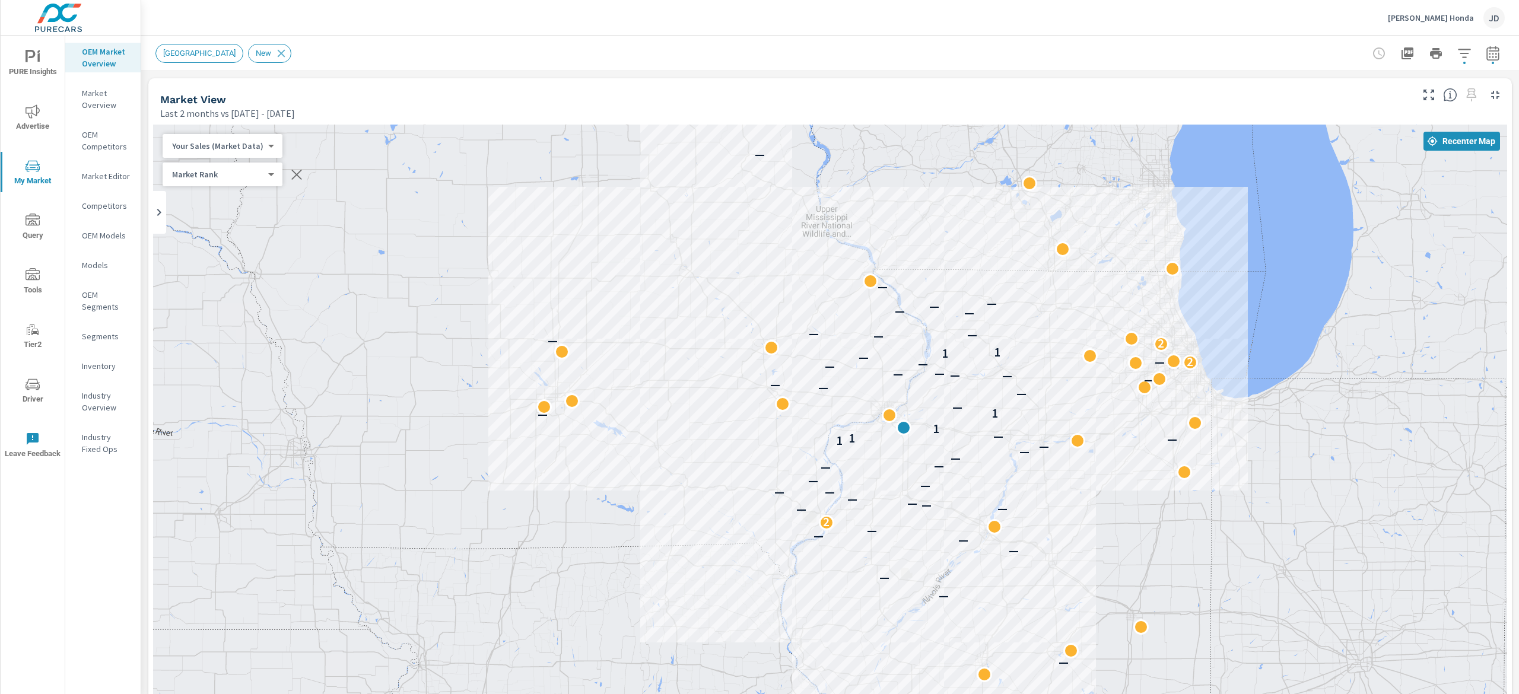
drag, startPoint x: 945, startPoint y: 501, endPoint x: 906, endPoint y: 425, distance: 85.5
click at [906, 425] on div "— — — — — — — — — 2 — — — — — — — — — — — — — — 1 — 1 — 1 — 1 — — — — — — — — —…" at bounding box center [1128, 519] width 760 height 427
